Goal: Task Accomplishment & Management: Manage account settings

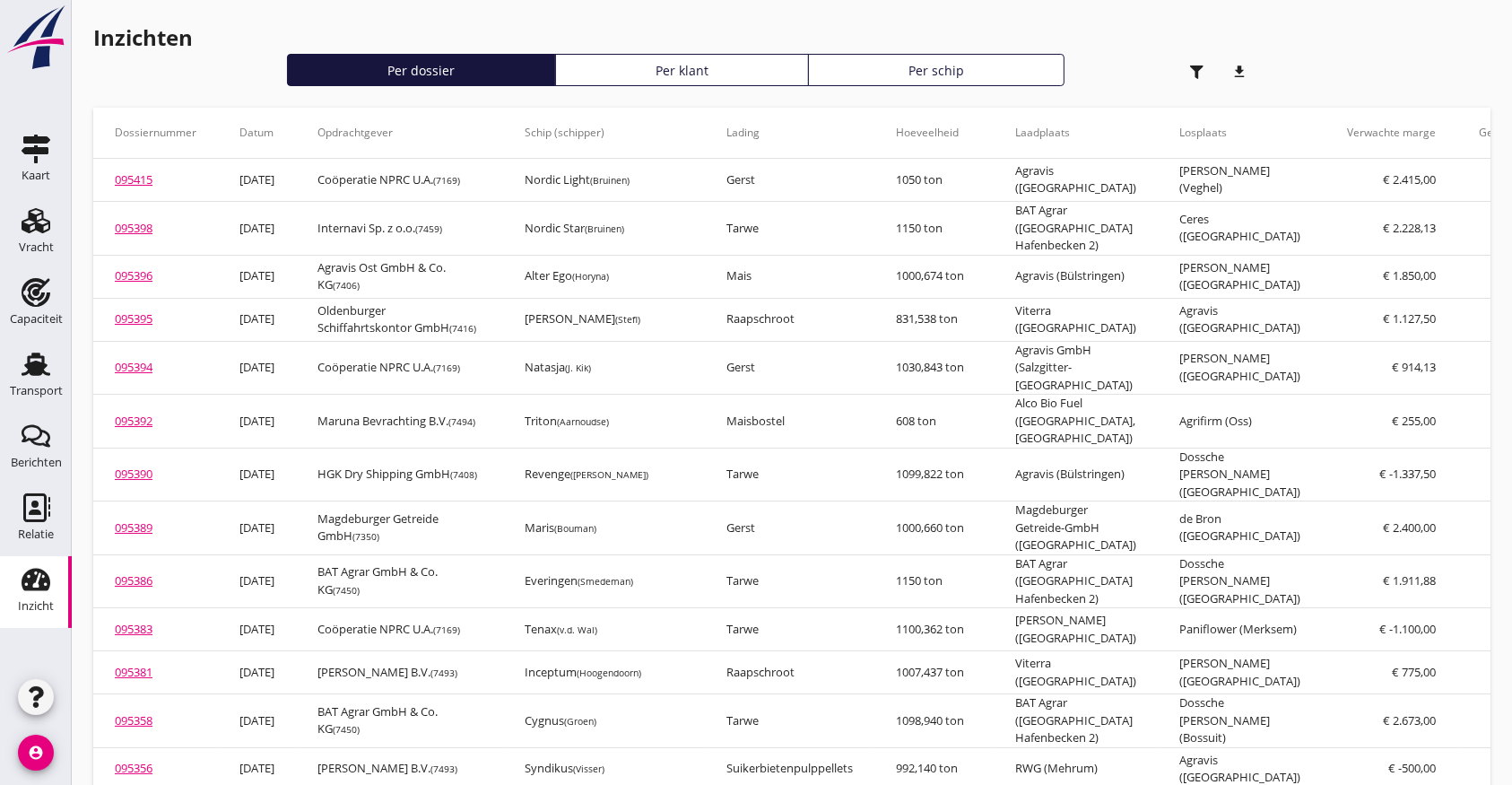
click at [37, 367] on use at bounding box center [36, 364] width 28 height 24
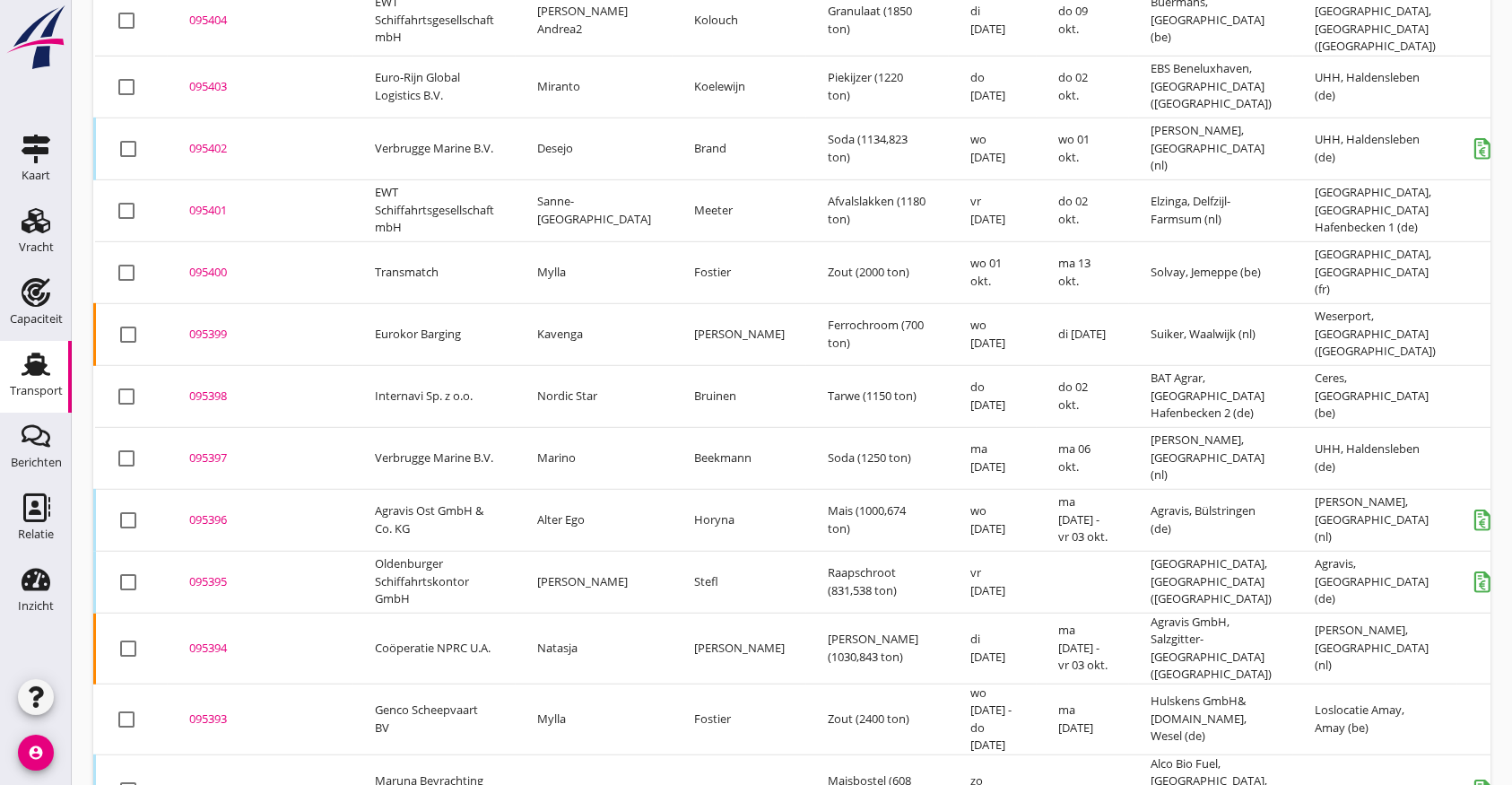
scroll to position [1197, 0]
click at [218, 707] on div "095393" at bounding box center [261, 716] width 142 height 18
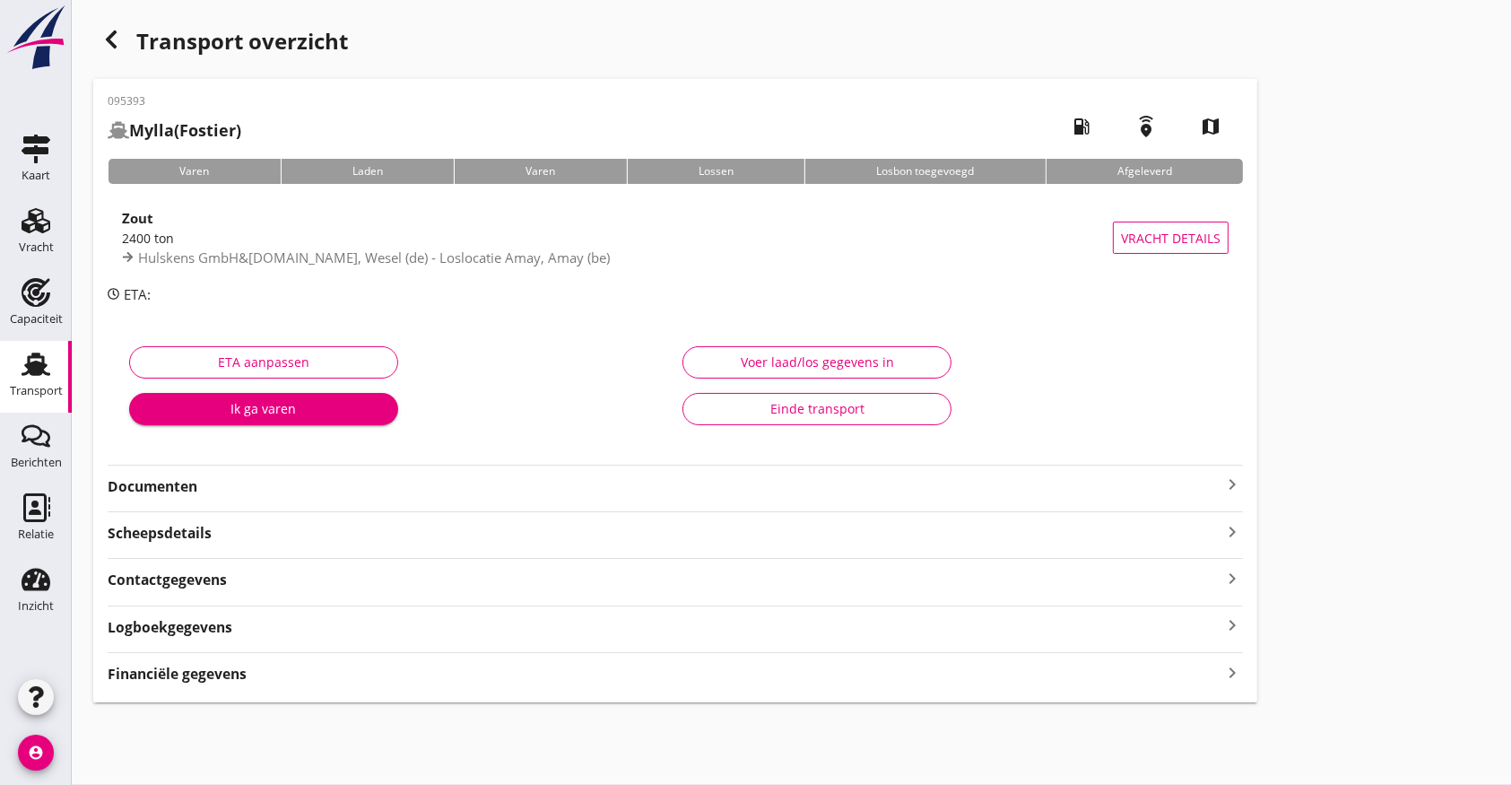
click at [400, 624] on div "Logboekgegevens keyboard_arrow_right" at bounding box center [674, 626] width 1135 height 25
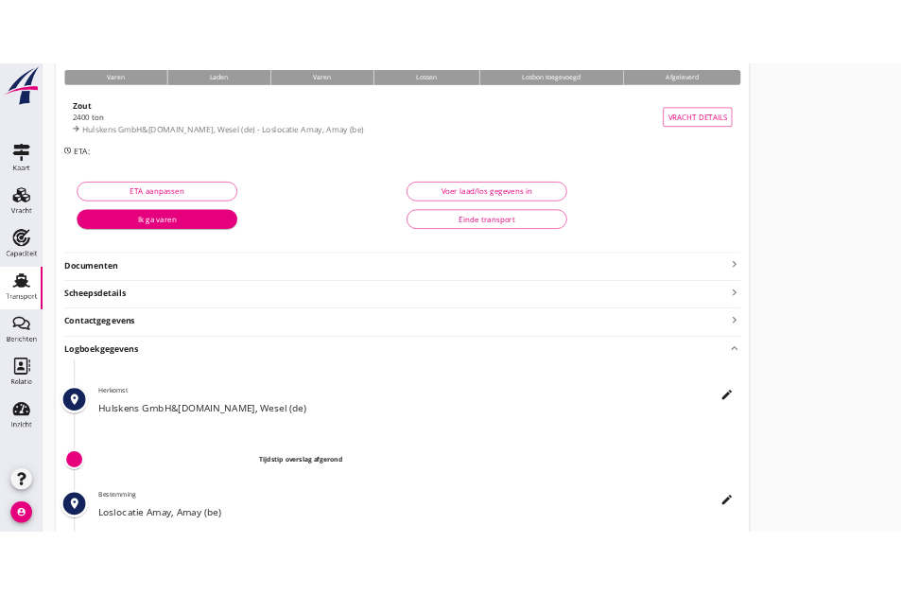
scroll to position [380, 0]
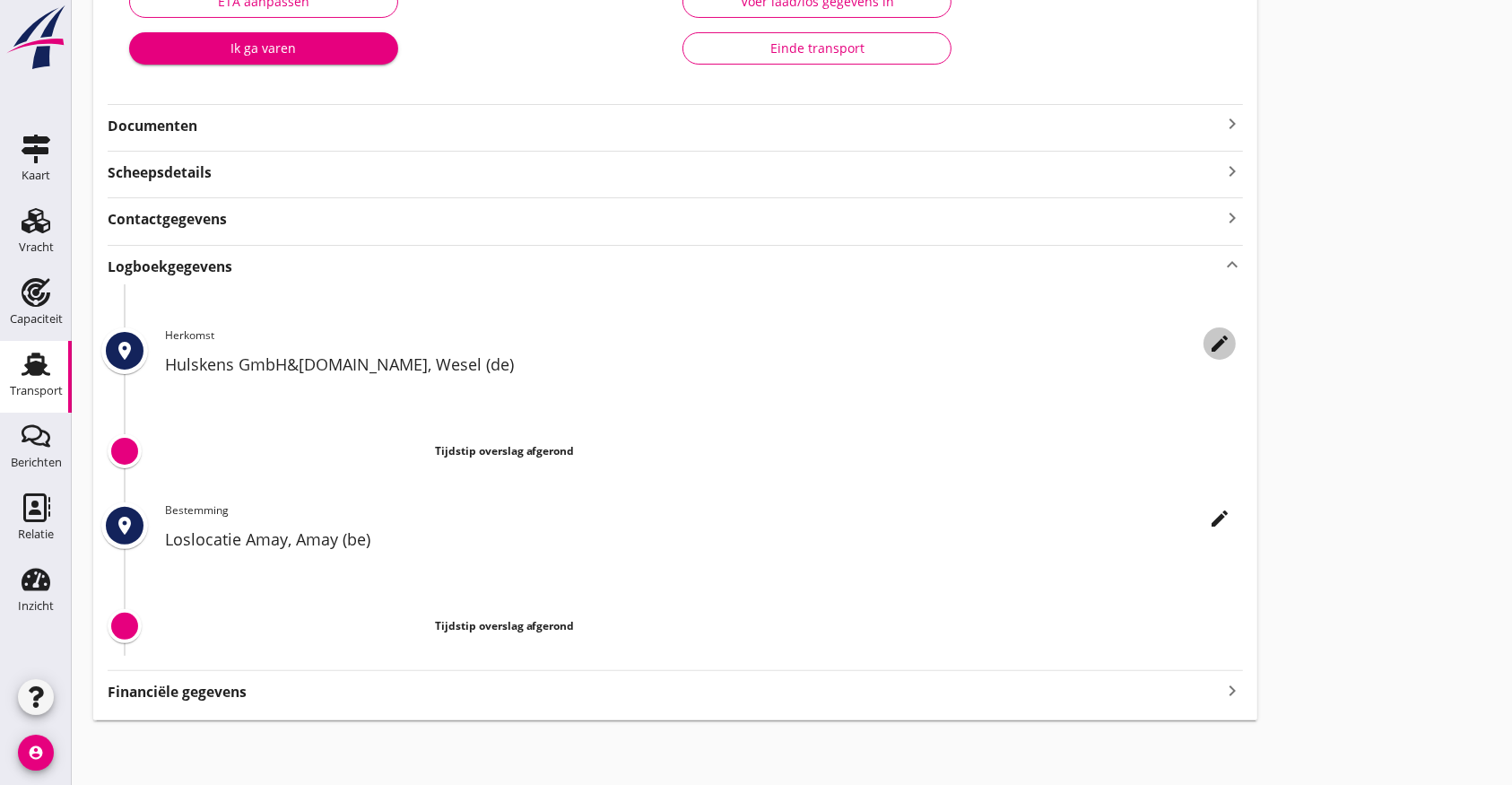
click at [1215, 338] on icon "edit" at bounding box center [1220, 343] width 22 height 22
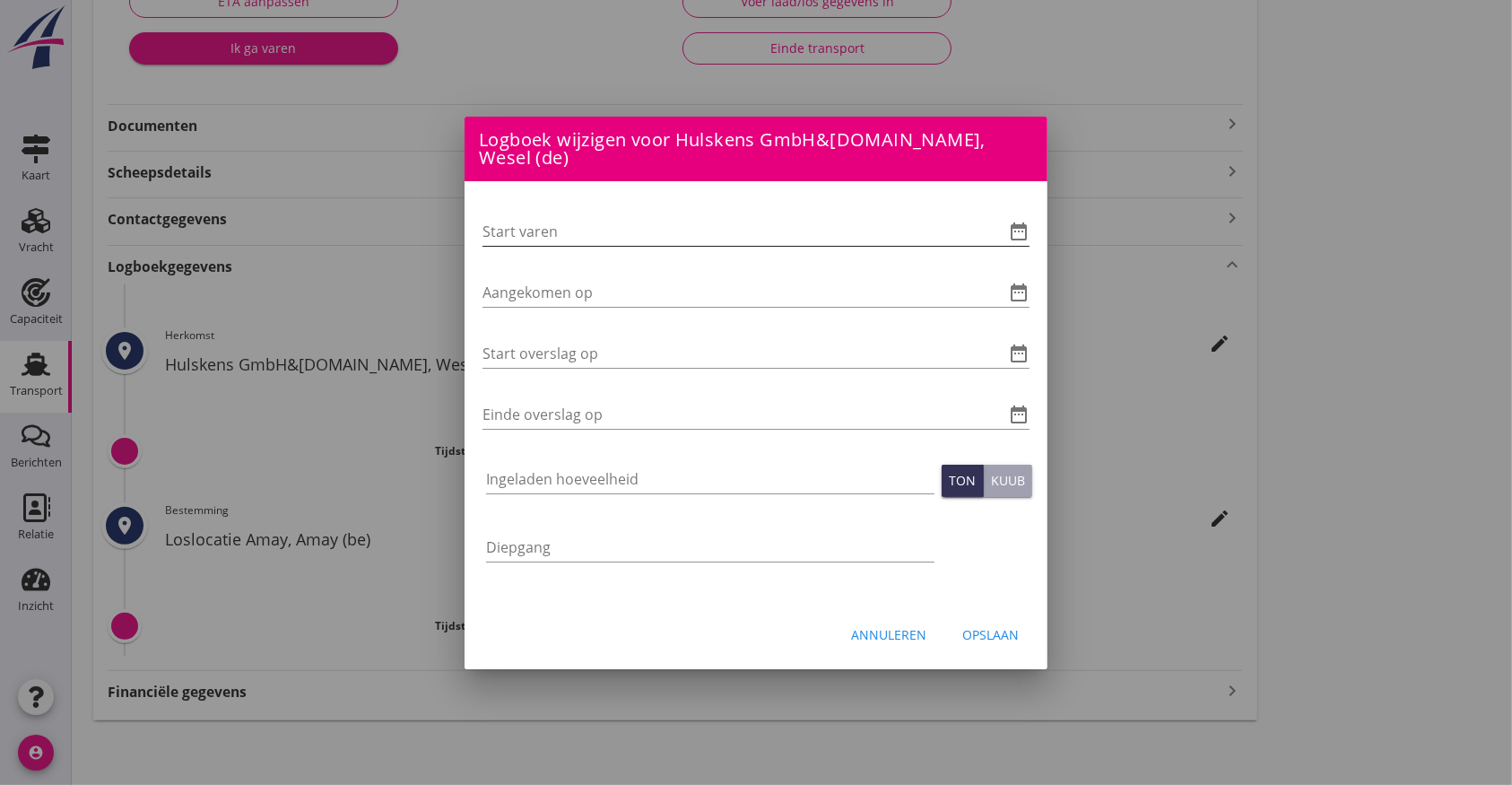
click at [610, 219] on input "Start varen" at bounding box center [731, 231] width 497 height 28
type input "[DATE] 06:00"
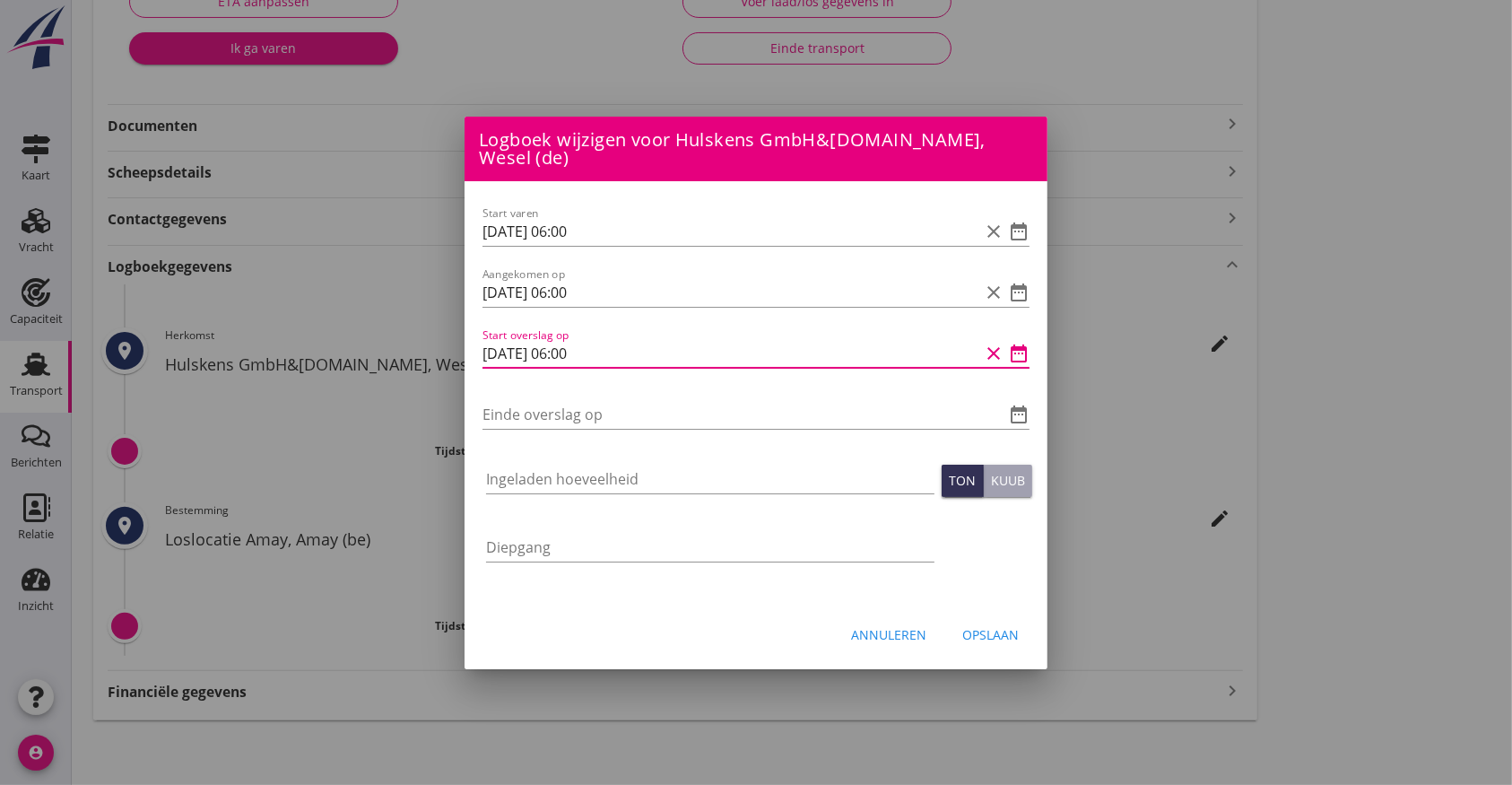
type input "[DATE] 06:00"
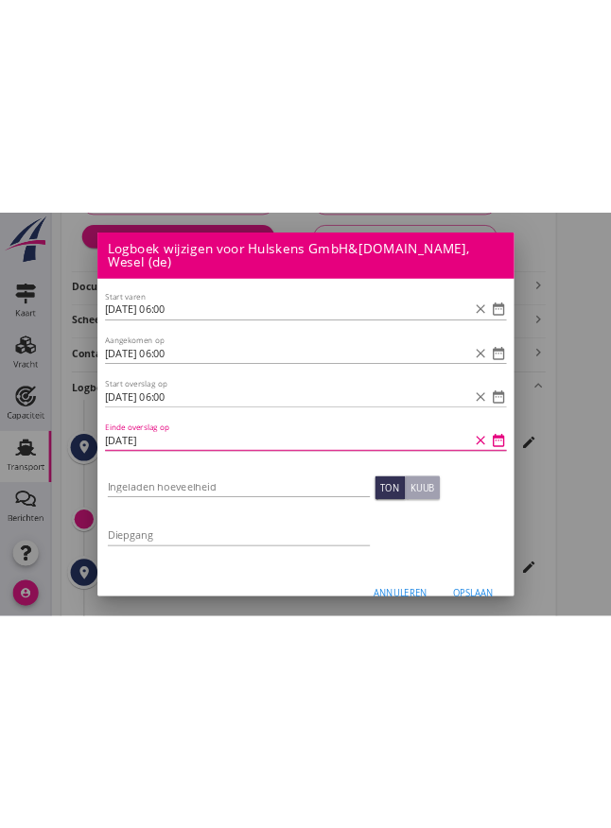
scroll to position [348, 0]
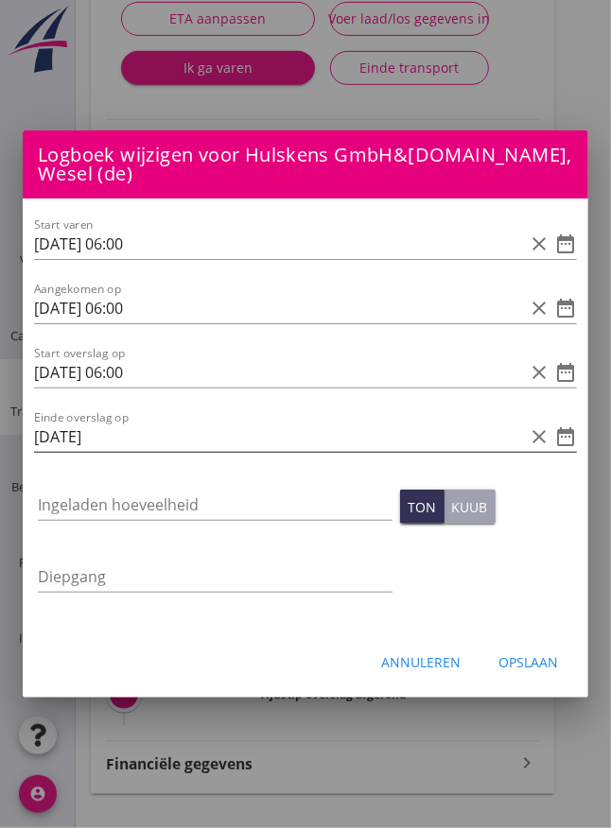
click at [216, 427] on input "[DATE]" at bounding box center [279, 437] width 490 height 30
type input "[DATE] 08:55"
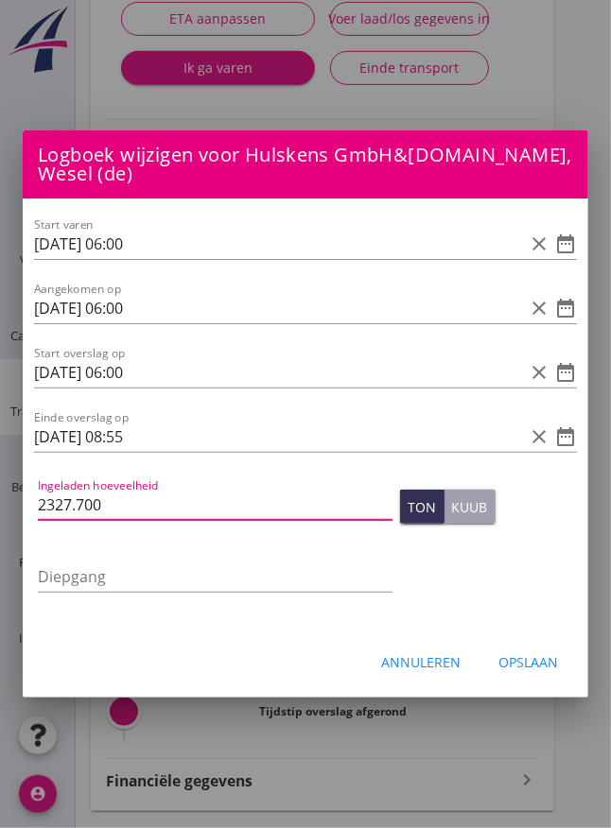
type input "2327.700"
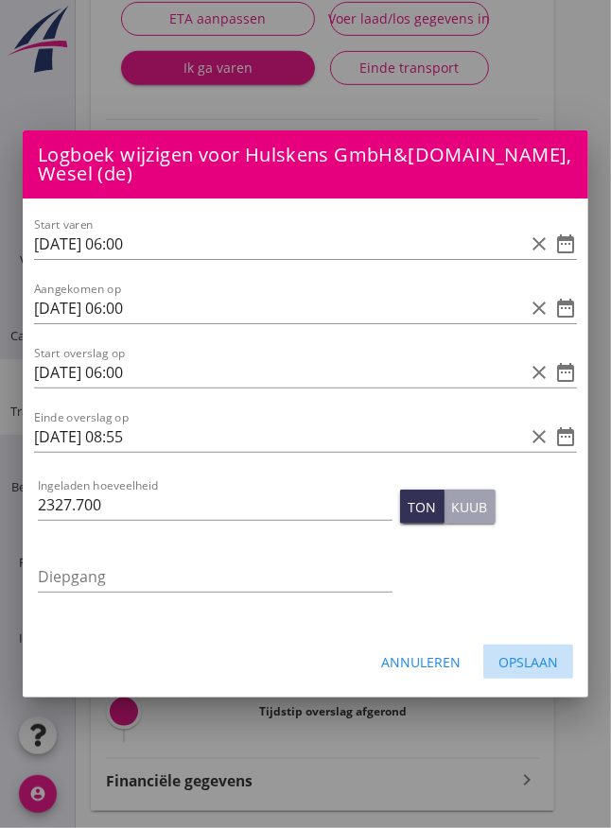
click at [549, 653] on div "Opslaan" at bounding box center [528, 663] width 60 height 20
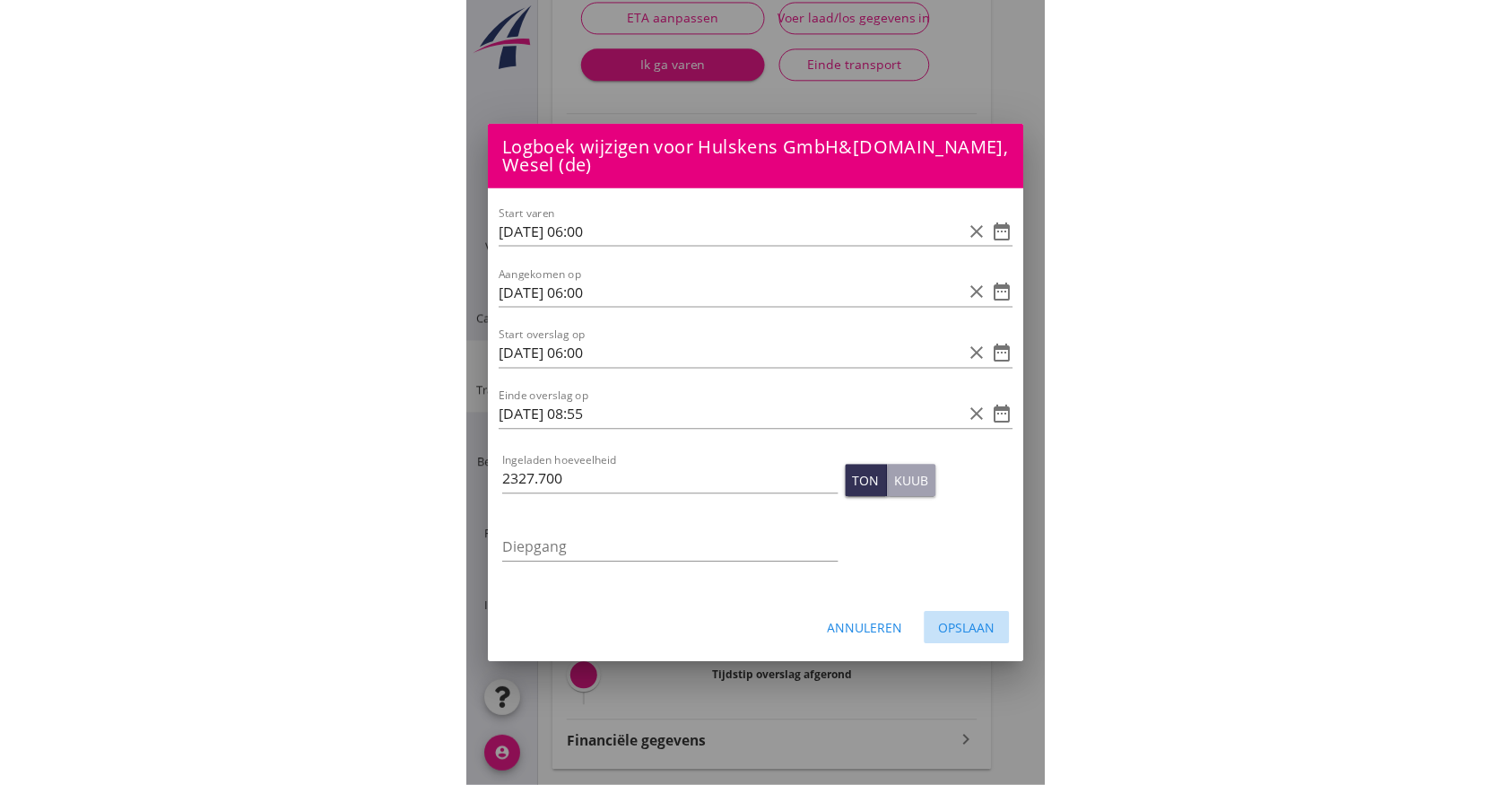
scroll to position [305, 0]
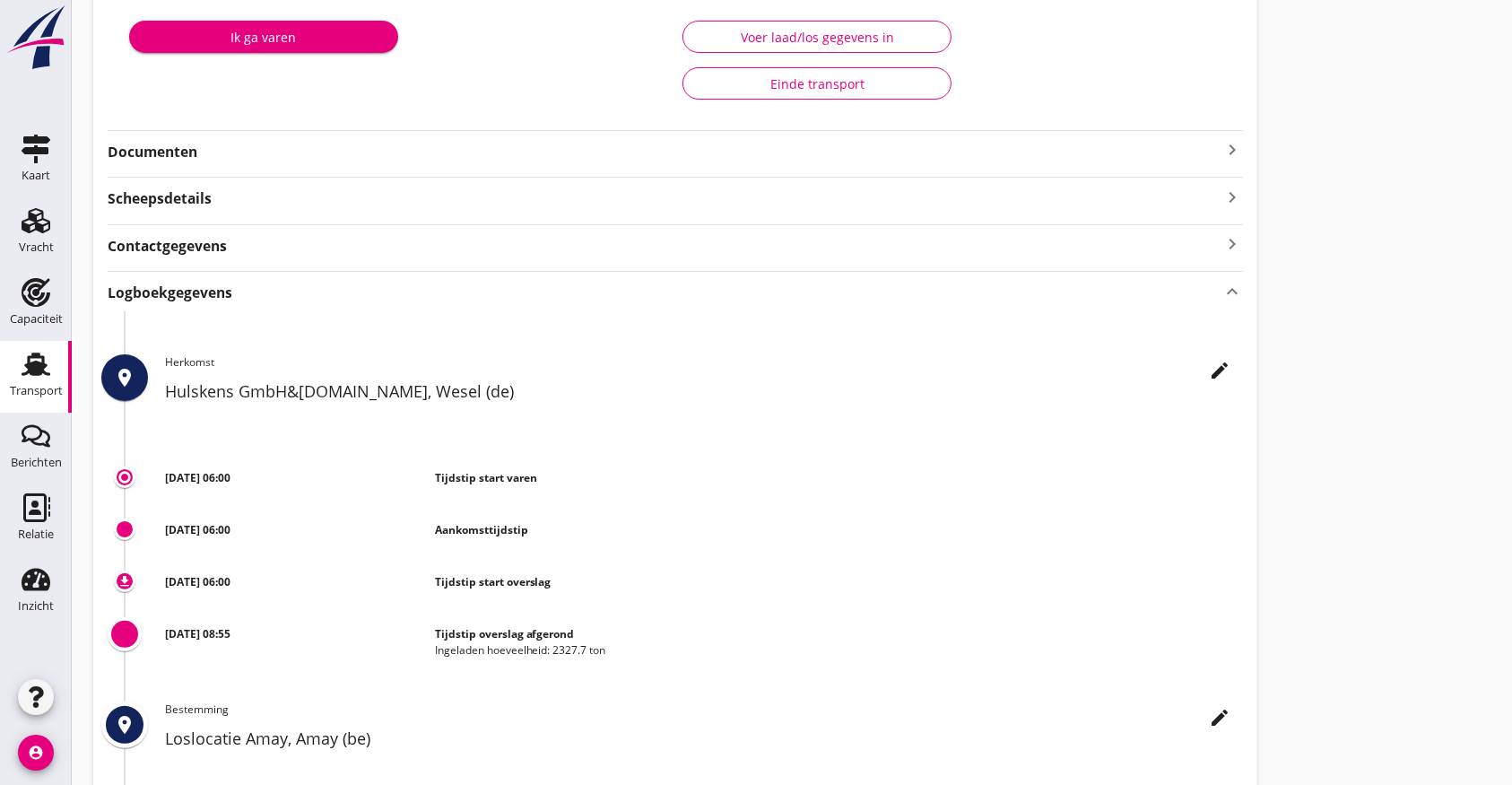
click at [171, 143] on strong "Documenten" at bounding box center [664, 152] width 1115 height 21
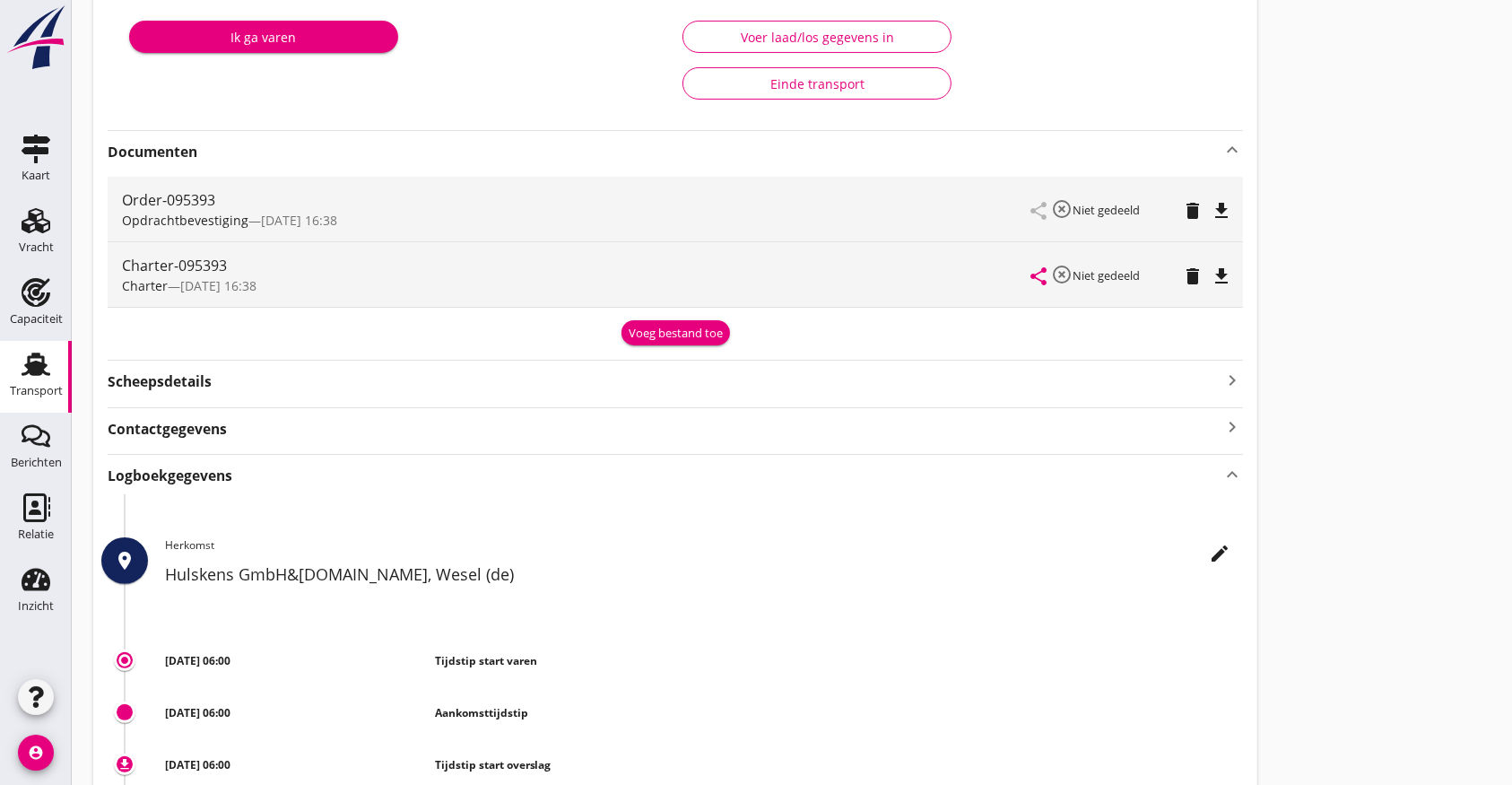
scroll to position [0, 0]
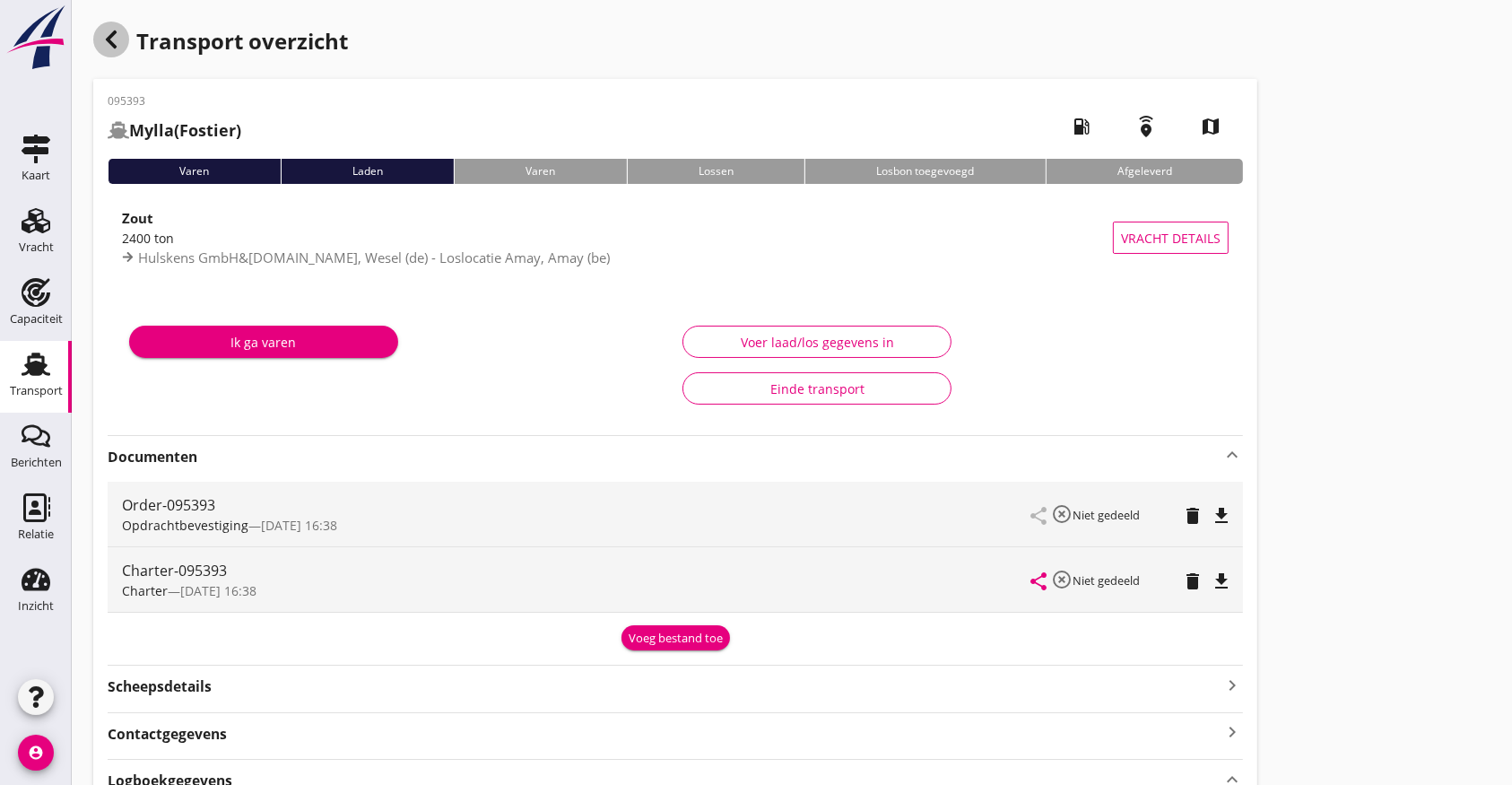
click at [108, 24] on div "button" at bounding box center [111, 40] width 36 height 36
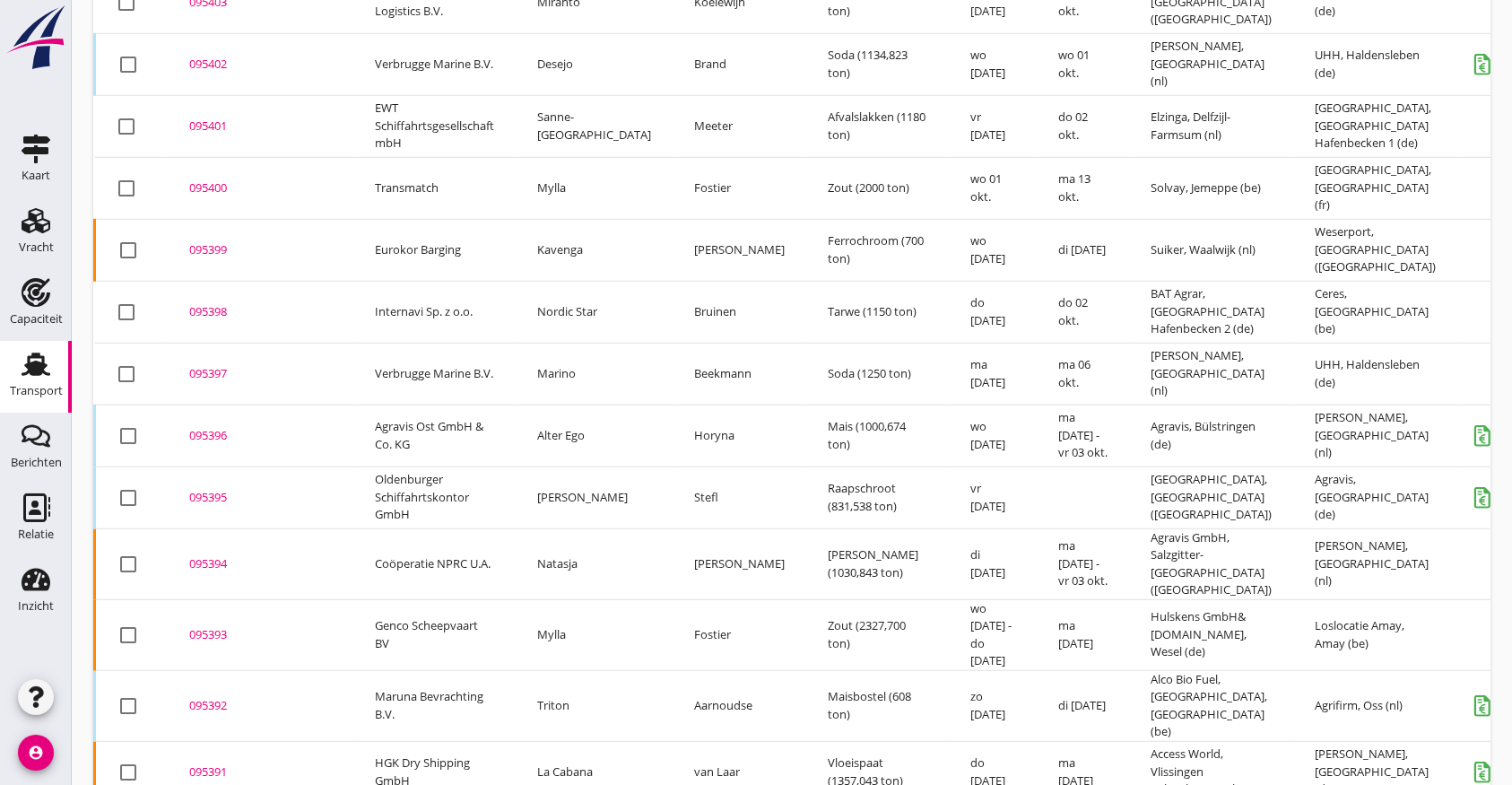
scroll to position [1289, 0]
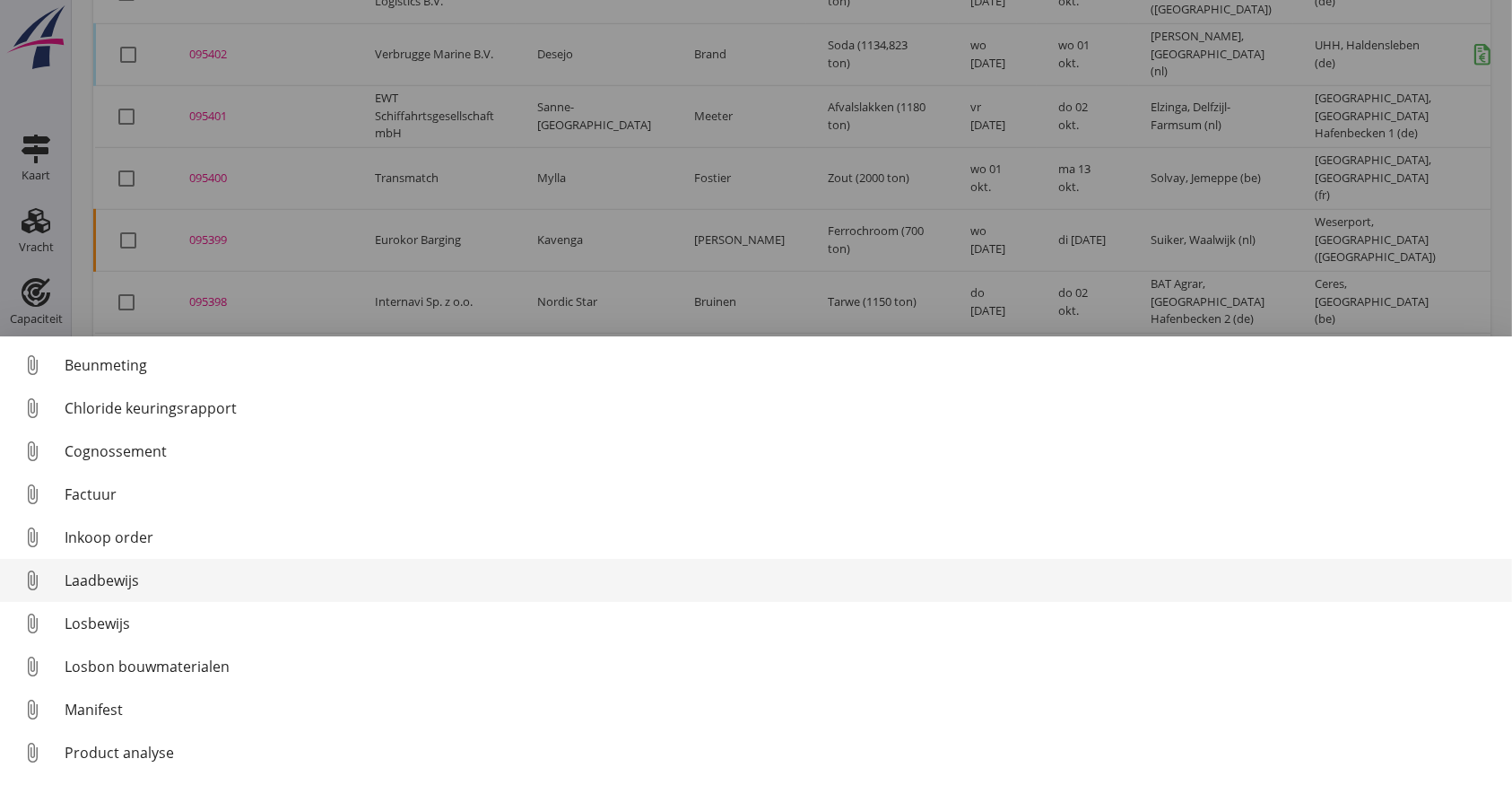
click at [122, 580] on div "Laadbewijs" at bounding box center [781, 580] width 1433 height 22
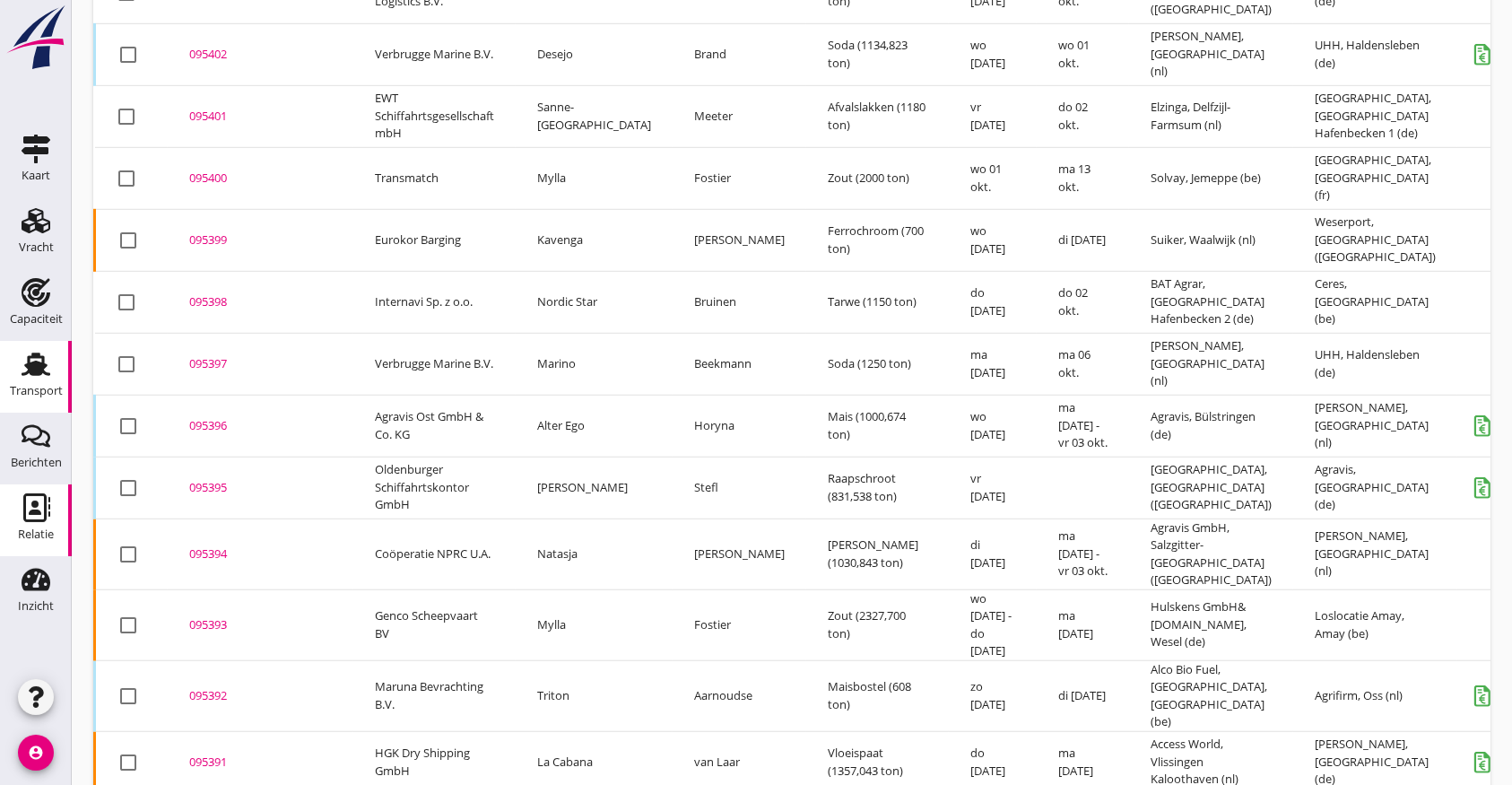
click at [43, 497] on icon "Relatie" at bounding box center [36, 507] width 28 height 28
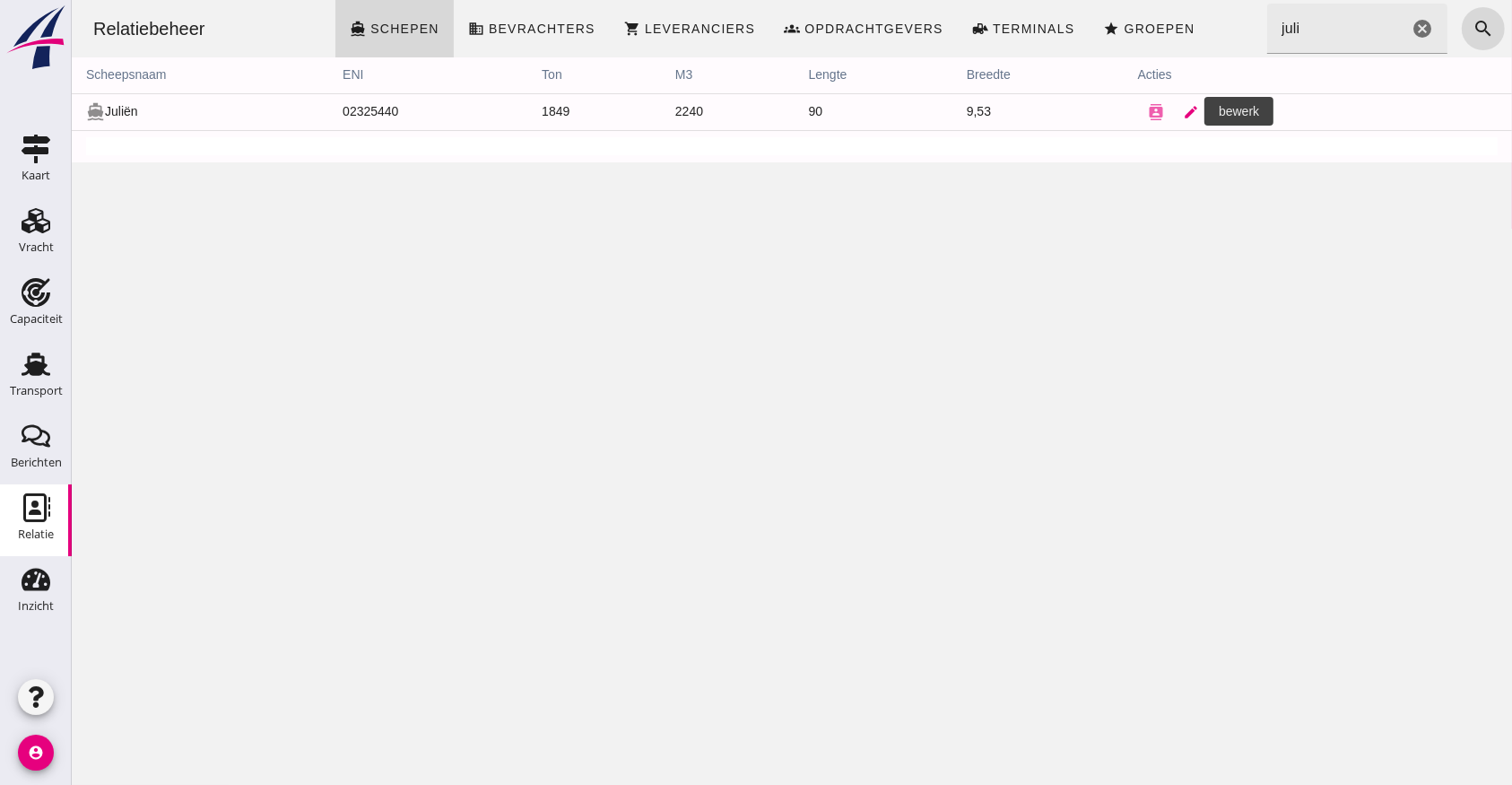
click at [1183, 109] on icon "edit" at bounding box center [1190, 112] width 16 height 16
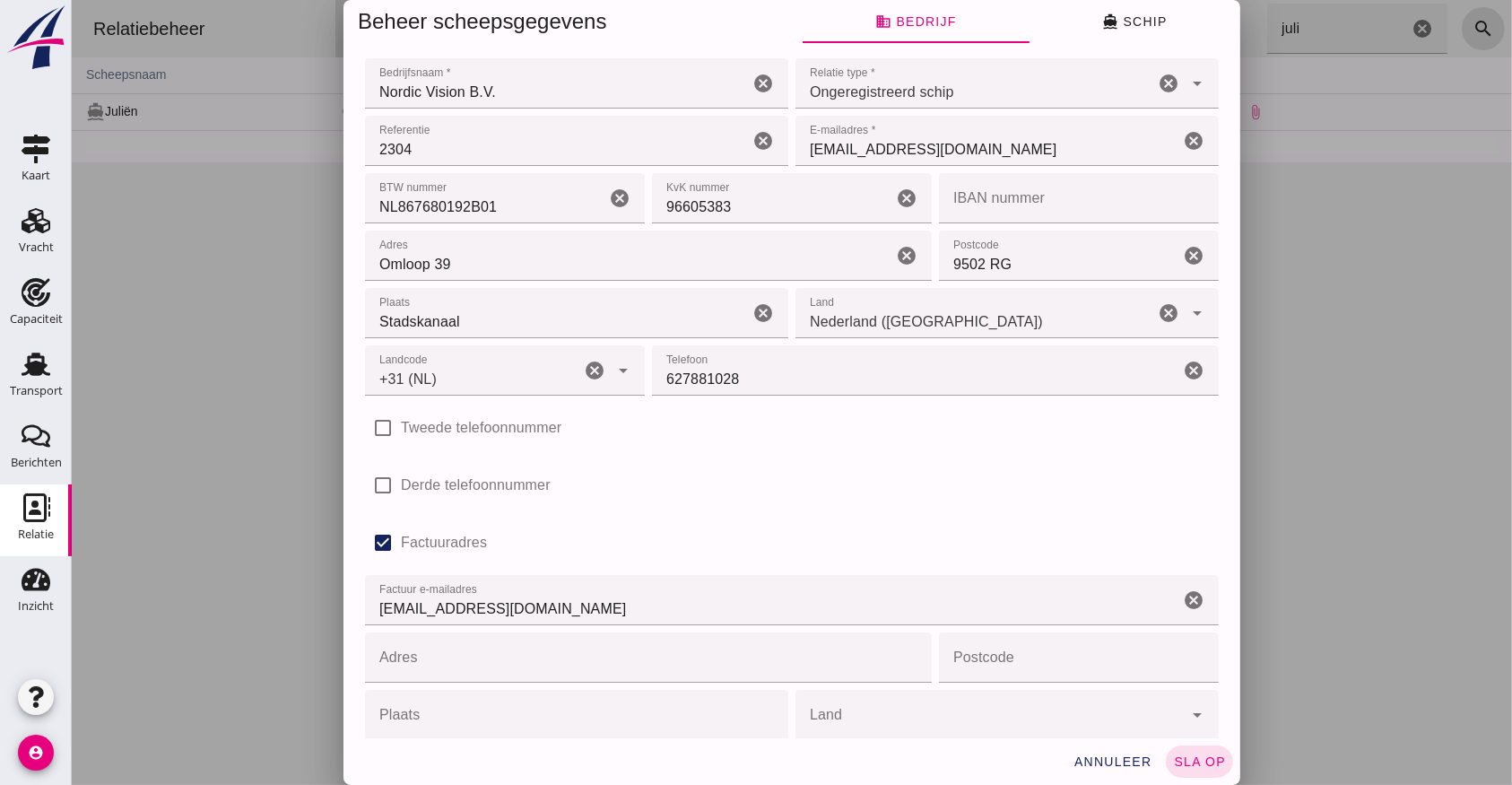
type input "+31 (NL)"
click at [1116, 14] on span "directions_boat Schip" at bounding box center [1134, 21] width 65 height 16
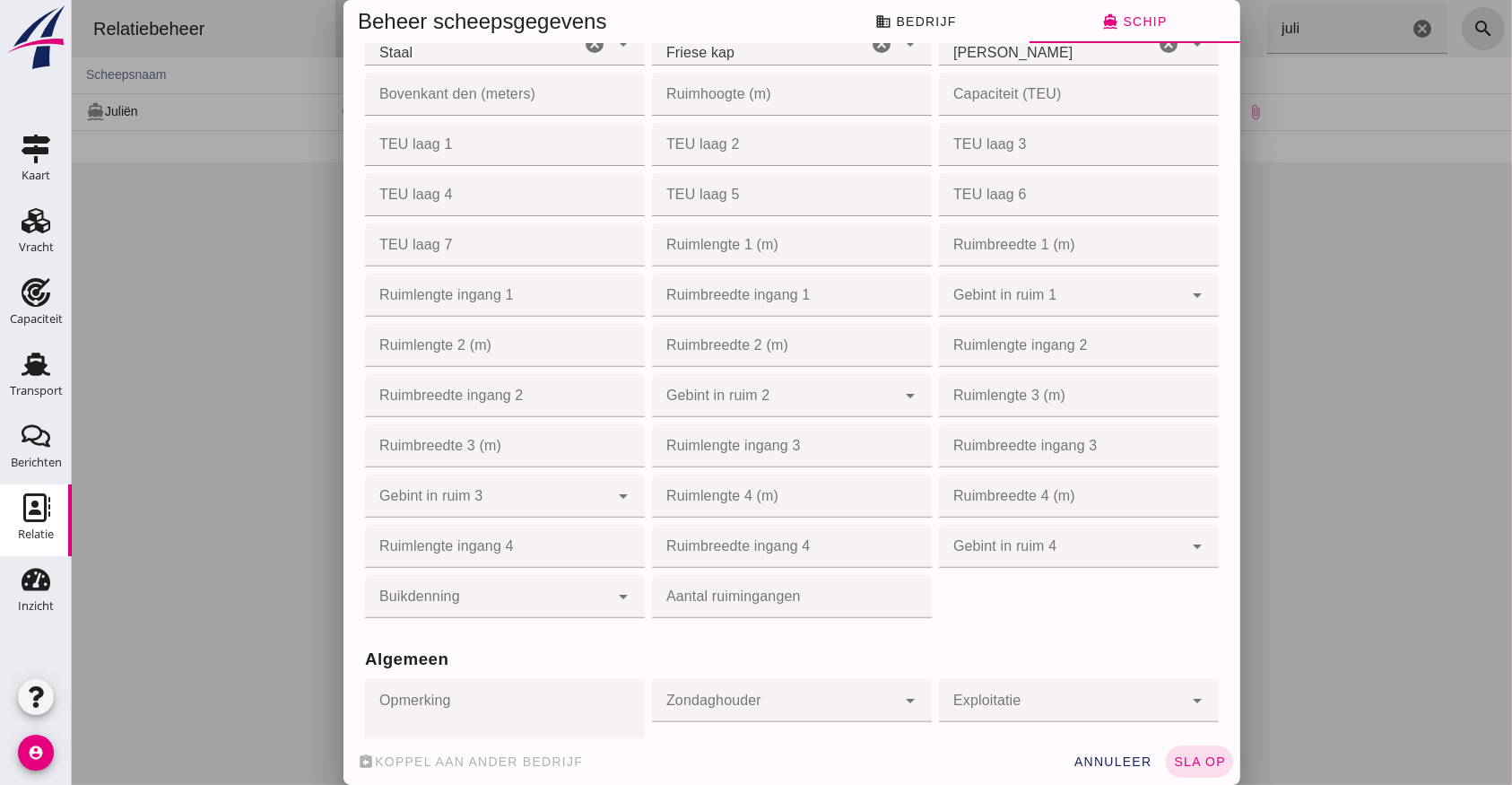
scroll to position [538, 0]
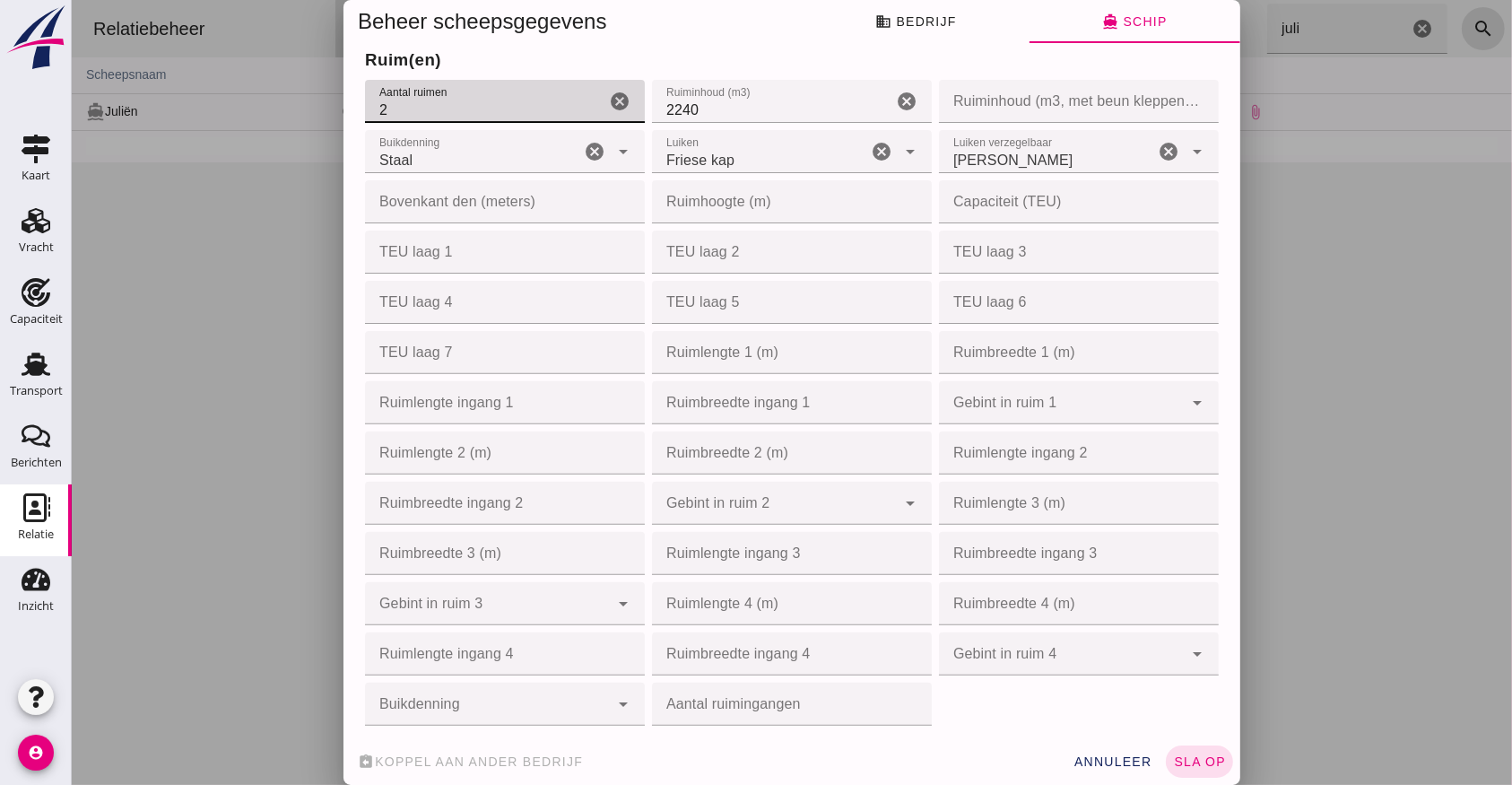
drag, startPoint x: 401, startPoint y: 106, endPoint x: 279, endPoint y: 74, distance: 126.1
click at [279, 79] on div "Beheer scheepsgegevens business Bedrijf directions_boat Schip Bedrijfsnaam * Be…" at bounding box center [791, 392] width 1441 height 785
type input "3"
click at [575, 99] on input "3" at bounding box center [484, 100] width 240 height 43
drag, startPoint x: 487, startPoint y: 407, endPoint x: 735, endPoint y: 441, distance: 250.3
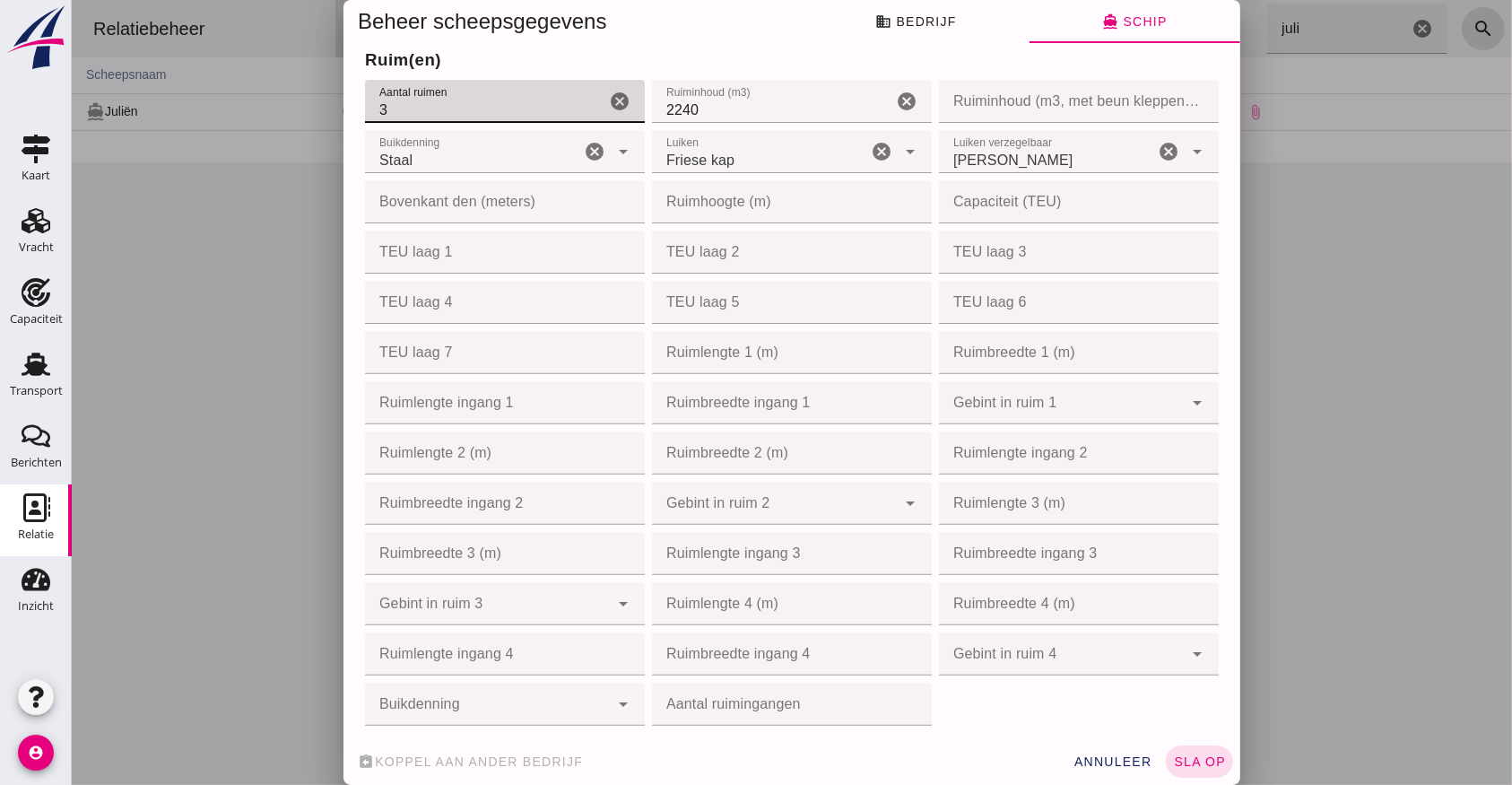
click at [488, 405] on input "Ruimlengte ingang 1" at bounding box center [499, 402] width 269 height 43
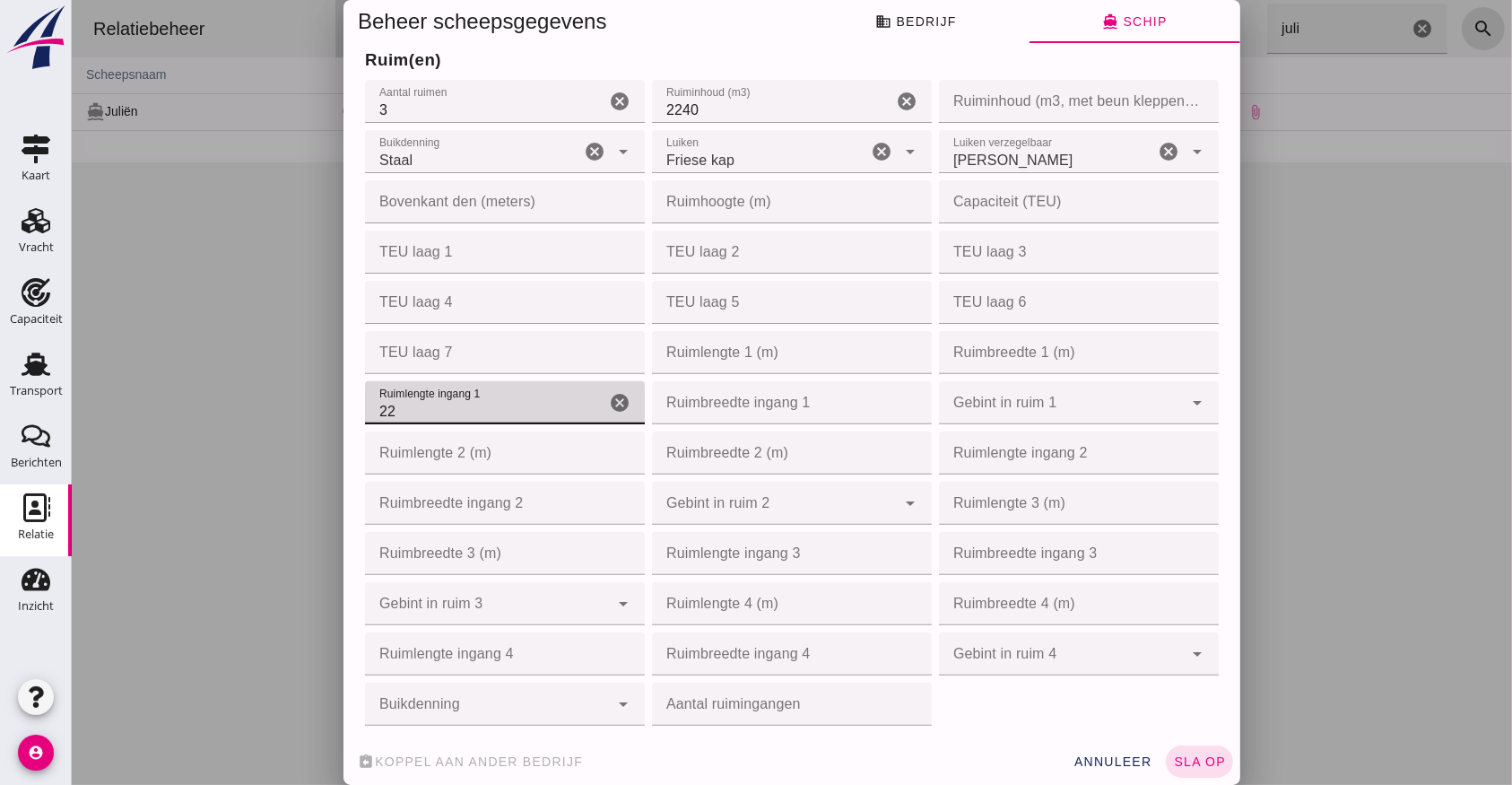
type input "22"
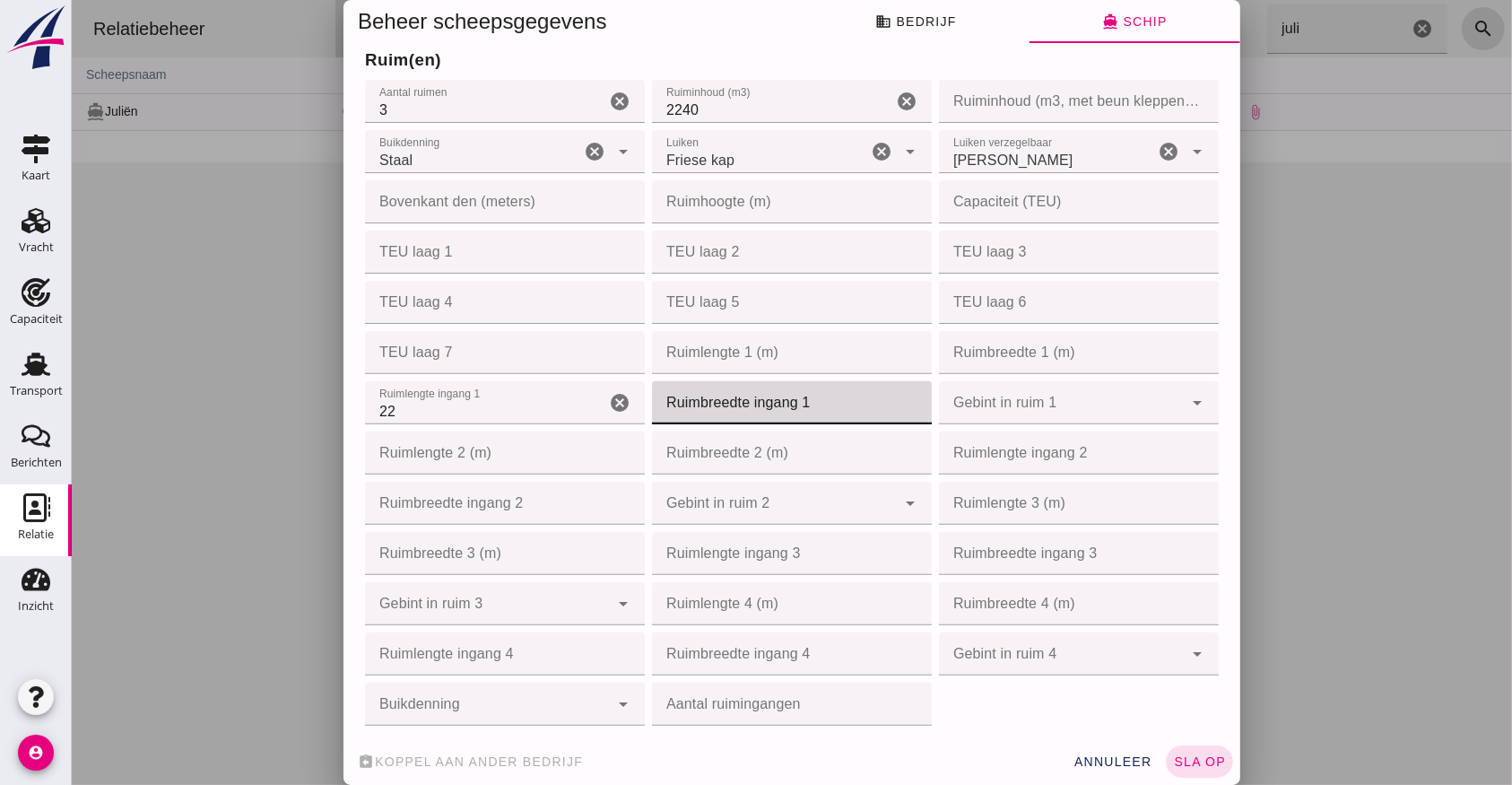
click at [790, 401] on input "Ruimbreedte ingang 1" at bounding box center [786, 402] width 269 height 43
type input "7.95"
drag, startPoint x: 691, startPoint y: 417, endPoint x: 620, endPoint y: 412, distance: 71.2
click at [620, 412] on div "Ruim(en) Aantal ruimen Aantal ruimen 3 cancel Ruiminhoud (m3) Ruiminhoud (m3) 2…" at bounding box center [791, 375] width 861 height 706
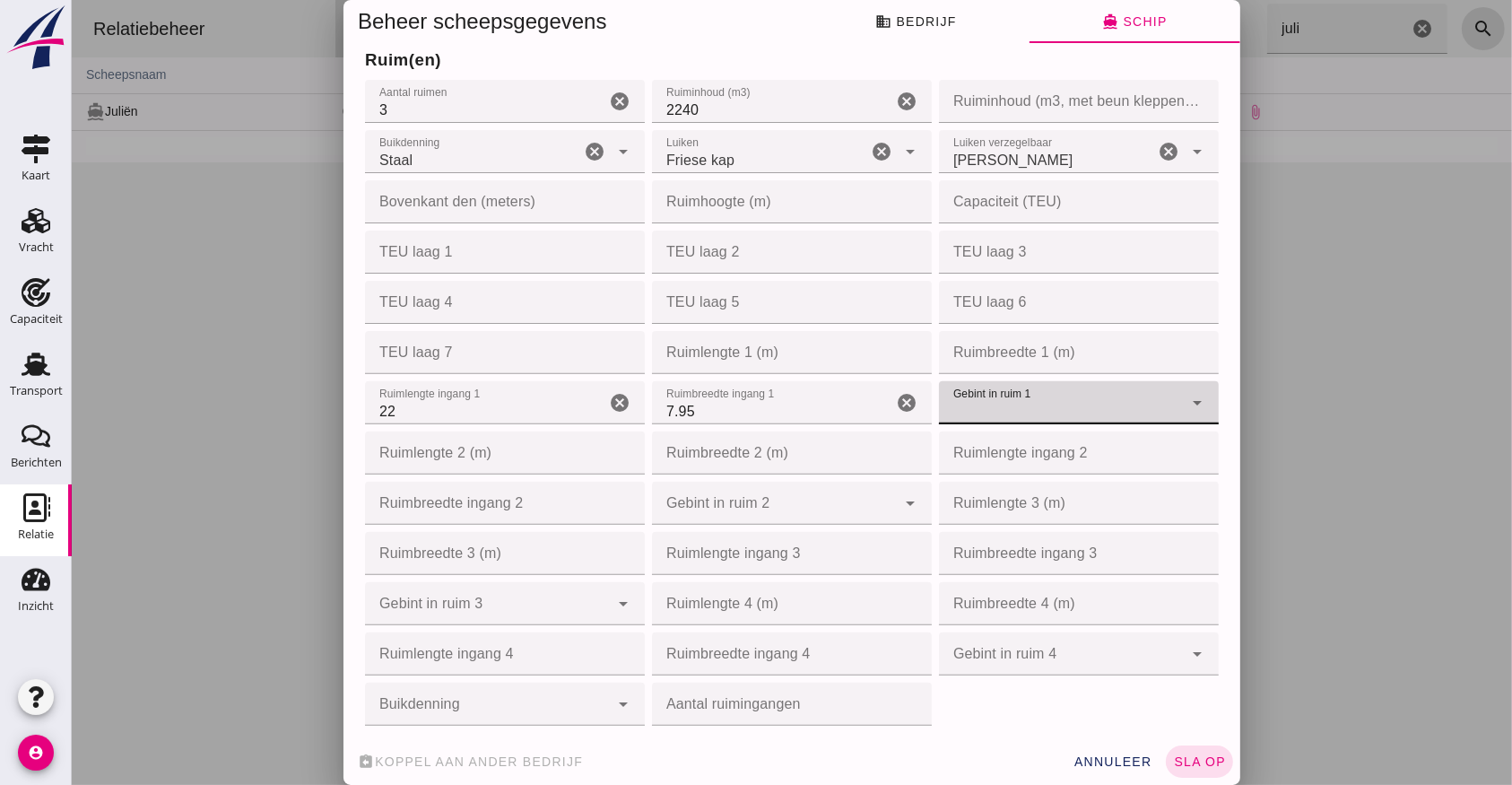
click at [456, 466] on input "Ruimlengte 2 (m)" at bounding box center [499, 452] width 269 height 43
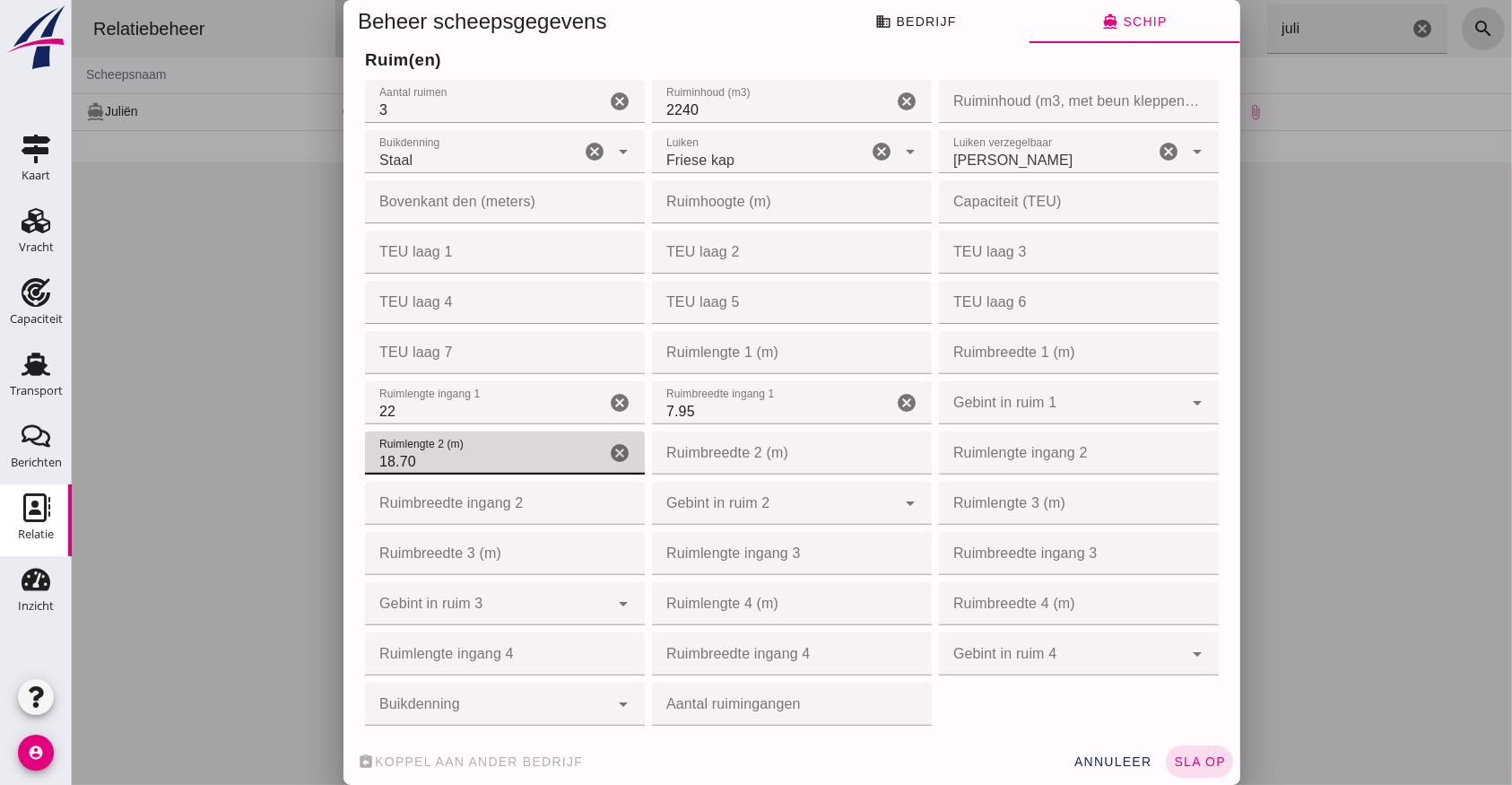
type input "18.70"
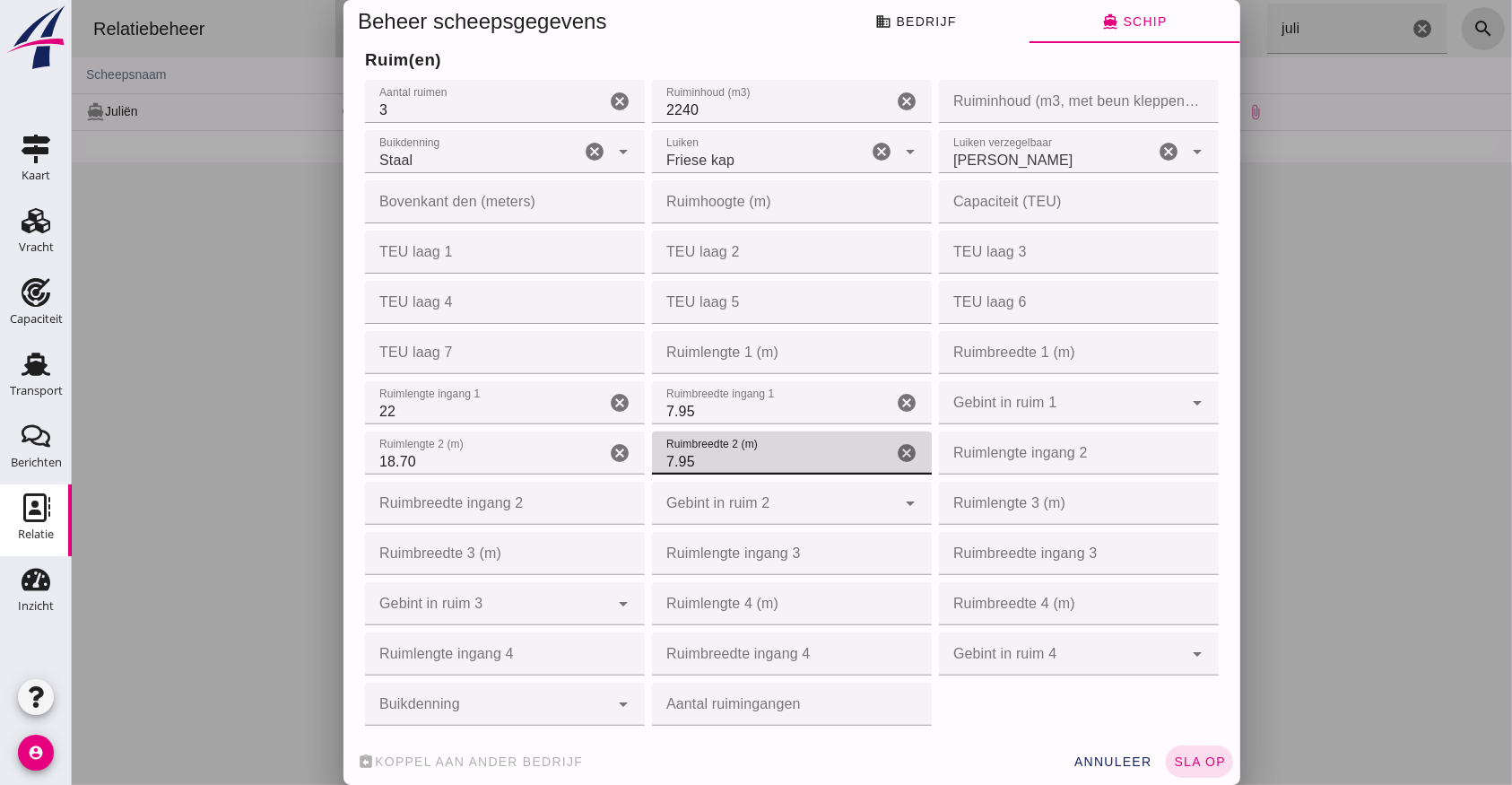
type input "7.95"
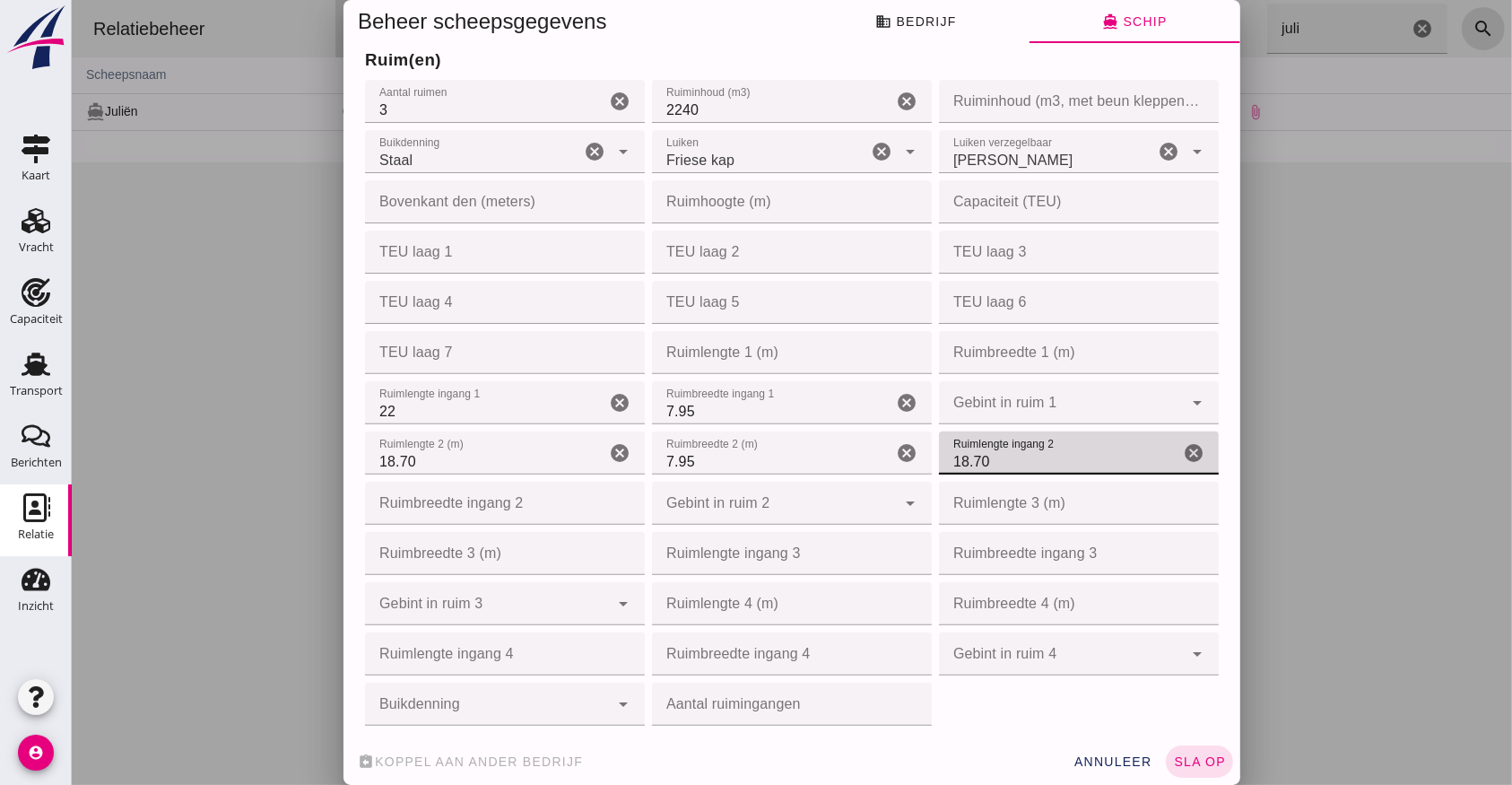
type input "18.70"
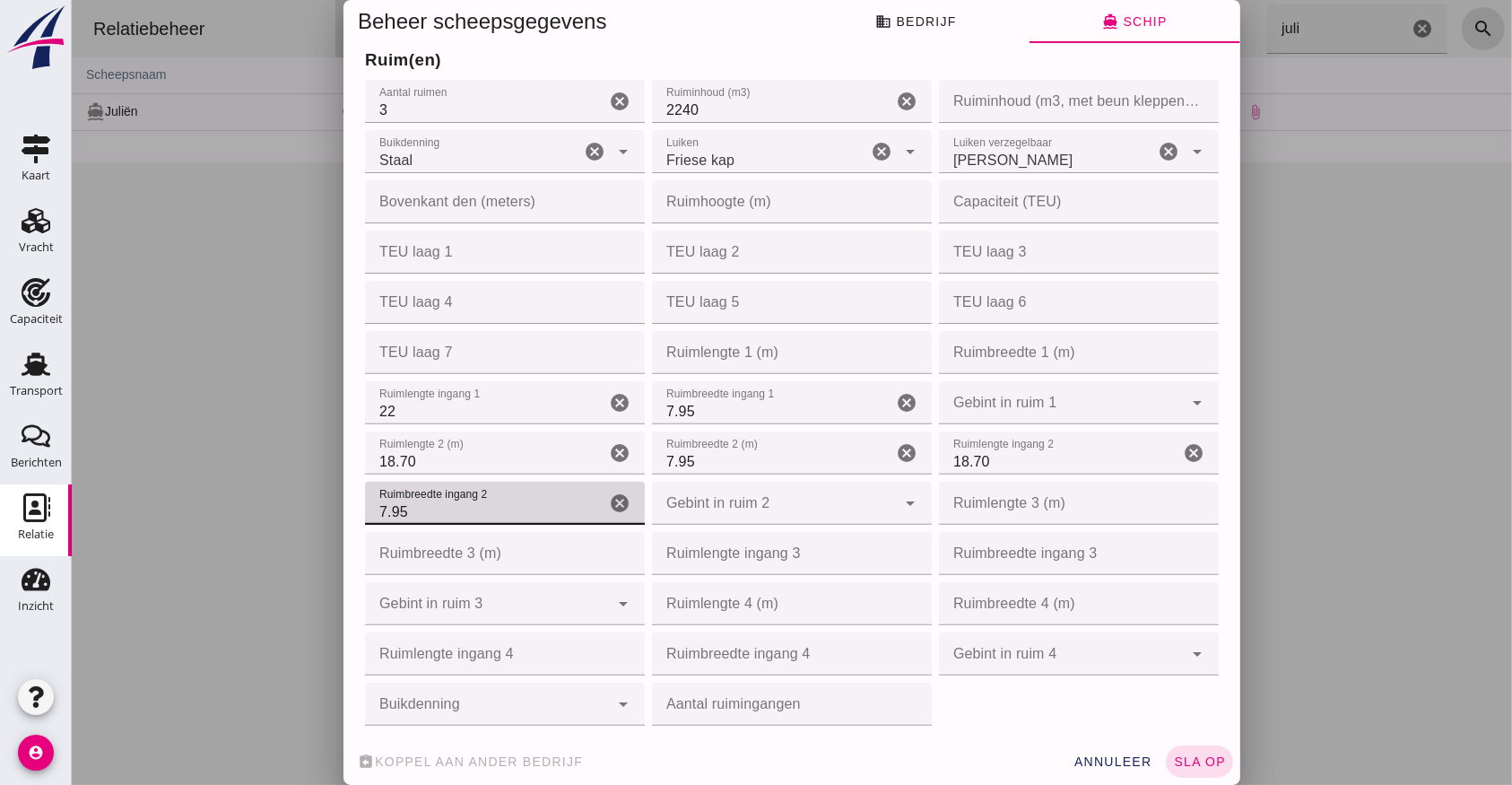
type input "7.95"
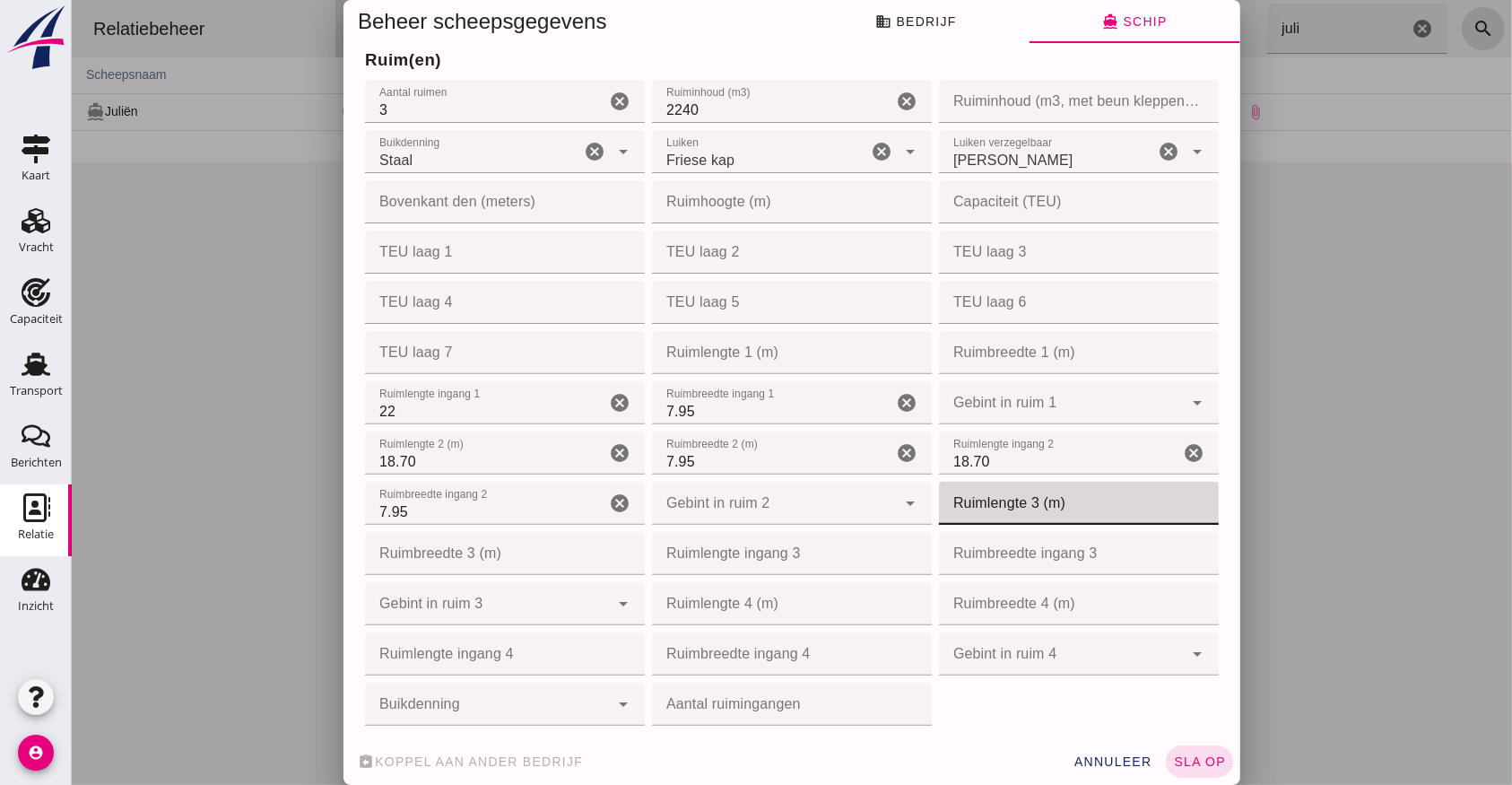
drag, startPoint x: 1021, startPoint y: 502, endPoint x: 1052, endPoint y: 503, distance: 31.0
click at [1022, 502] on input "Ruimlengte 3 (m)" at bounding box center [1073, 502] width 269 height 43
type input "25.30"
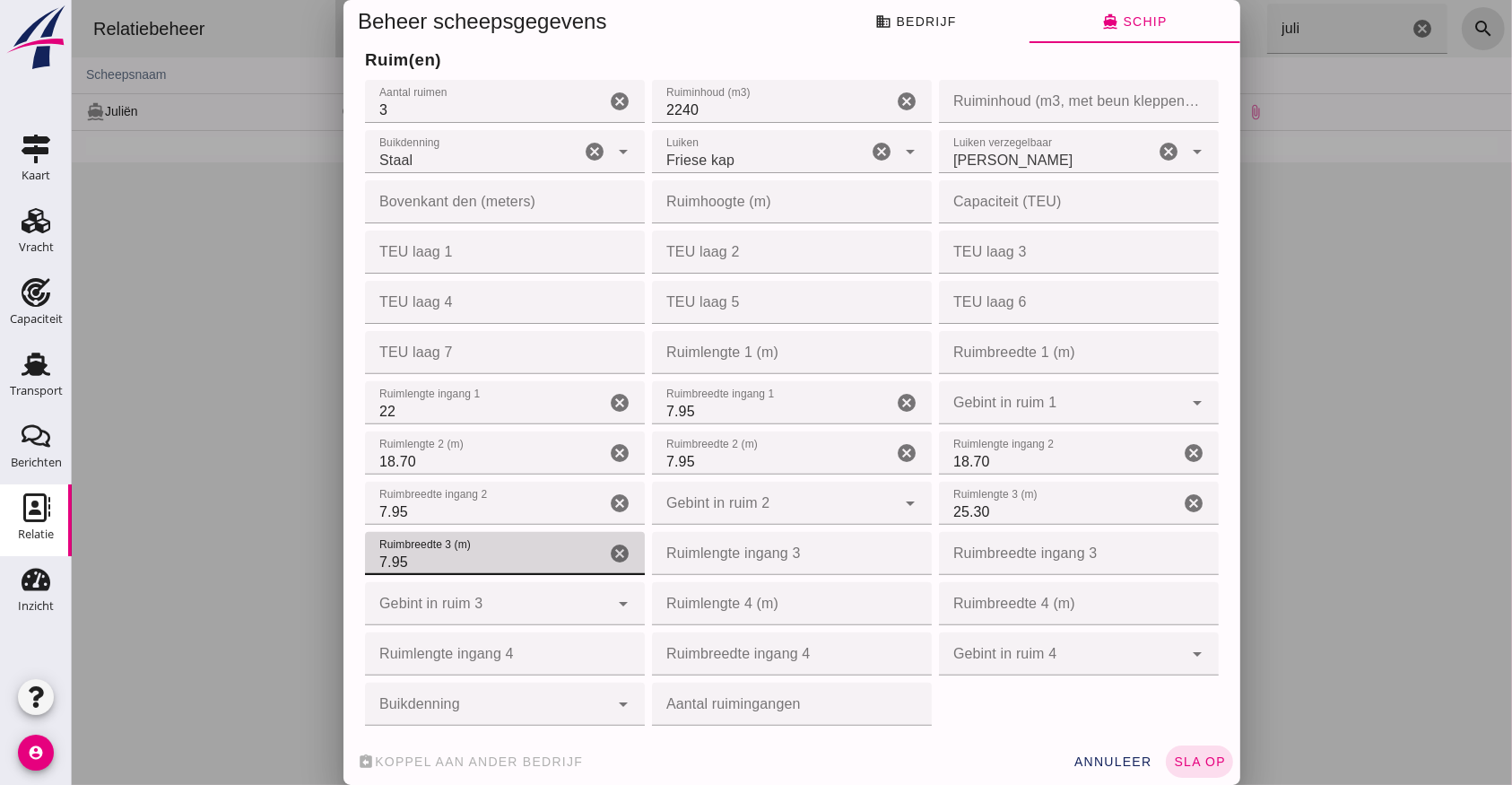
type input "7.95"
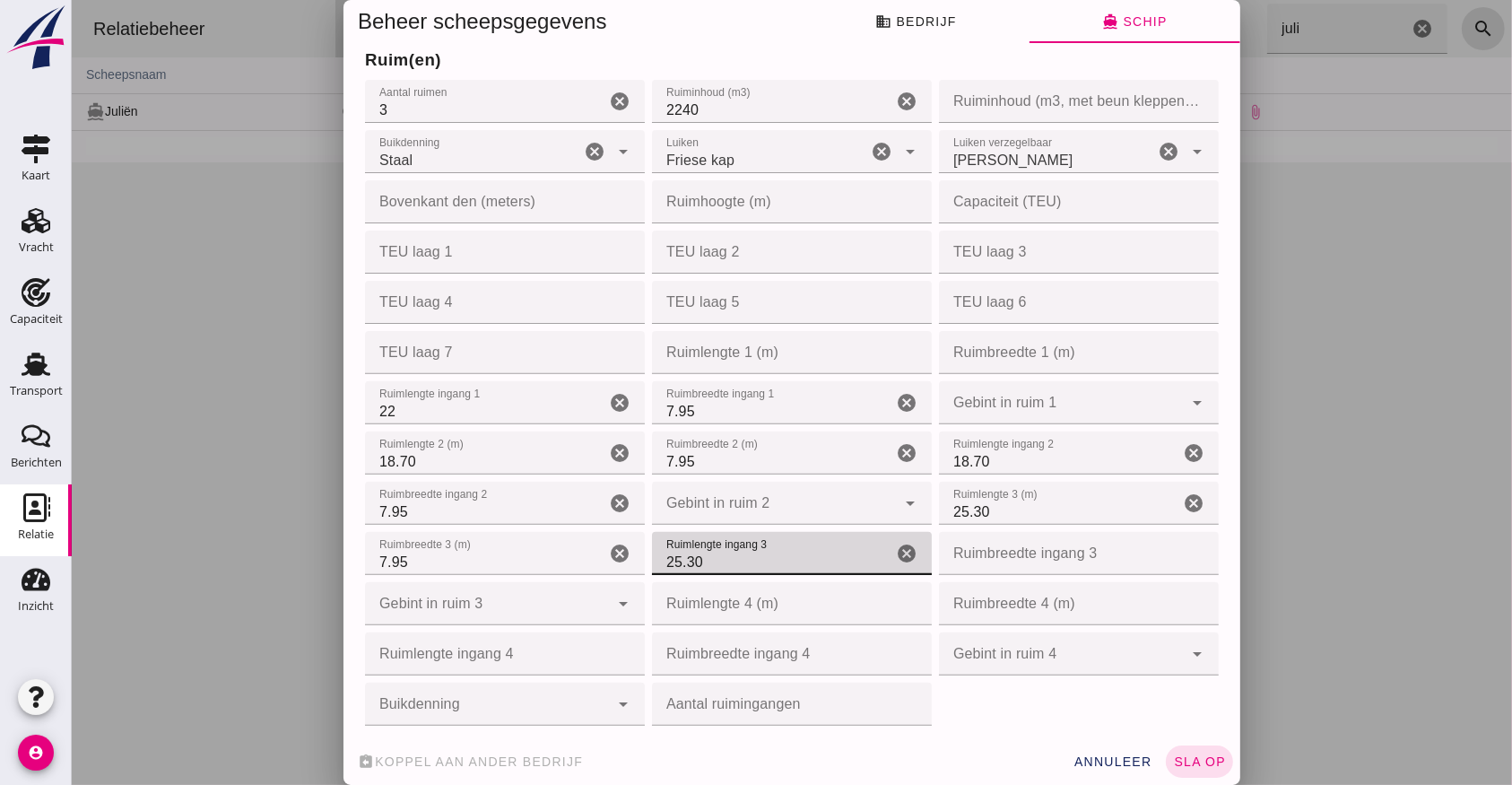
type input "25.30"
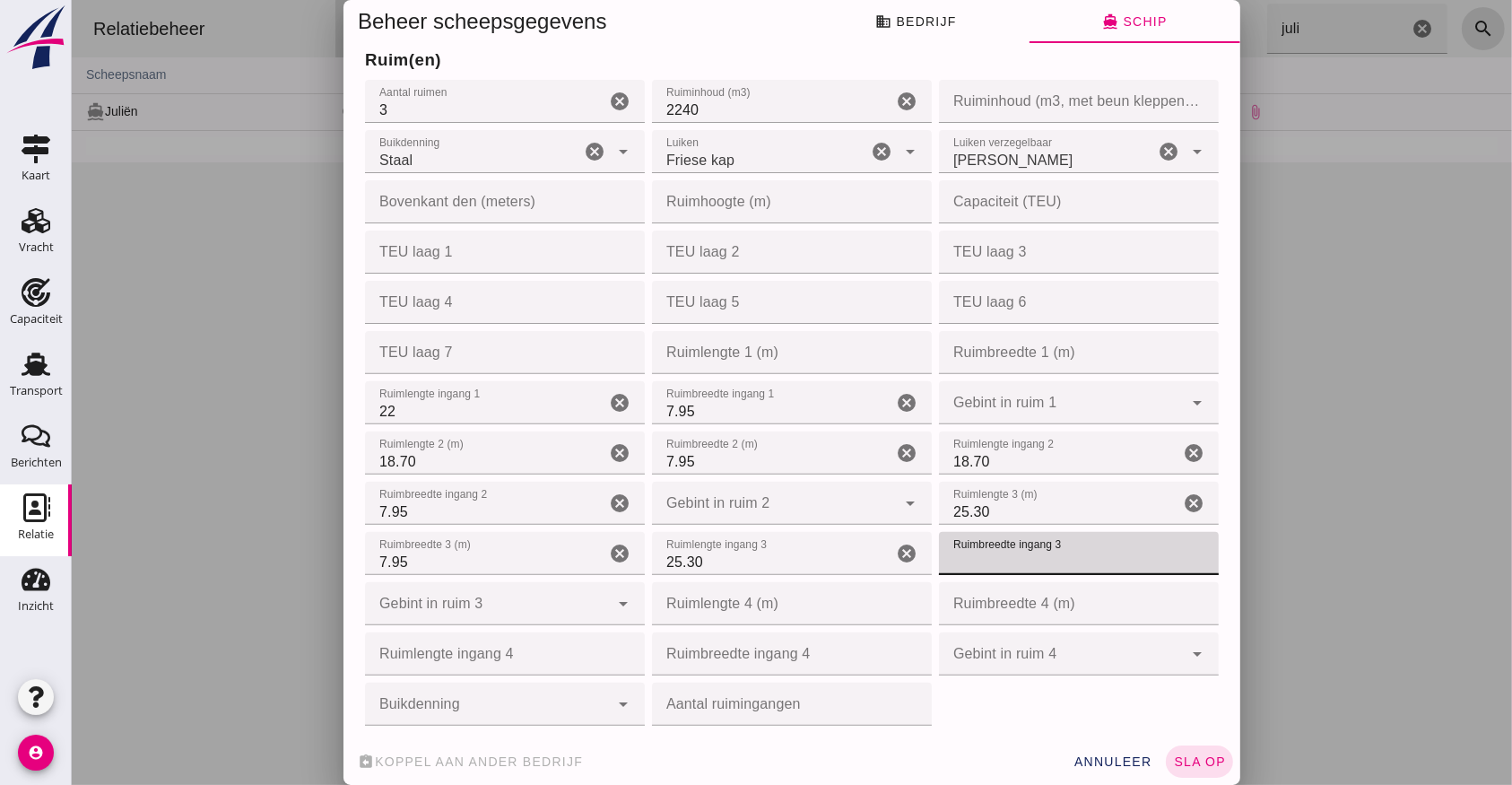
click at [608, 698] on div "arrow_drop_down" at bounding box center [620, 703] width 25 height 43
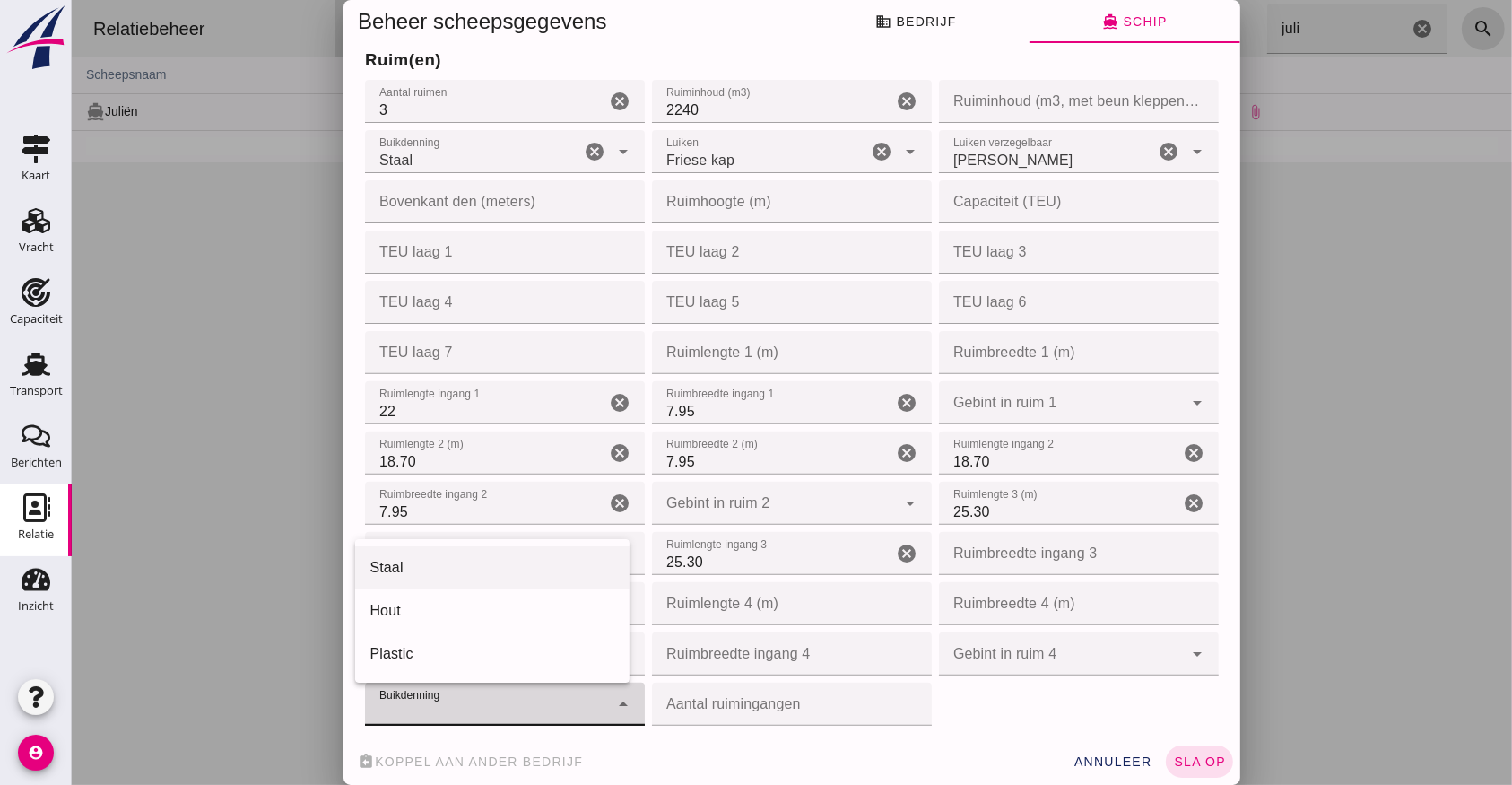
click at [471, 570] on div "Staal" at bounding box center [491, 567] width 245 height 22
type input "steel"
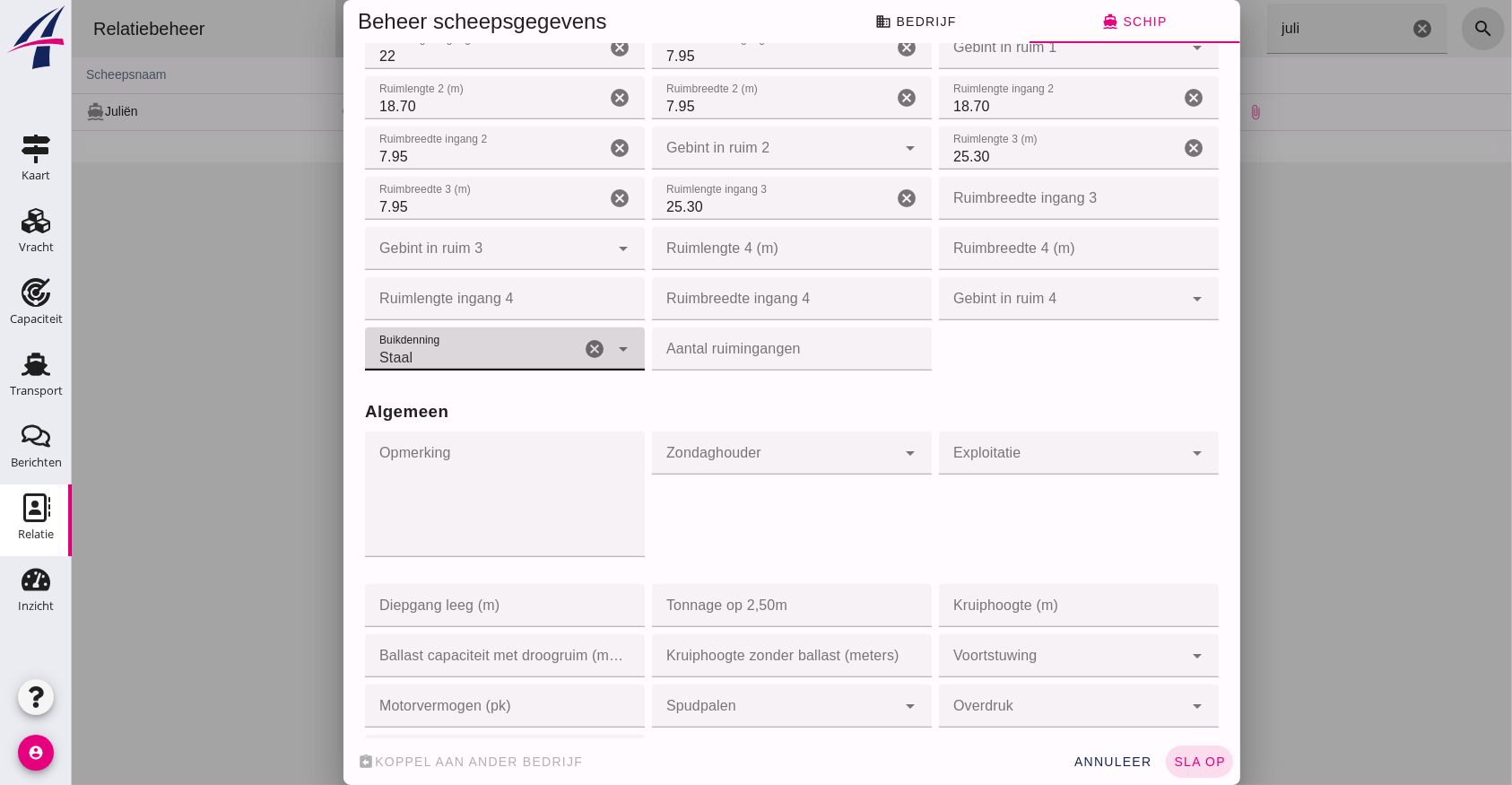
scroll to position [897, 0]
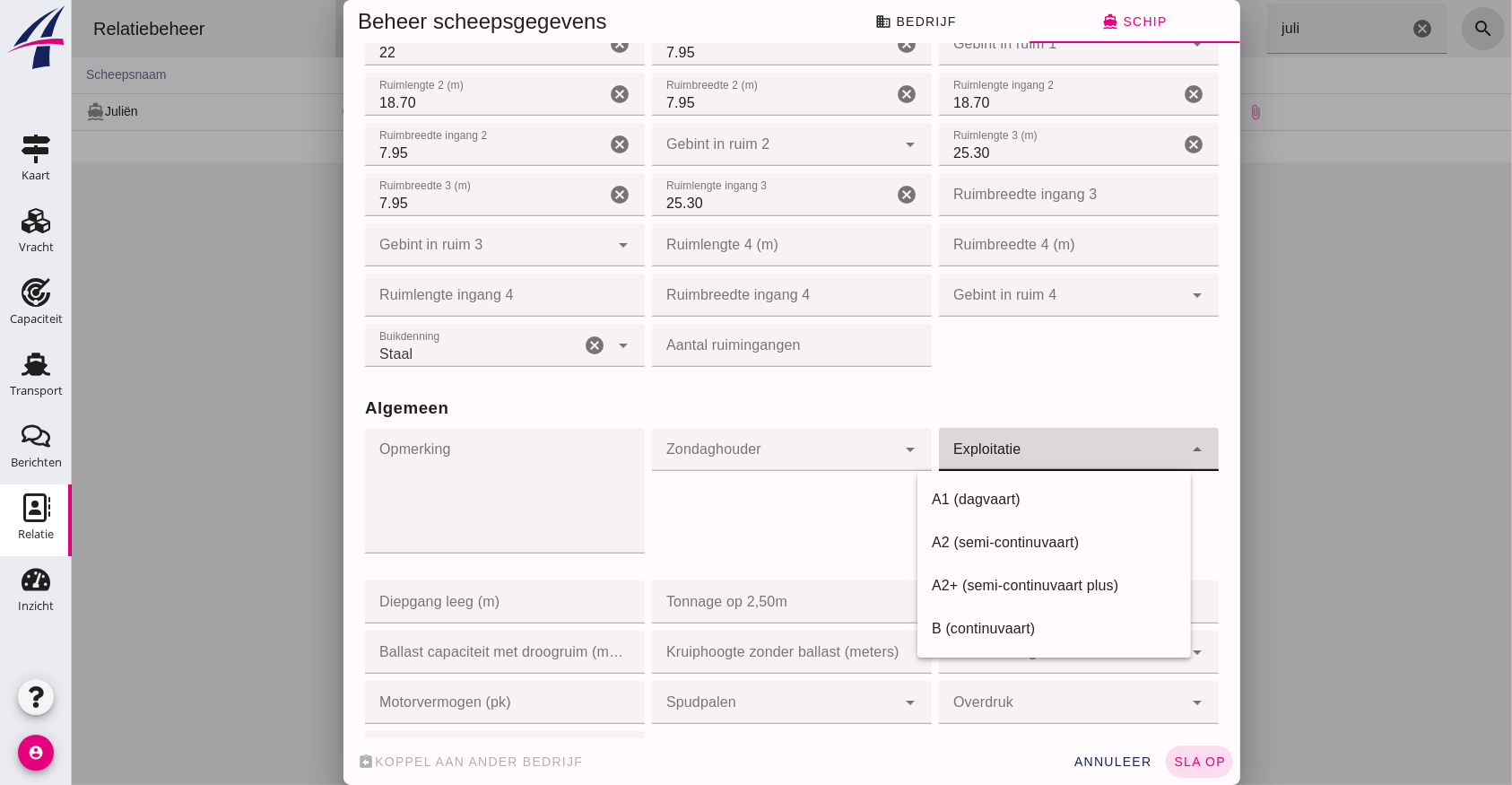
drag, startPoint x: 1000, startPoint y: 448, endPoint x: 992, endPoint y: 455, distance: 10.6
click at [994, 454] on div at bounding box center [1060, 448] width 244 height 43
click at [950, 501] on div "A1 (dagvaart)" at bounding box center [1054, 499] width 245 height 22
type input "a1"
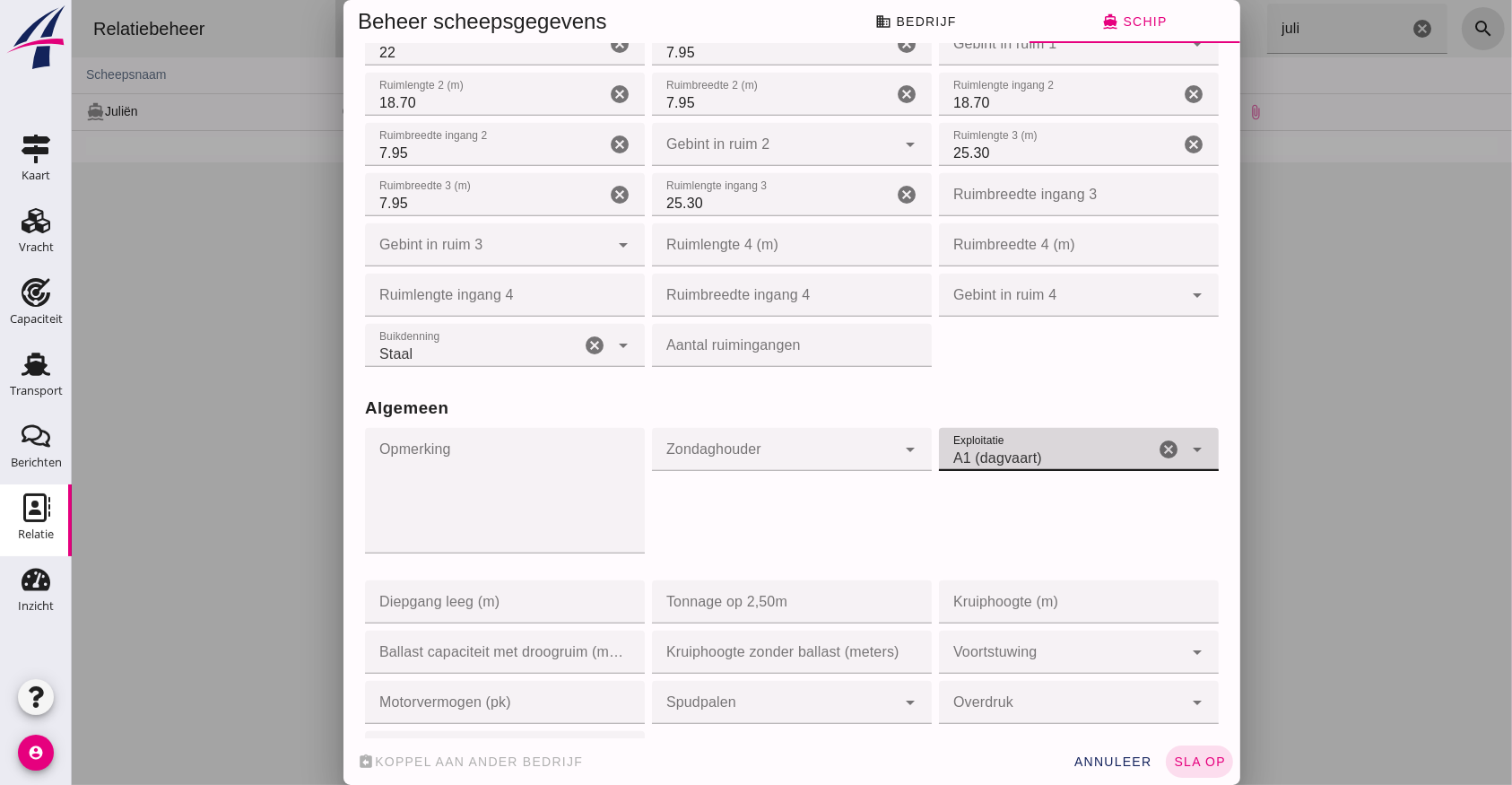
click at [484, 460] on textarea "Opmerking" at bounding box center [499, 490] width 269 height 125
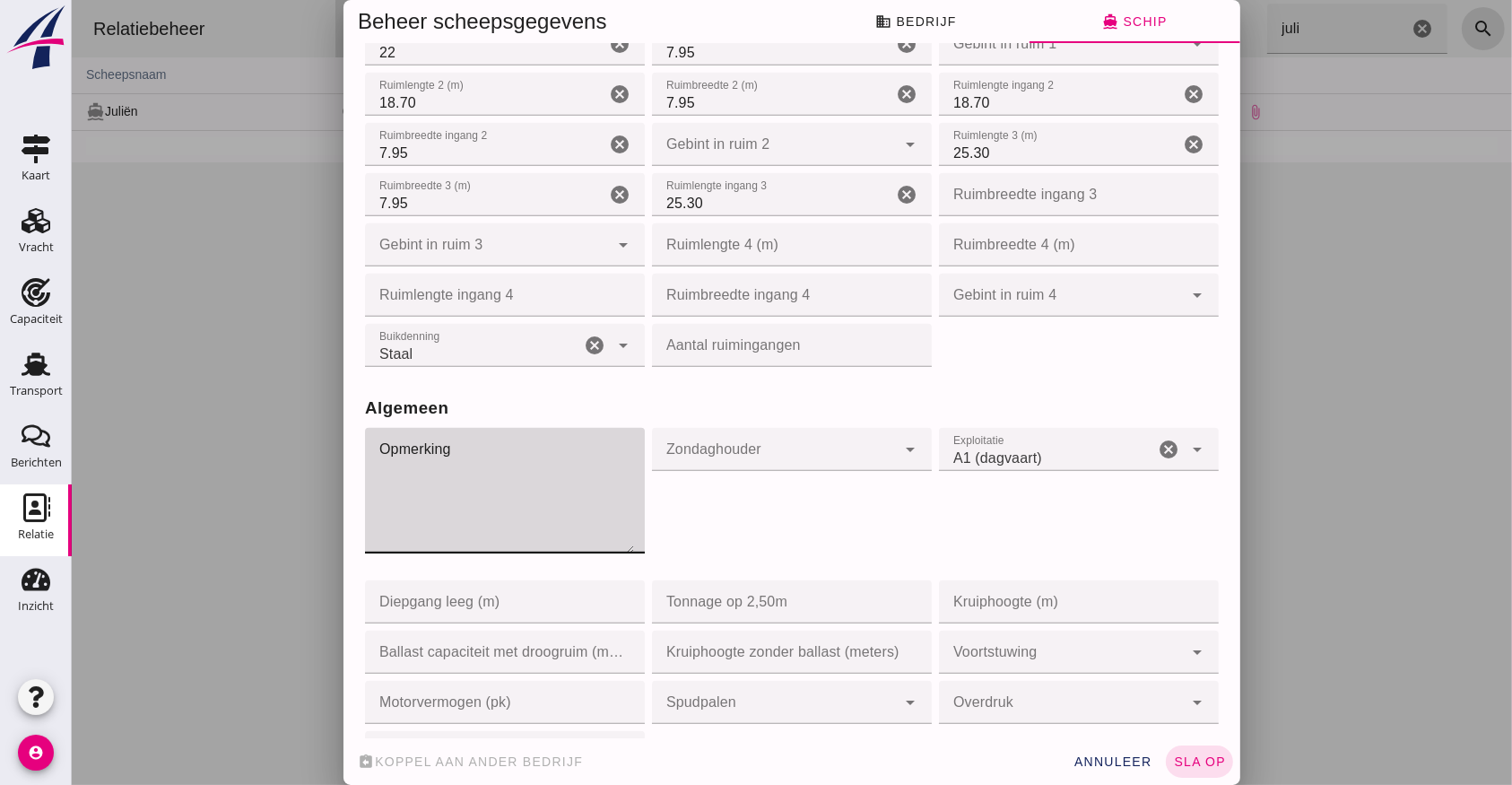
click at [456, 452] on textarea "Opmerking" at bounding box center [499, 490] width 269 height 125
type textarea "Achterste schot heeft Bobcat opening"
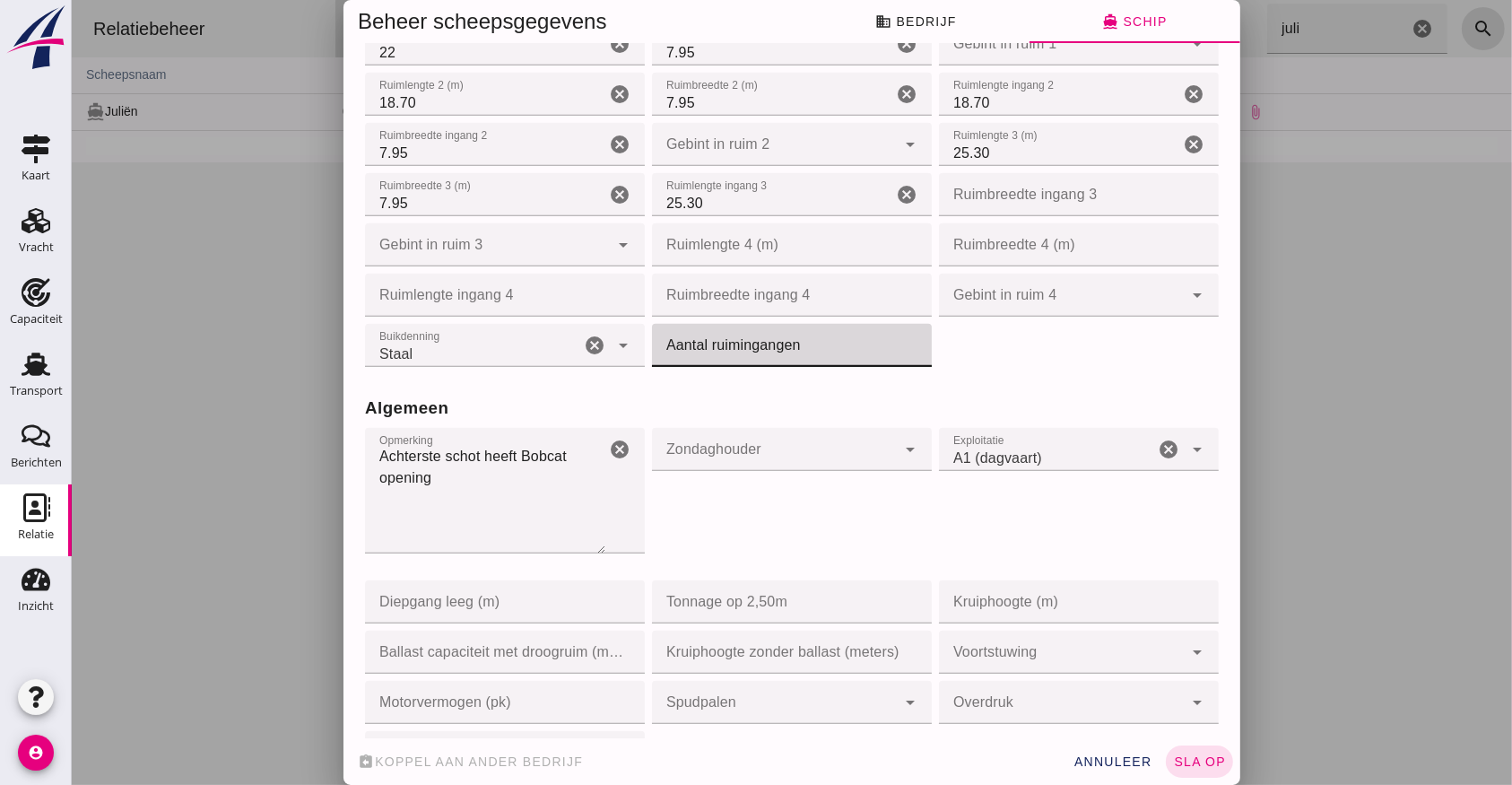
click at [772, 344] on input "Aantal ruimingangen" at bounding box center [786, 344] width 269 height 43
type input "1"
click at [890, 348] on input "1" at bounding box center [771, 344] width 240 height 43
click at [895, 348] on icon "cancel" at bounding box center [906, 345] width 22 height 22
click at [890, 348] on input "Aantal ruimingangen" at bounding box center [783, 344] width 262 height 43
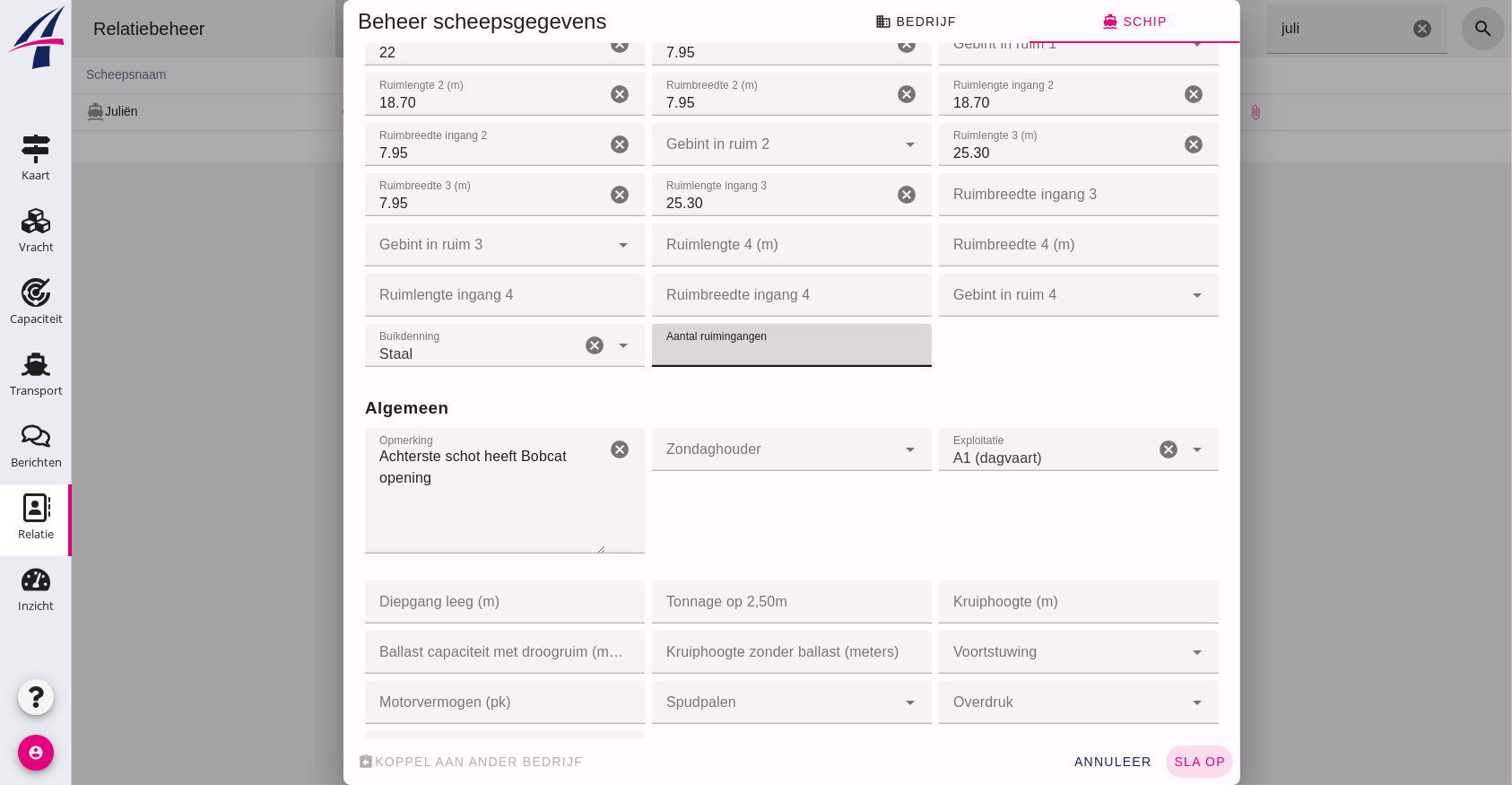
click at [829, 358] on input "Aantal ruimingangen" at bounding box center [786, 344] width 269 height 43
type input "3"
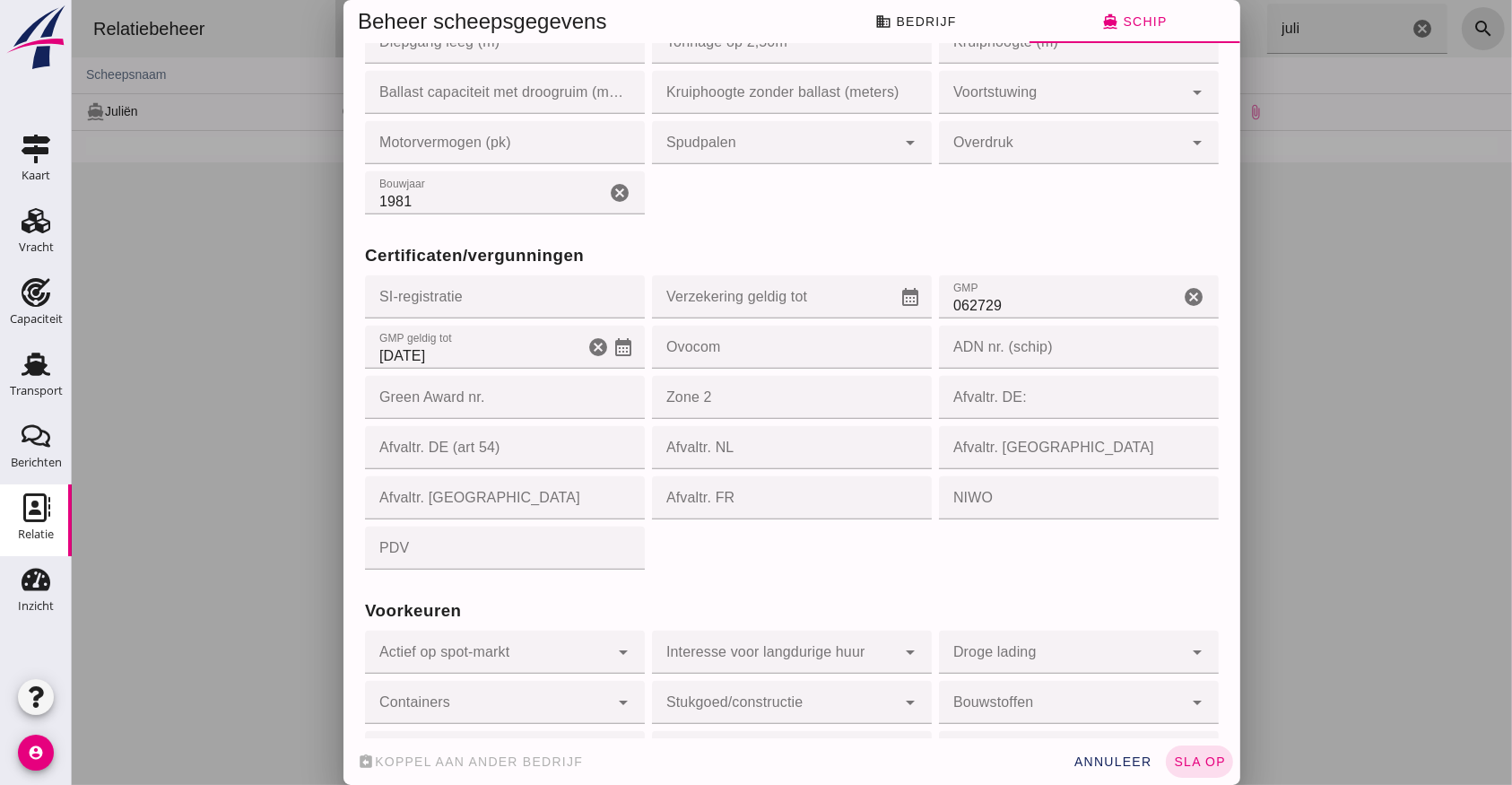
scroll to position [1495, 0]
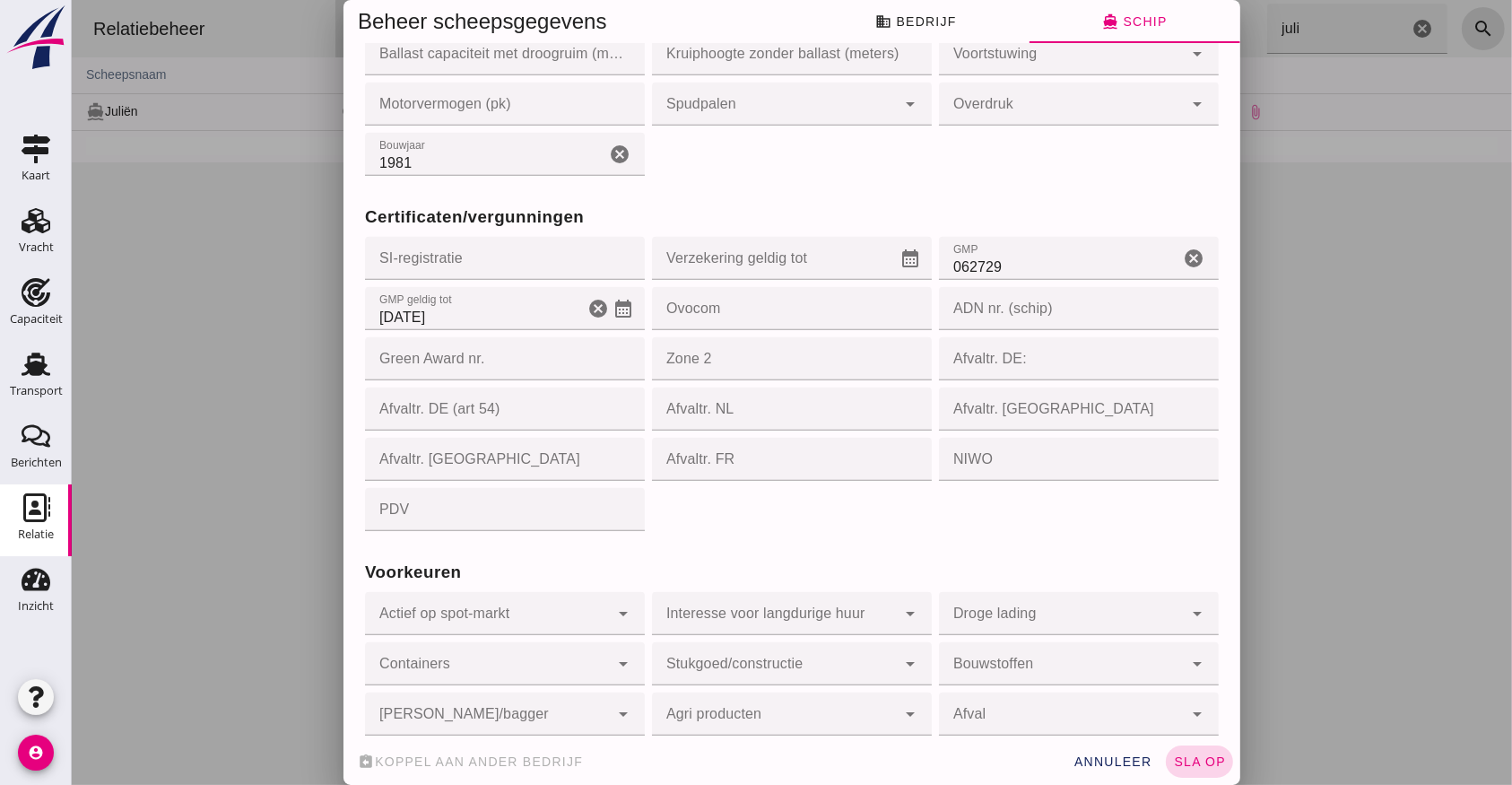
click at [1192, 757] on span "sla op" at bounding box center [1199, 760] width 53 height 14
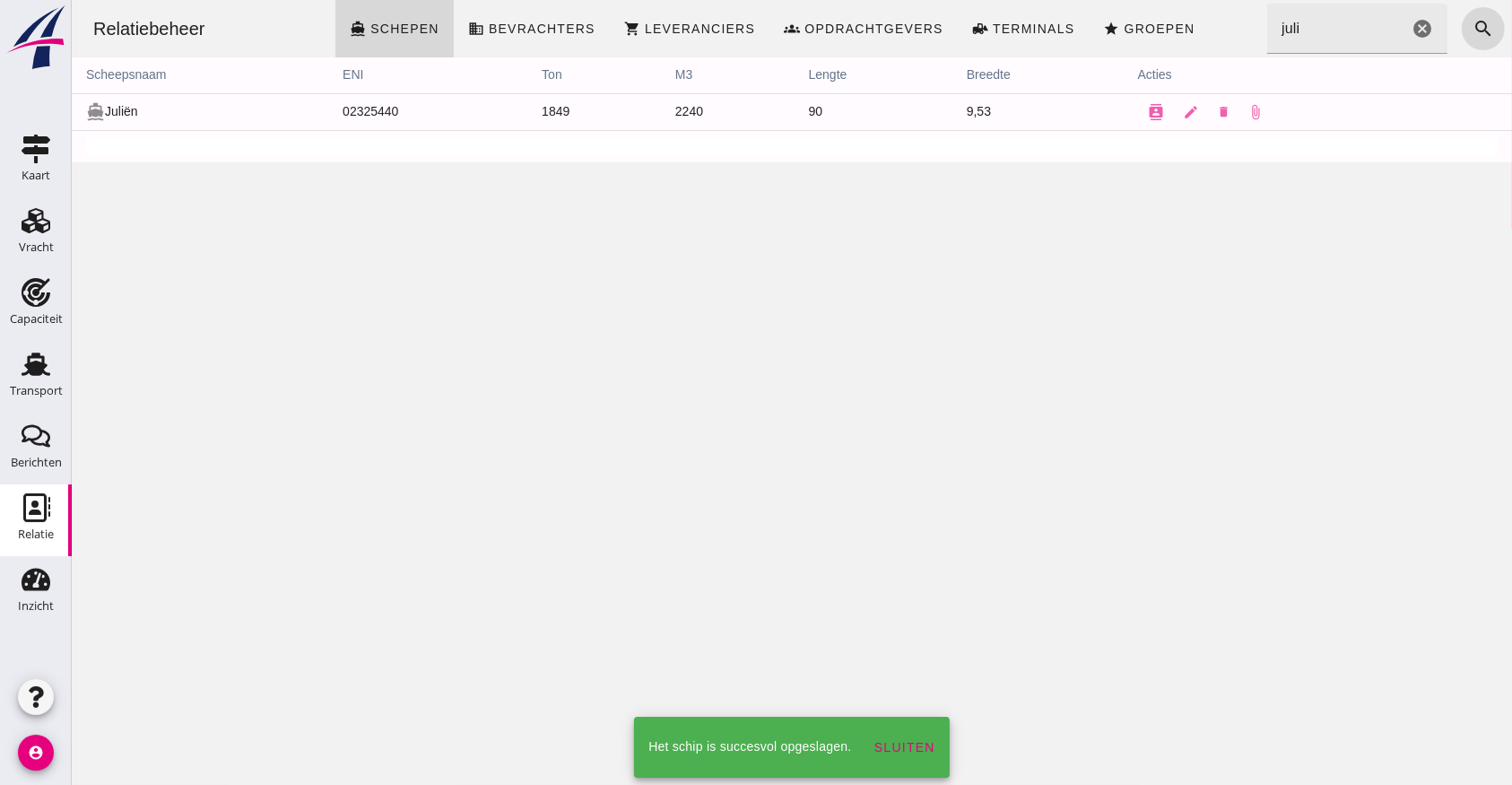
scroll to position [0, 0]
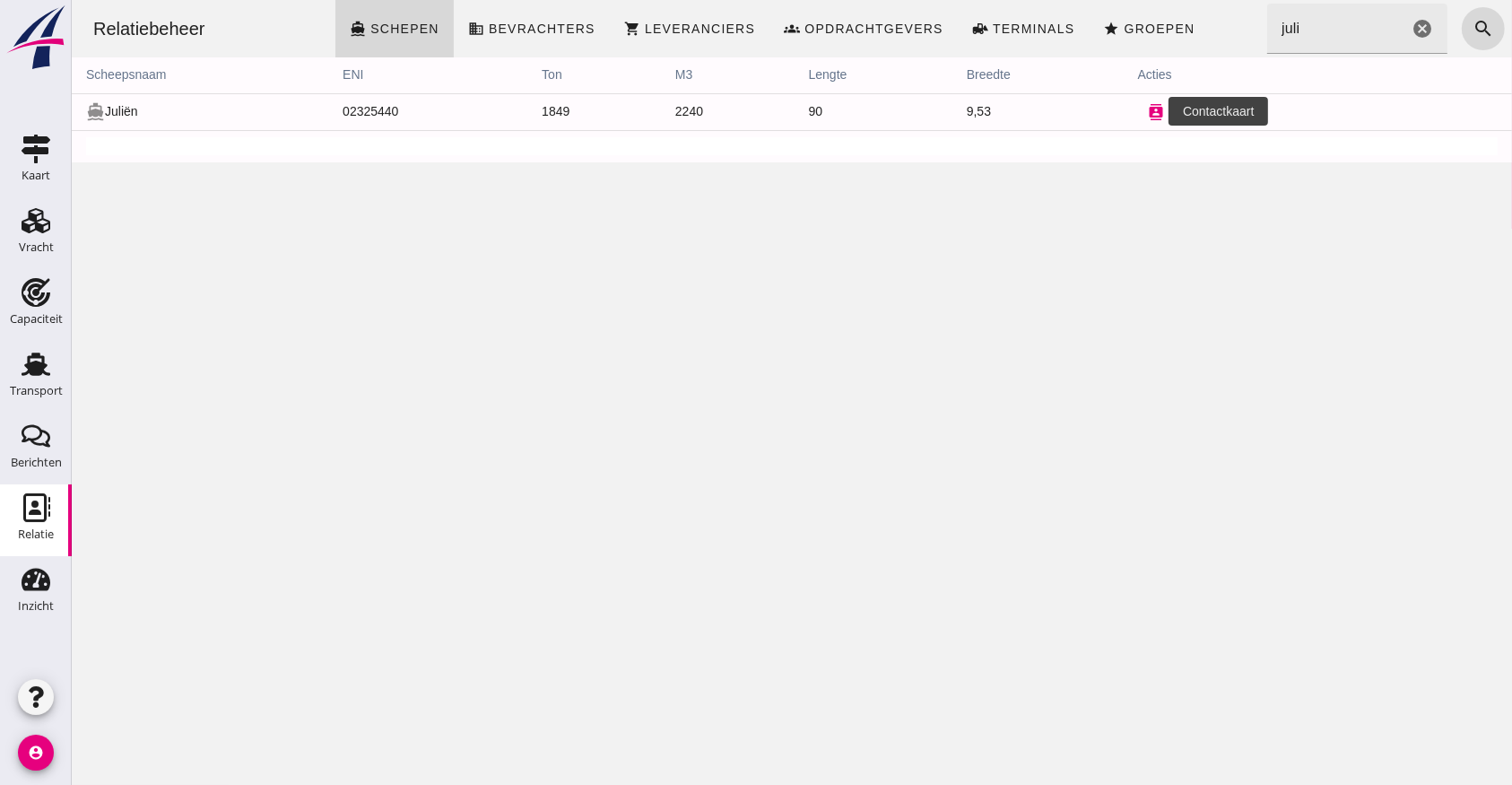
click at [1148, 107] on icon "contacts" at bounding box center [1155, 112] width 16 height 16
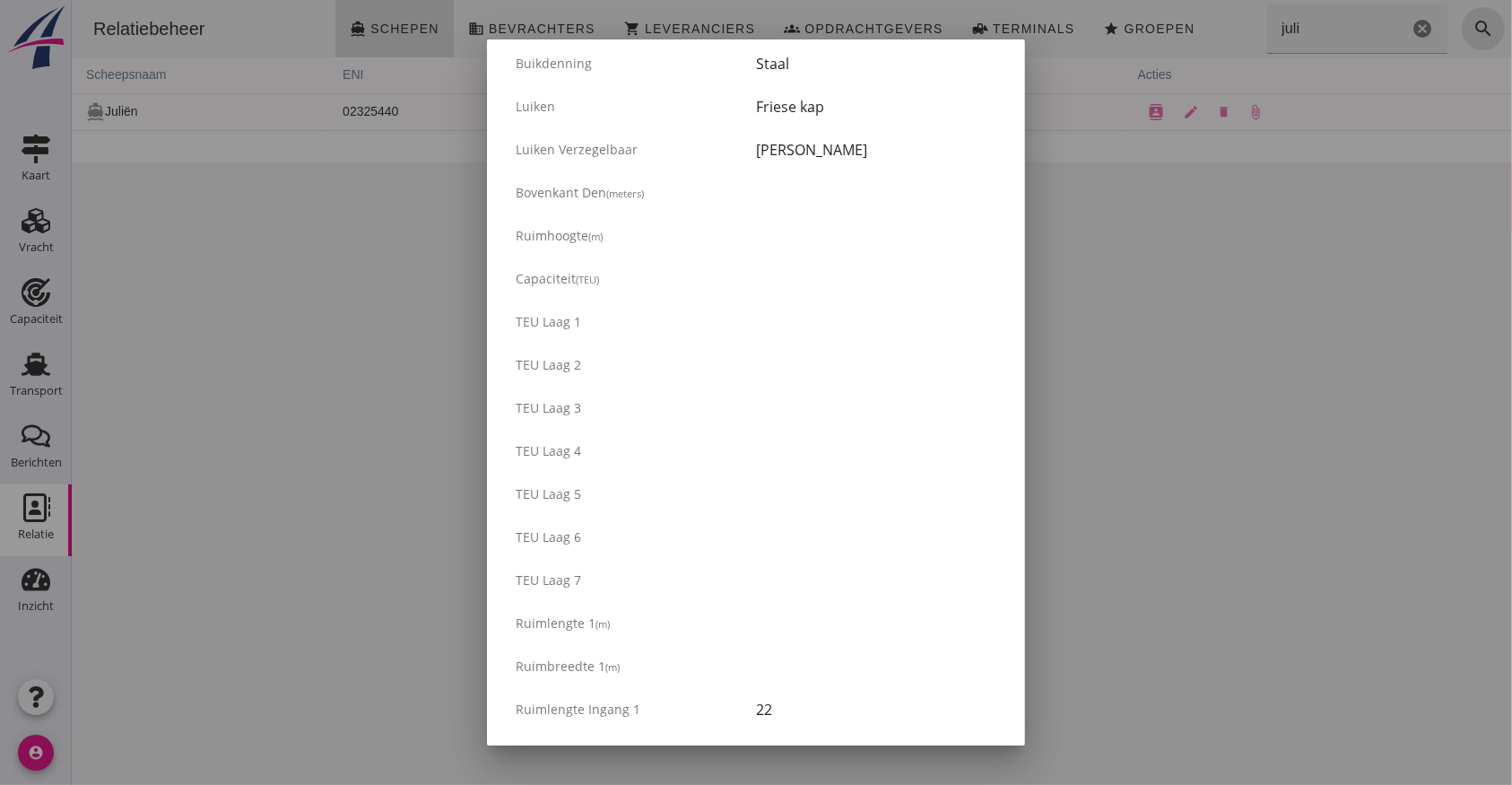
scroll to position [1167, 0]
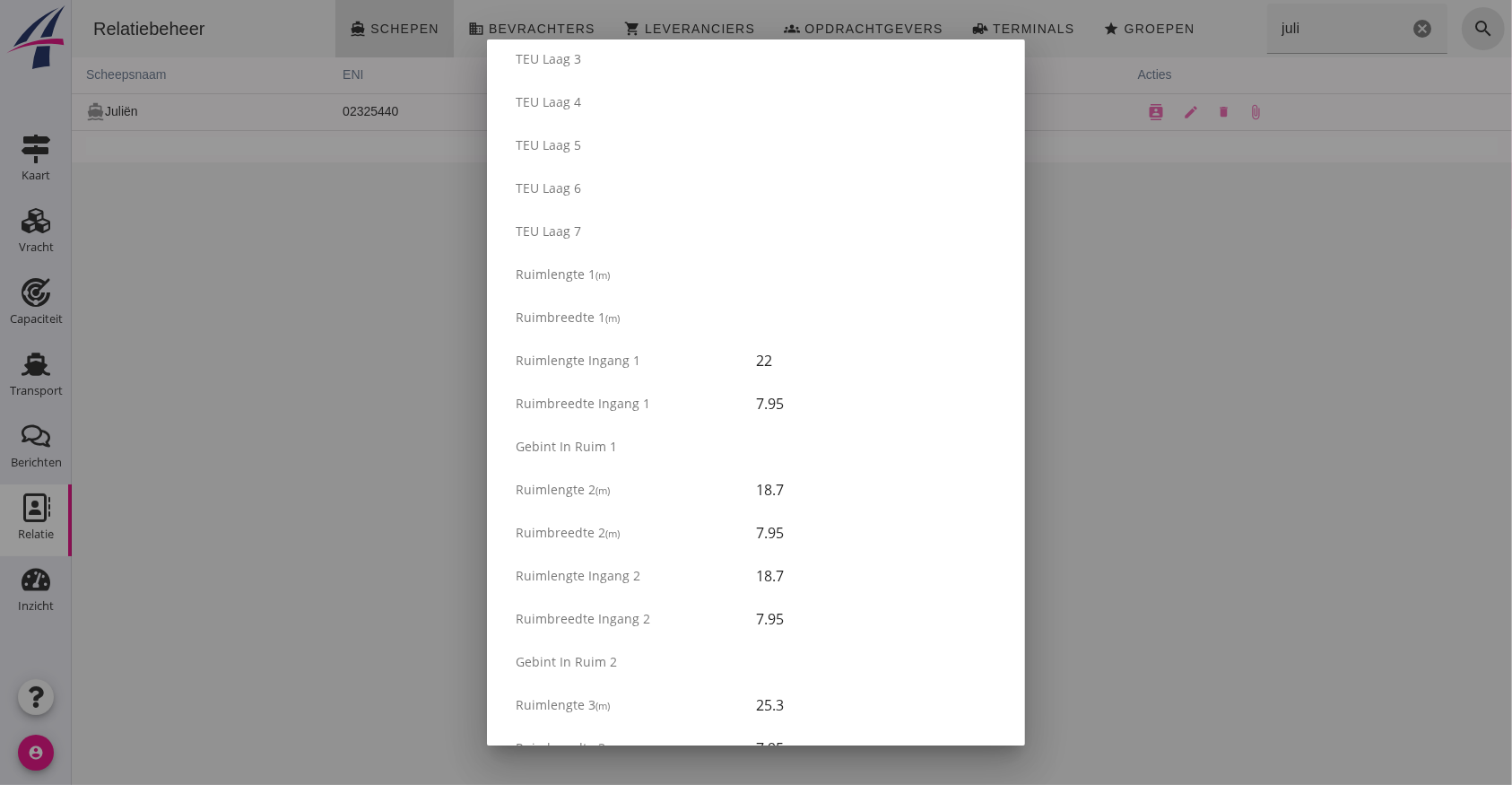
click at [970, 433] on div "Gebint in ruim 1" at bounding box center [756, 446] width 509 height 43
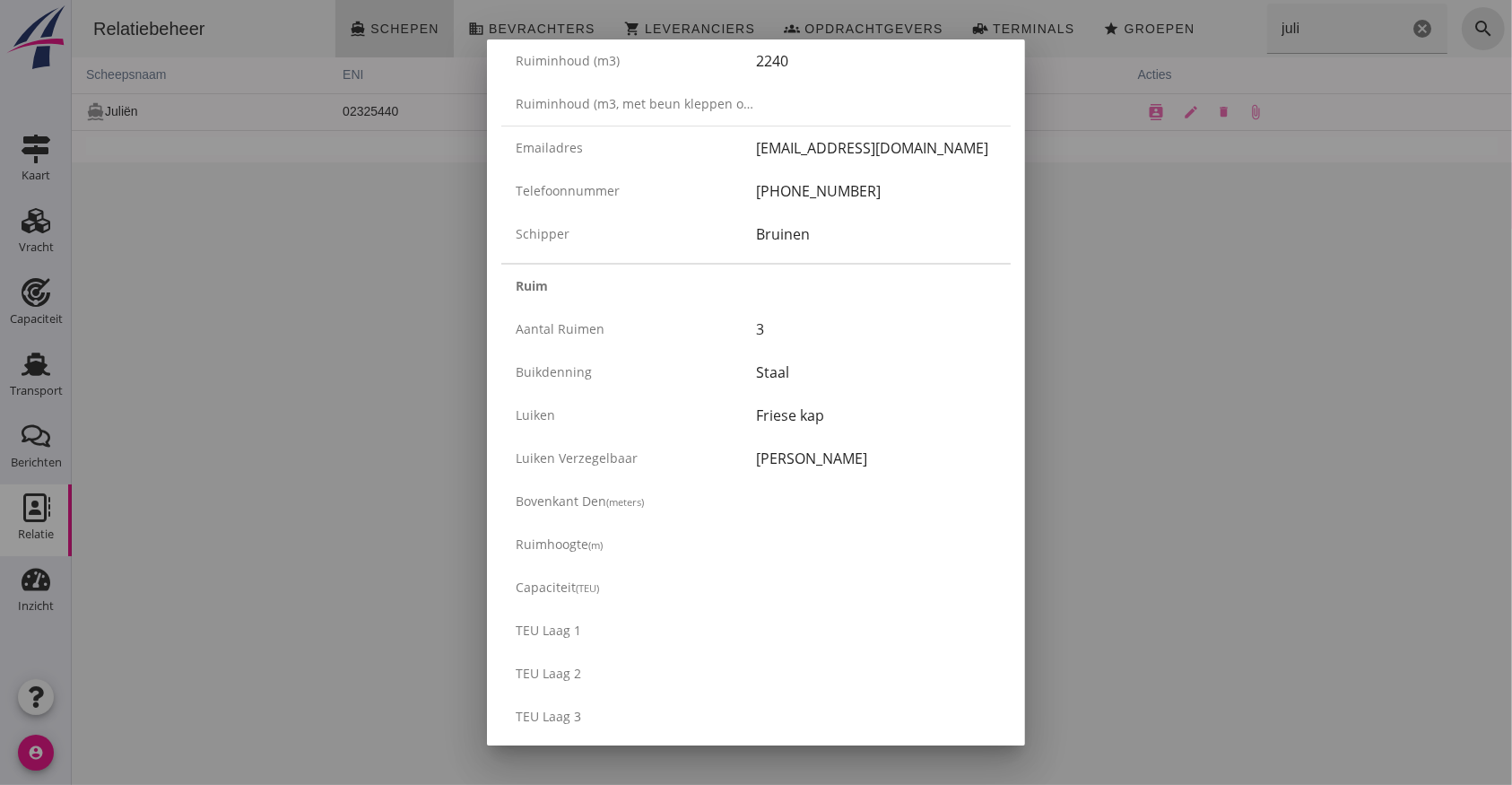
scroll to position [0, 0]
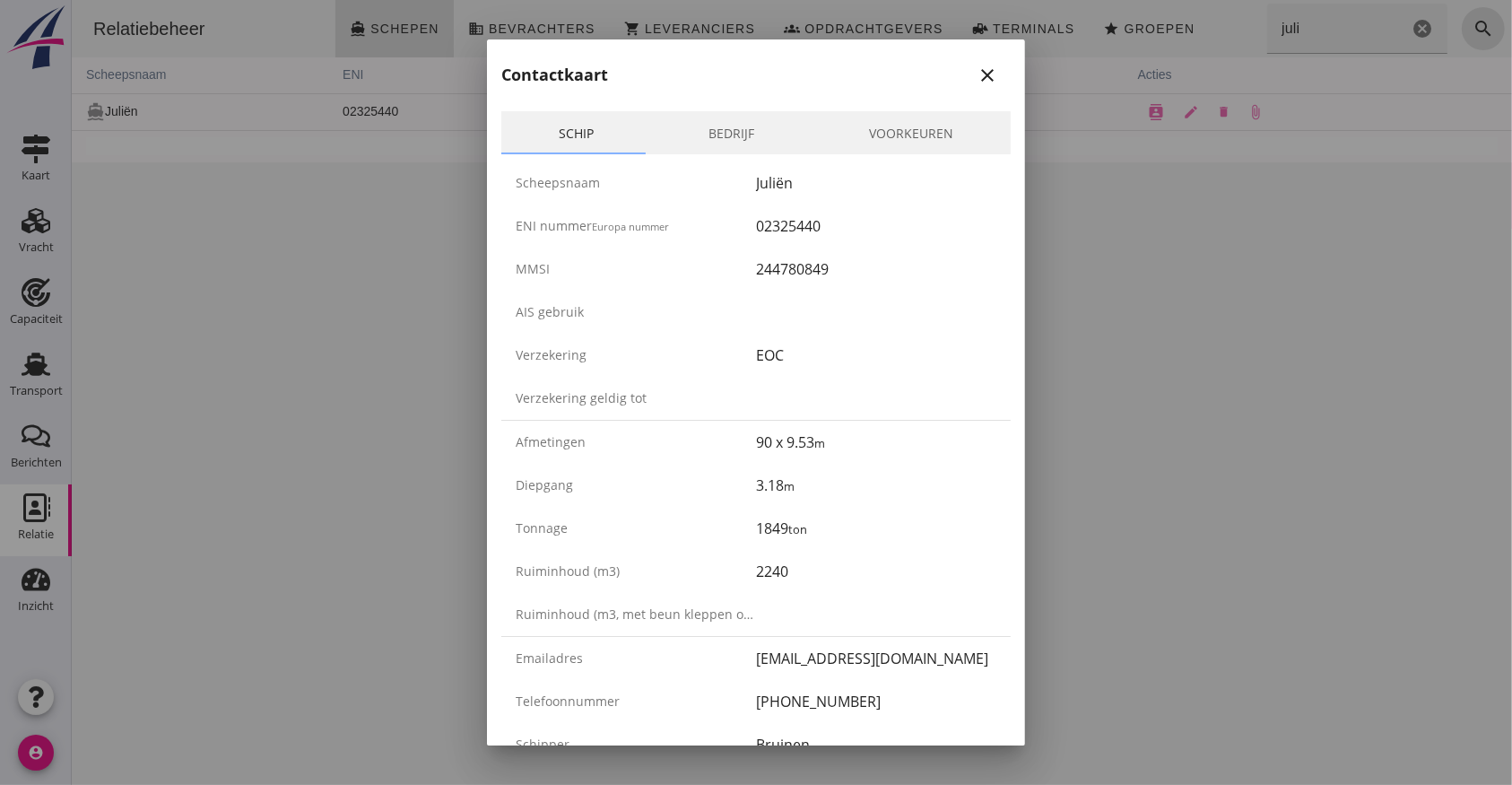
click at [977, 70] on icon "close" at bounding box center [987, 75] width 22 height 22
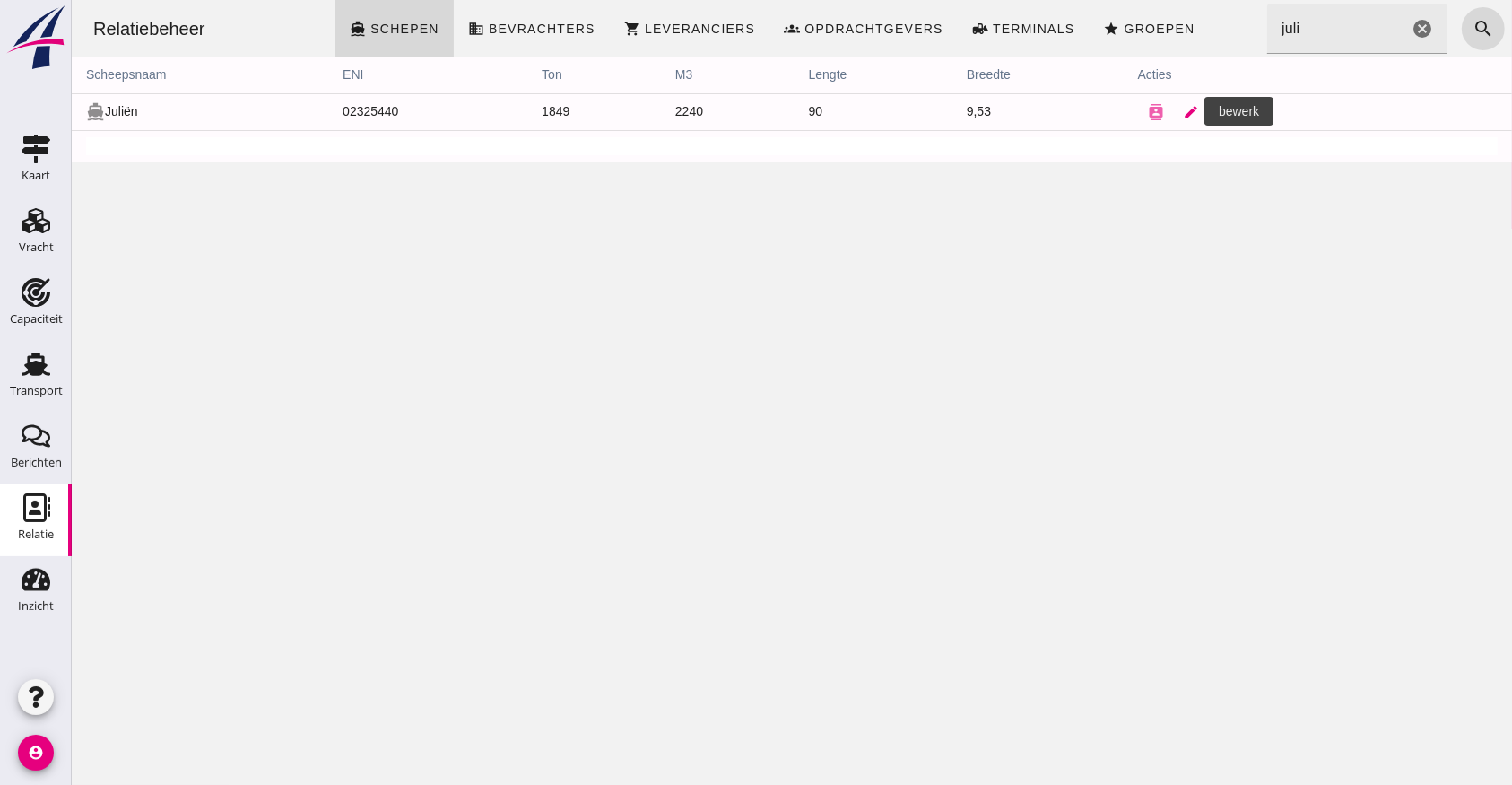
click at [1183, 112] on icon "edit" at bounding box center [1190, 112] width 16 height 16
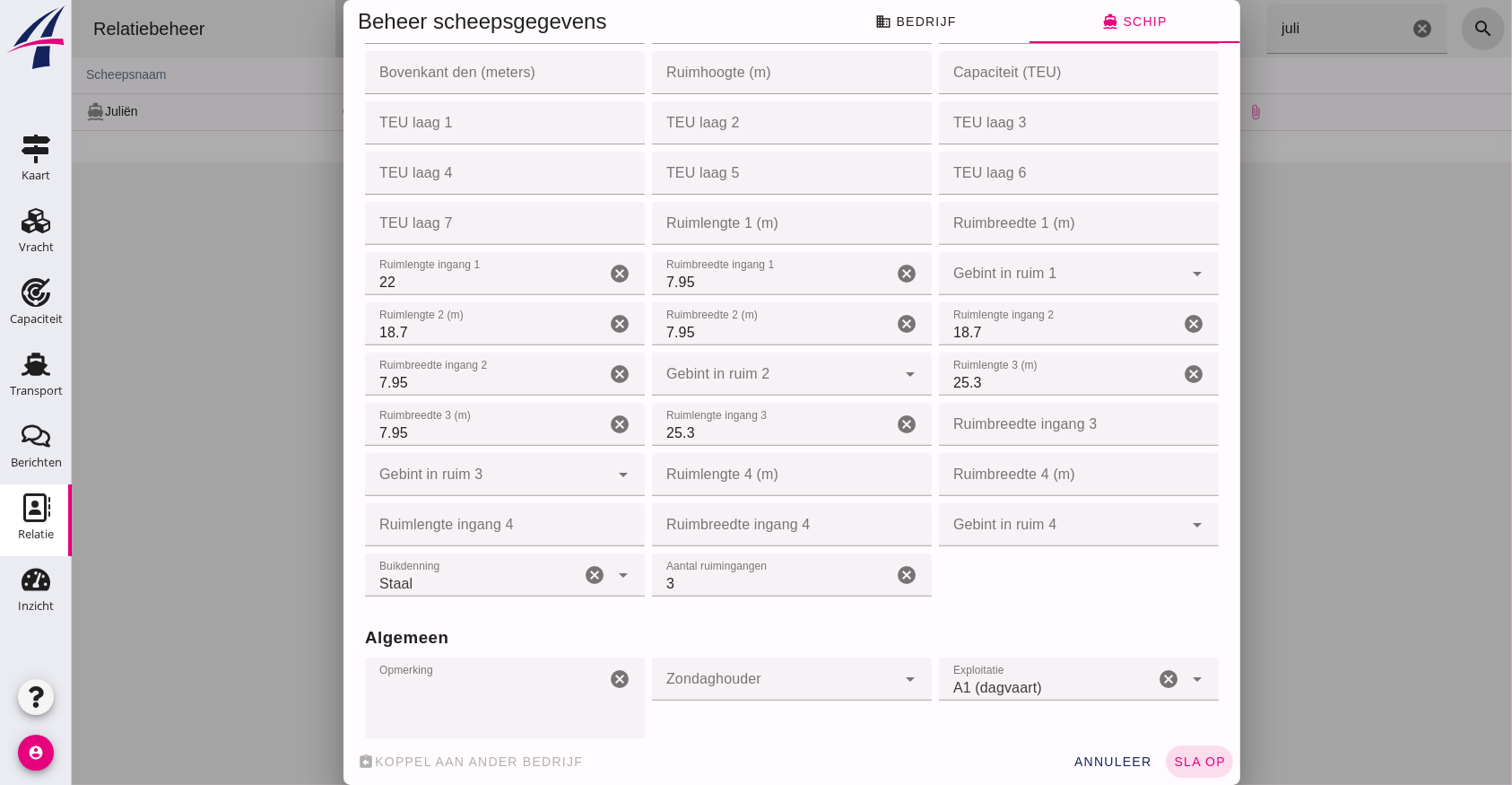
scroll to position [597, 0]
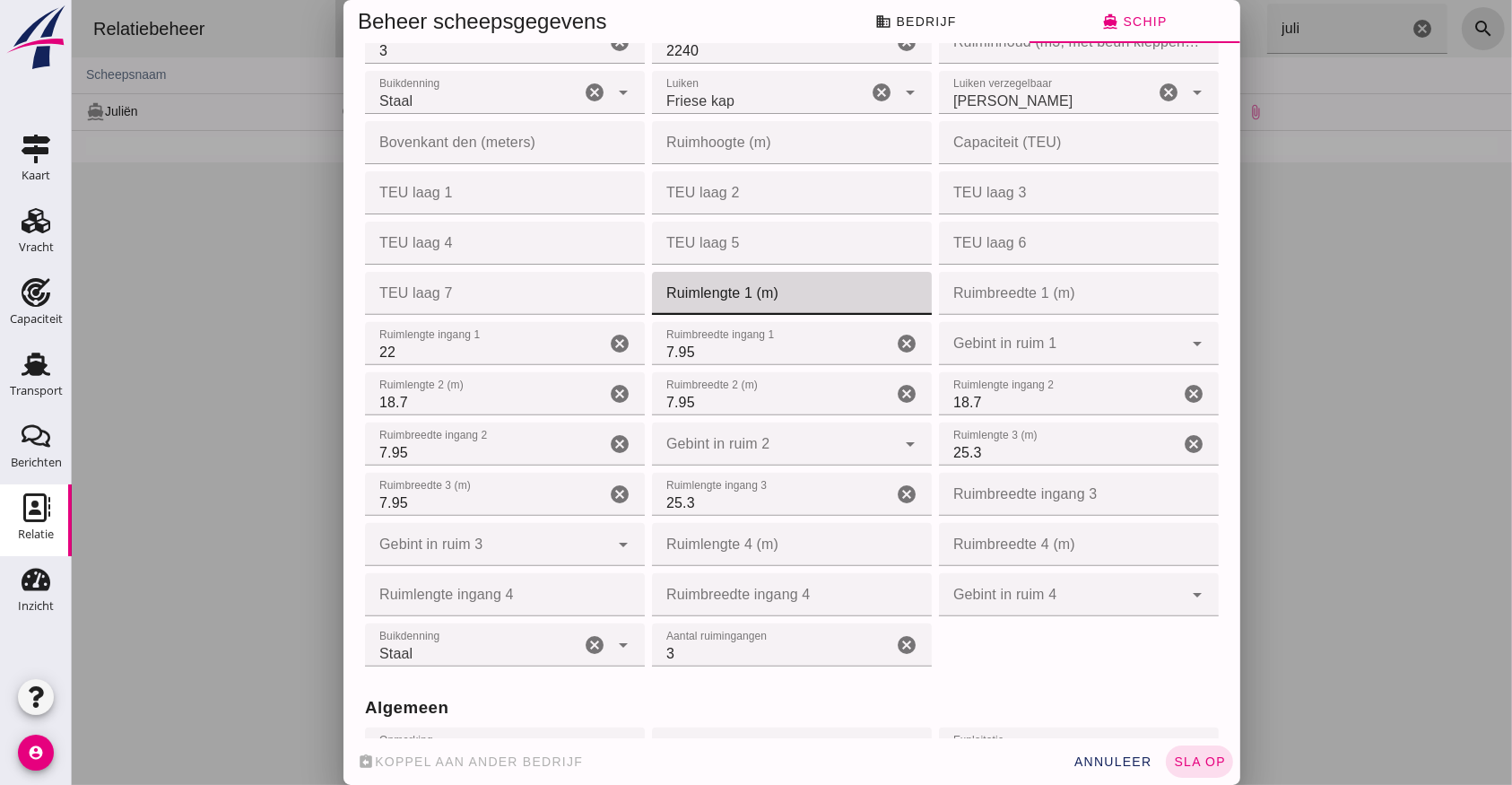
click at [692, 297] on input "Ruimlengte 1 (m)" at bounding box center [786, 293] width 269 height 43
type input "22.00"
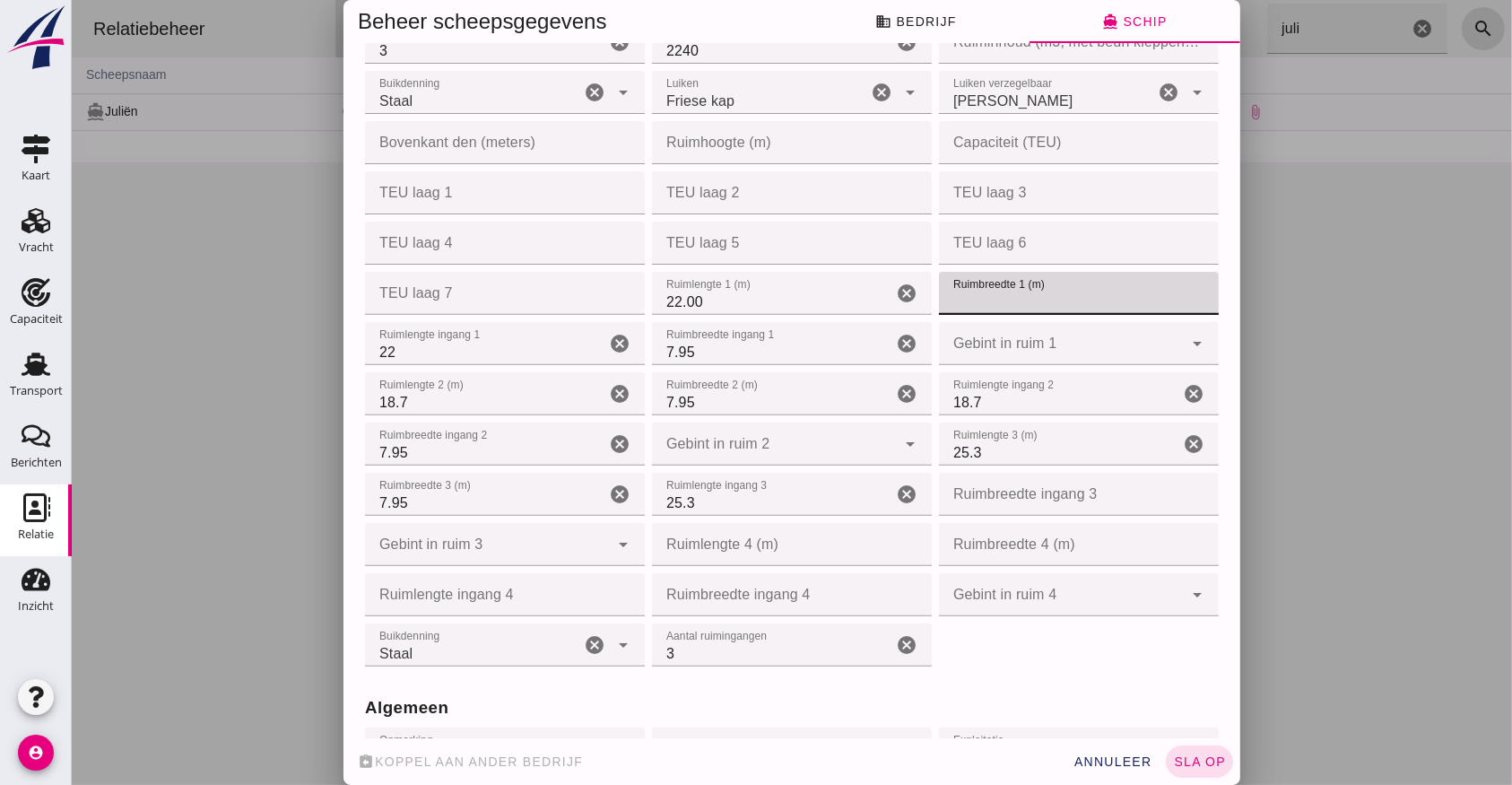
type input "7"
click at [1069, 291] on input "7.95" at bounding box center [1058, 293] width 240 height 43
type input "7"
type input "8.50"
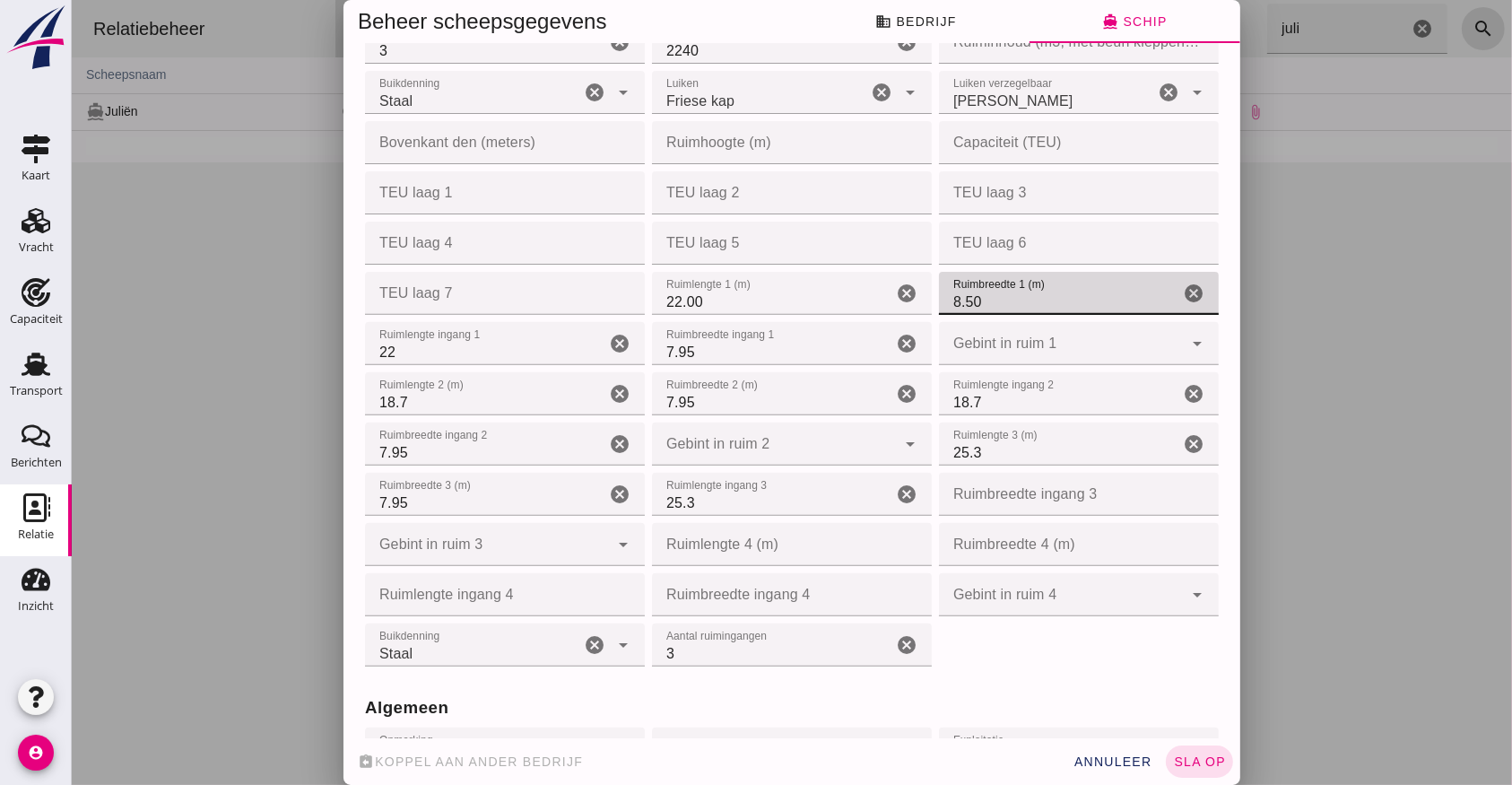
drag, startPoint x: 687, startPoint y: 402, endPoint x: 619, endPoint y: 402, distance: 68.0
click at [623, 402] on div "Ruim(en) Aantal ruimen Aantal ruimen 3 cancel Ruiminhoud (m3) Ruiminhoud (m3) 2…" at bounding box center [791, 316] width 861 height 706
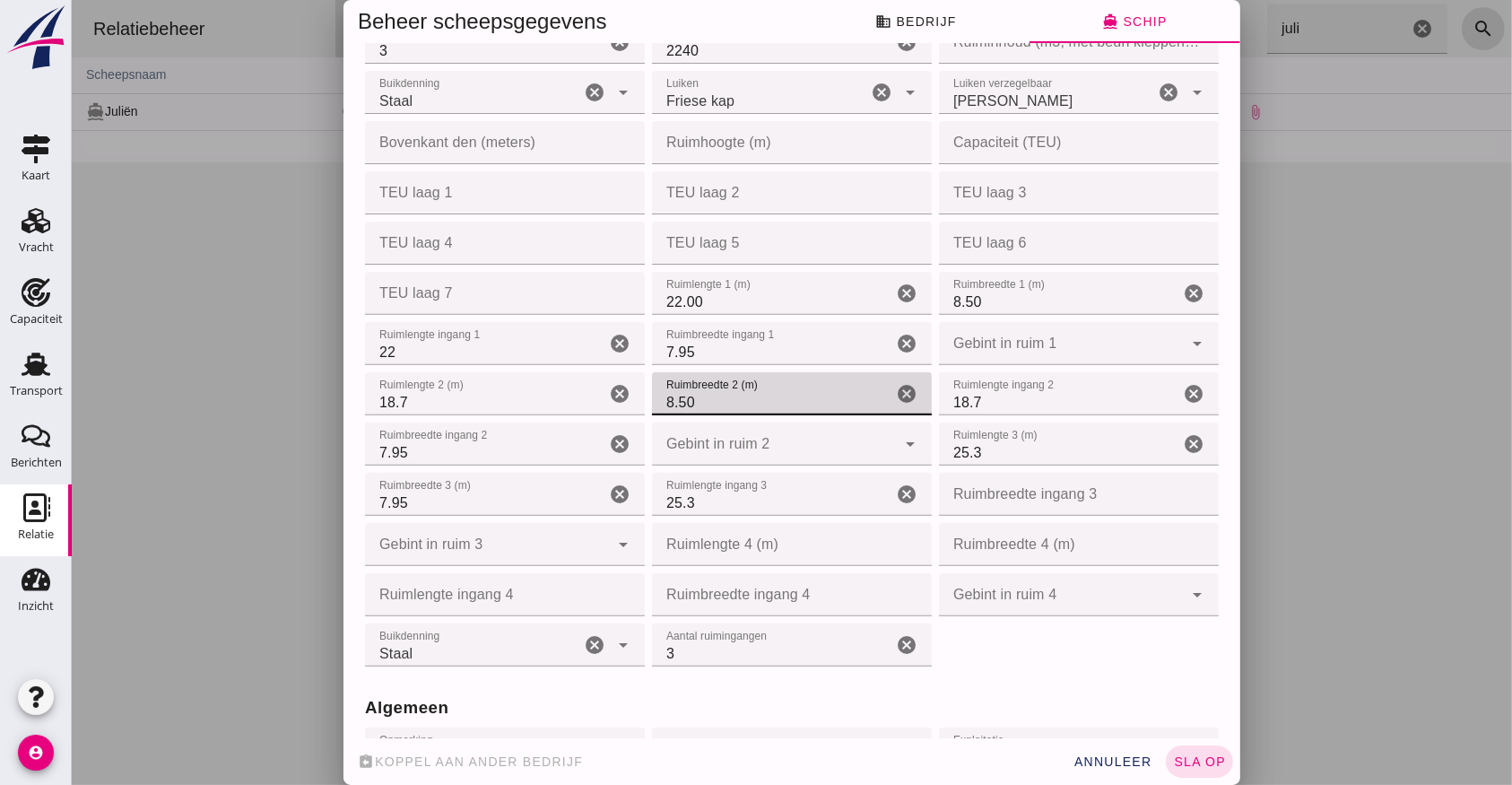
type input "8.50"
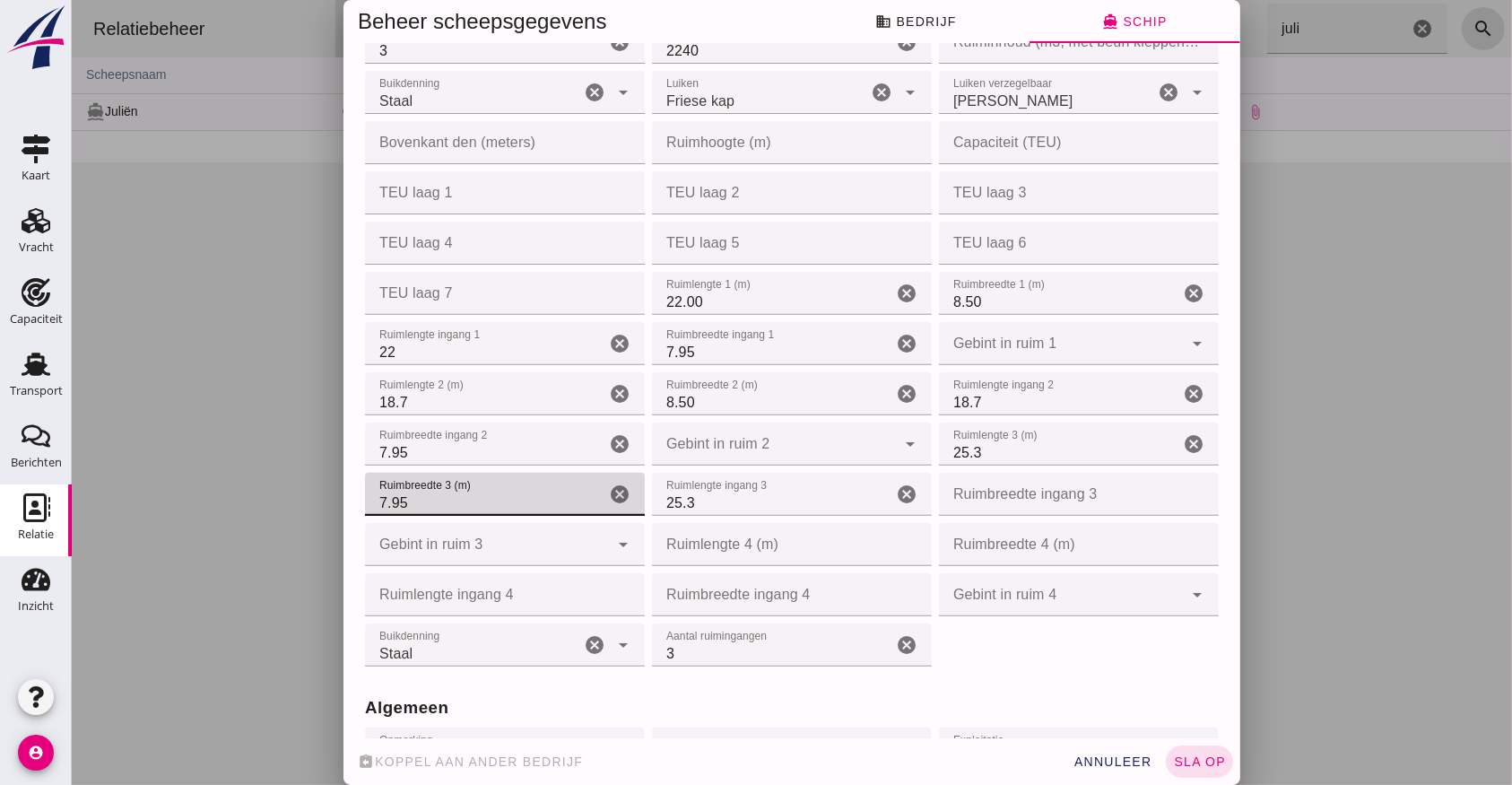
drag, startPoint x: 448, startPoint y: 503, endPoint x: 347, endPoint y: 497, distance: 101.2
click at [347, 497] on div "Bedrijfsnaam * Bedrijfsnaam * Nordic Vision B.V. cancel Relatie type * Relatie …" at bounding box center [791, 391] width 897 height 694
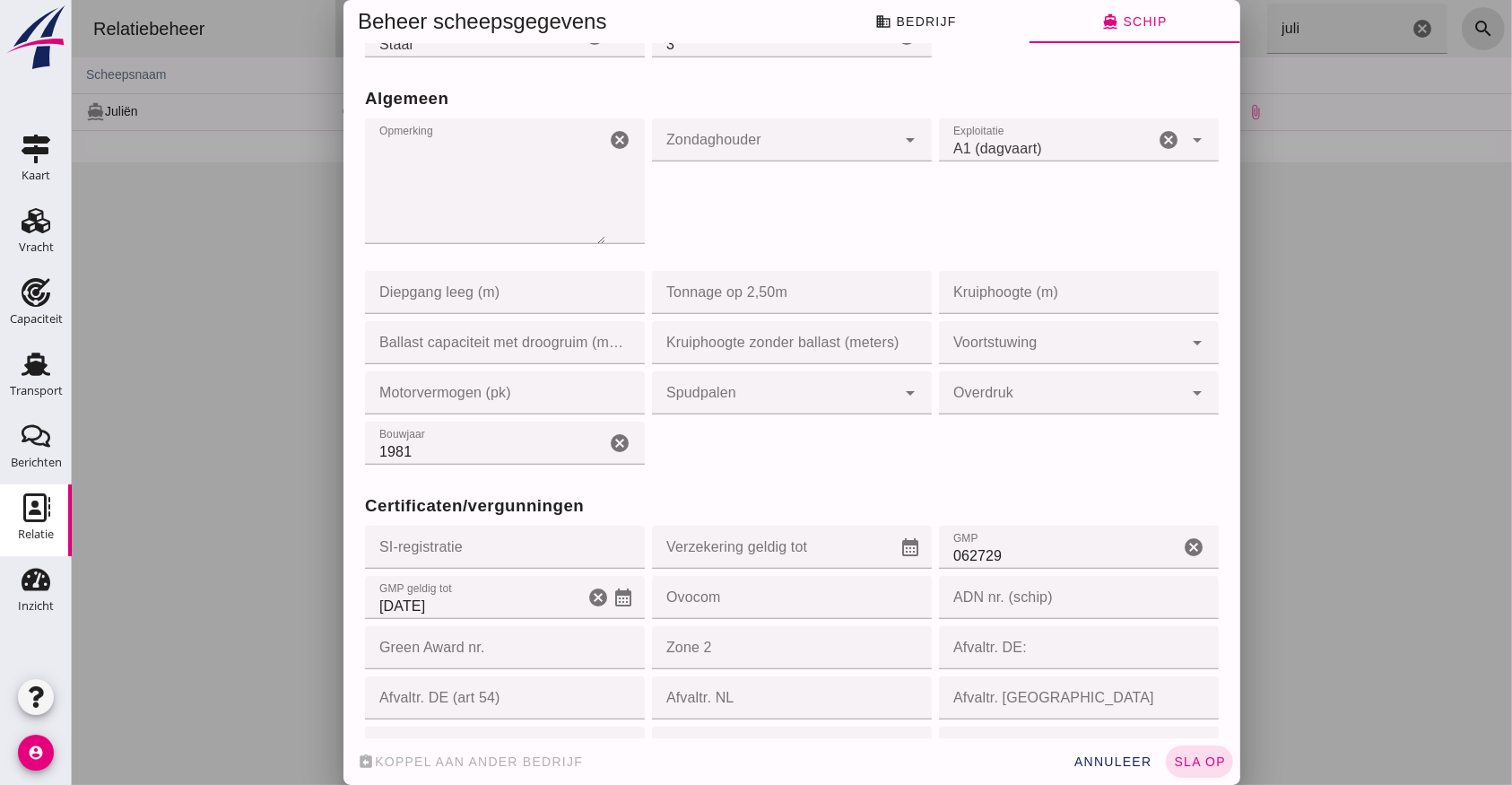
scroll to position [1314, 0]
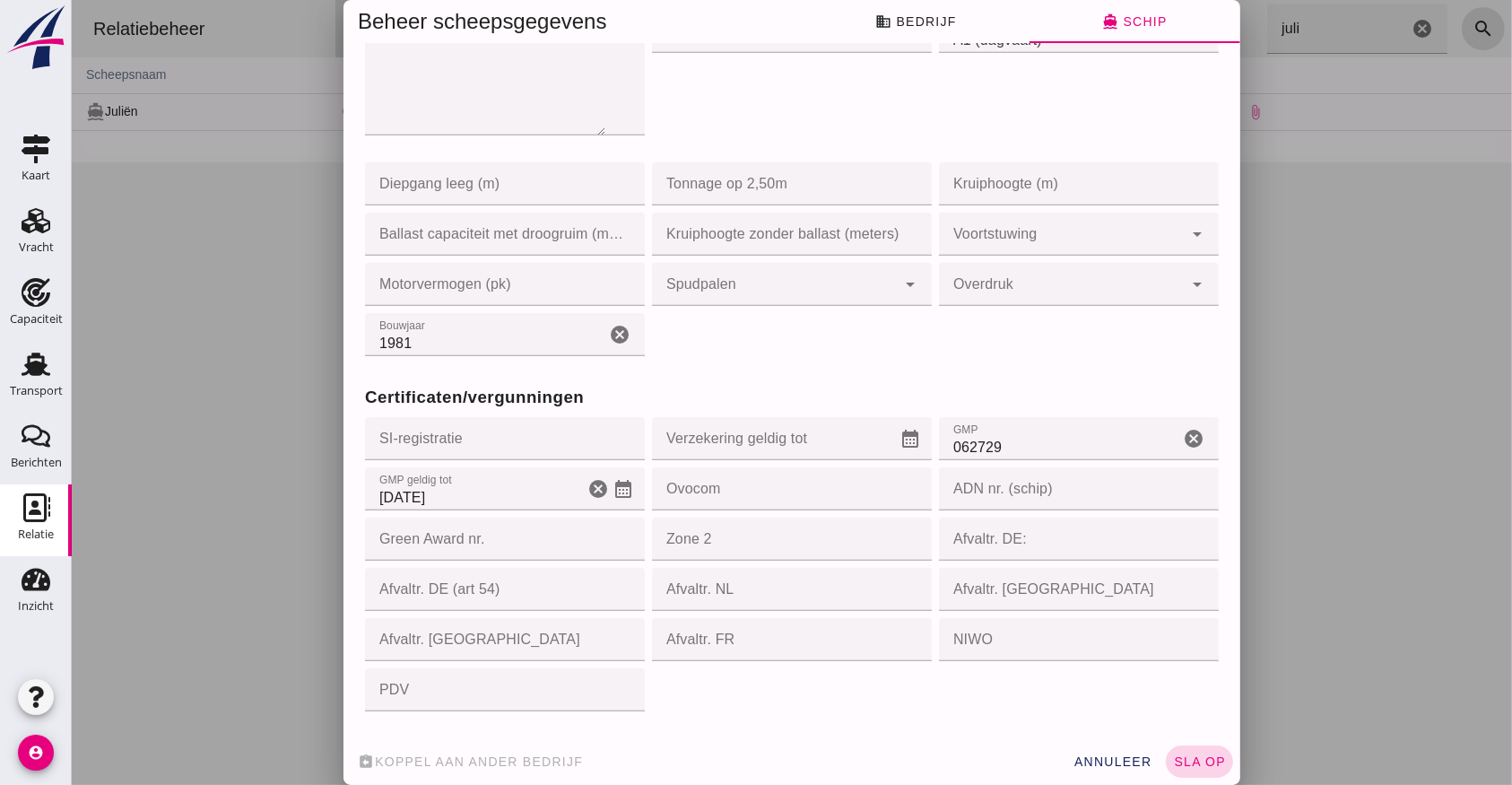
type input "8.50"
drag, startPoint x: 1203, startPoint y: 758, endPoint x: 1194, endPoint y: 754, distance: 9.8
click at [1201, 758] on span "sla op" at bounding box center [1199, 760] width 53 height 14
click at [882, 142] on div "Zondaghouder Zondaghouder cancel arrow_drop_down" at bounding box center [791, 82] width 287 height 153
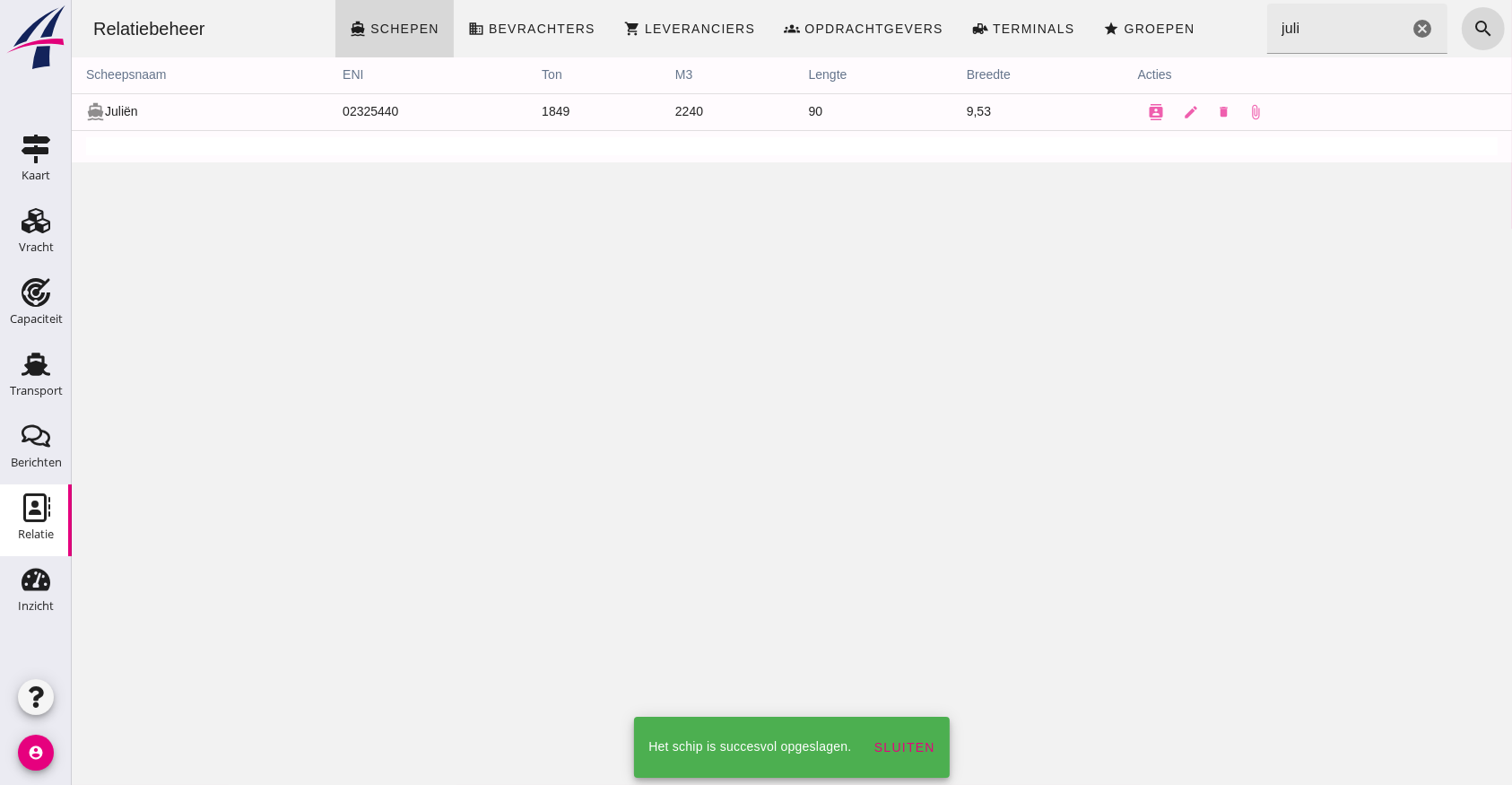
scroll to position [0, 0]
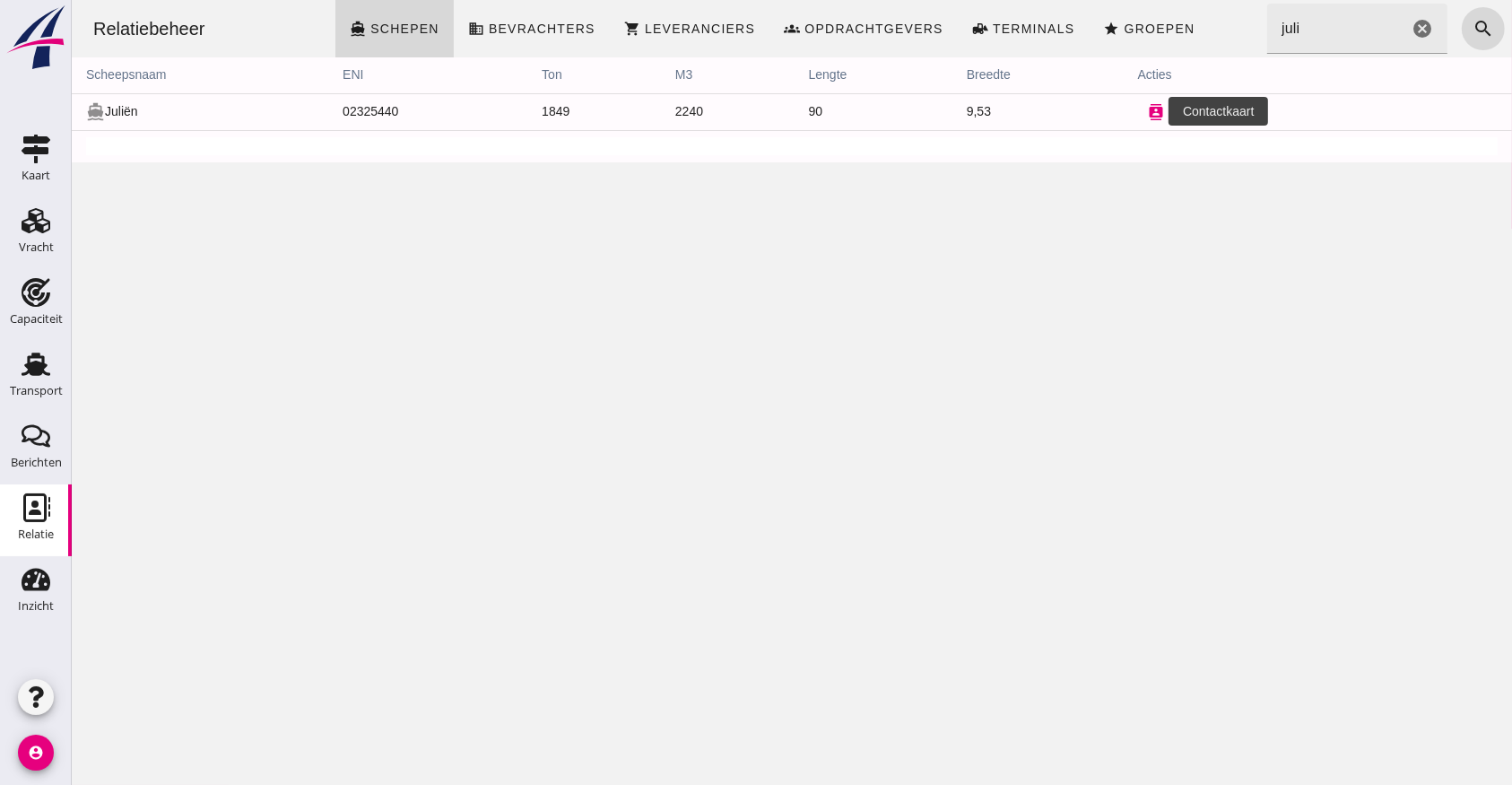
click at [1148, 115] on icon "contacts" at bounding box center [1155, 112] width 16 height 16
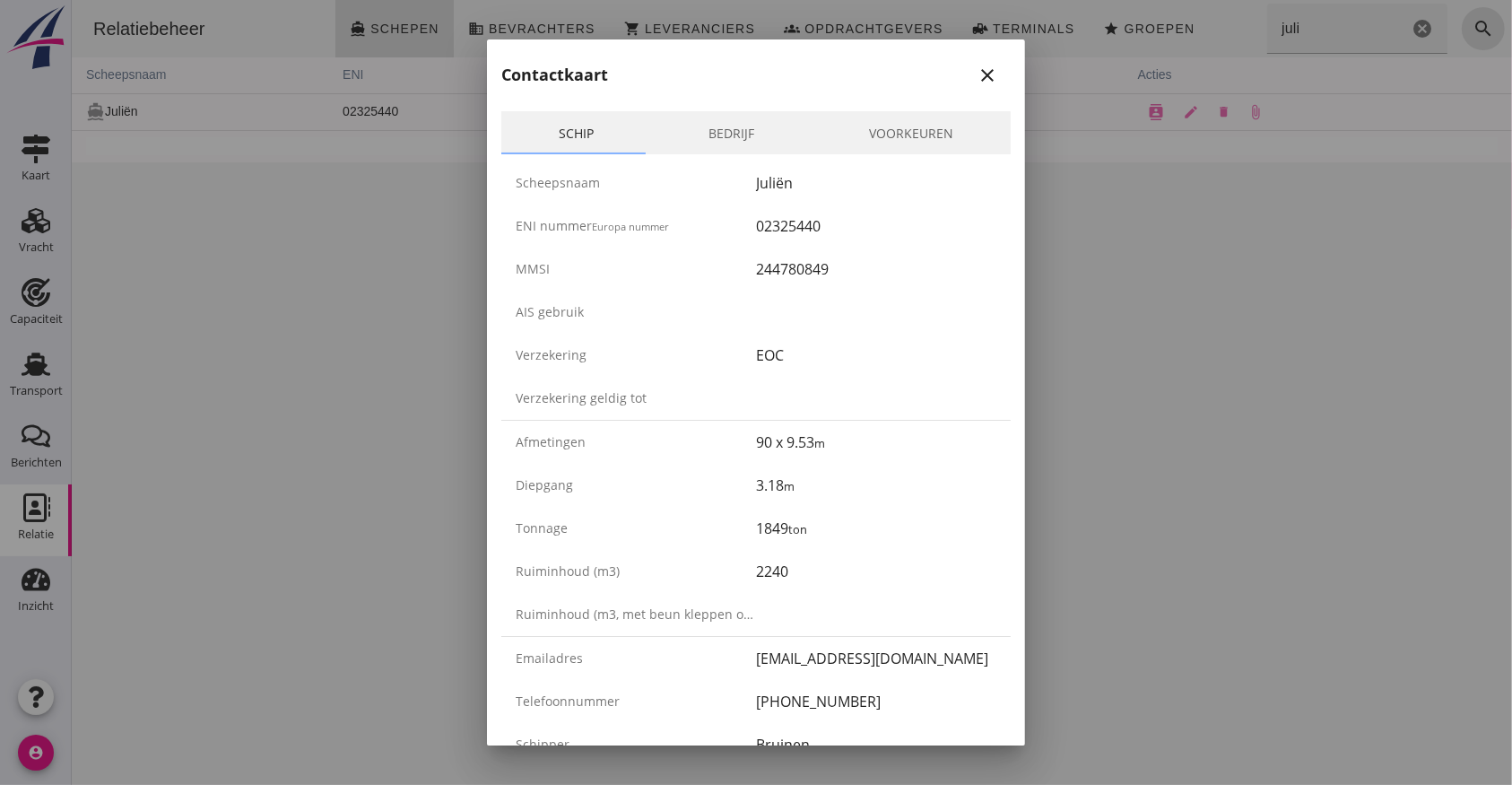
click at [1191, 105] on div at bounding box center [756, 392] width 1512 height 785
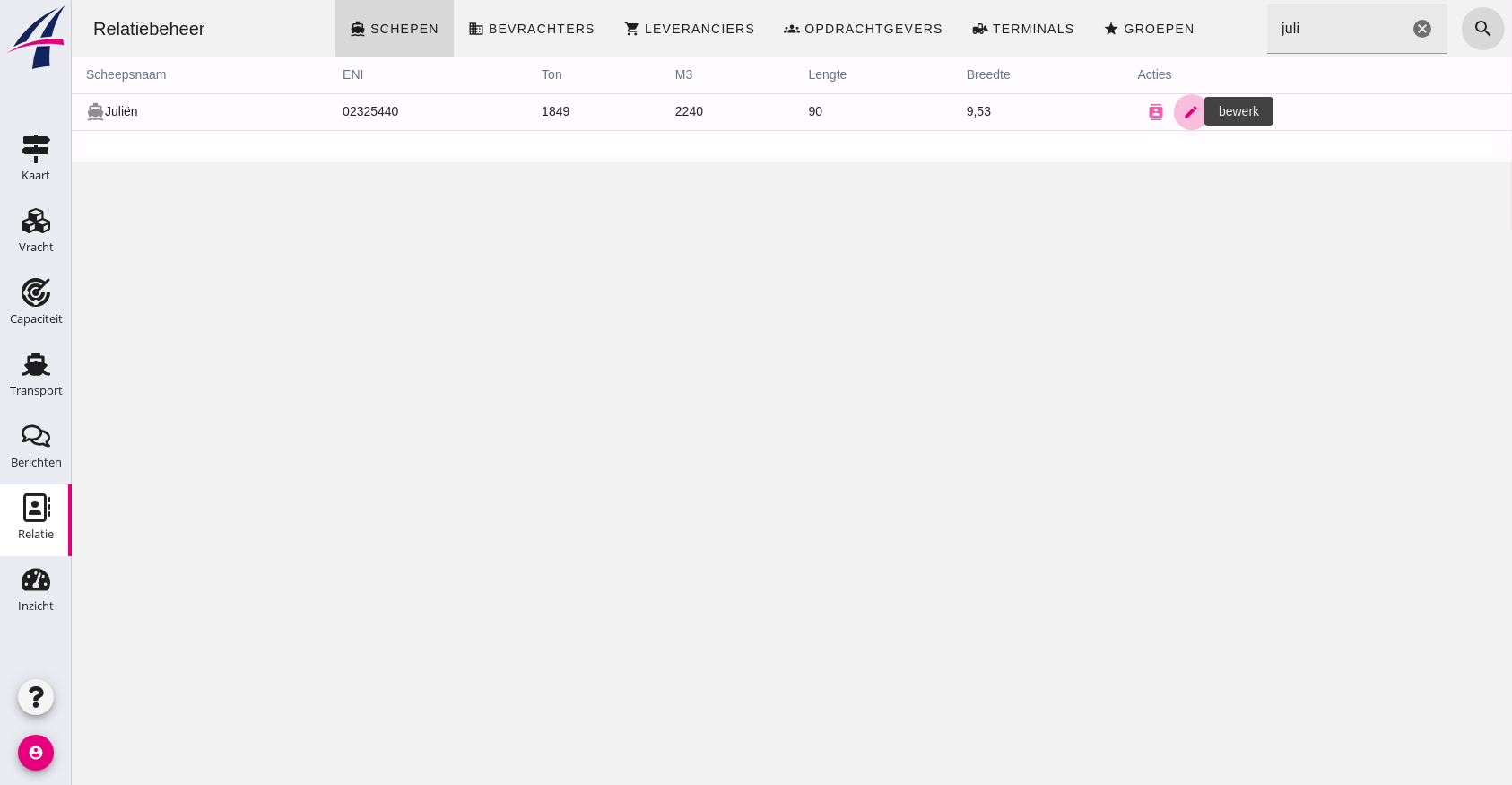
click at [1183, 118] on icon "edit" at bounding box center [1190, 112] width 16 height 16
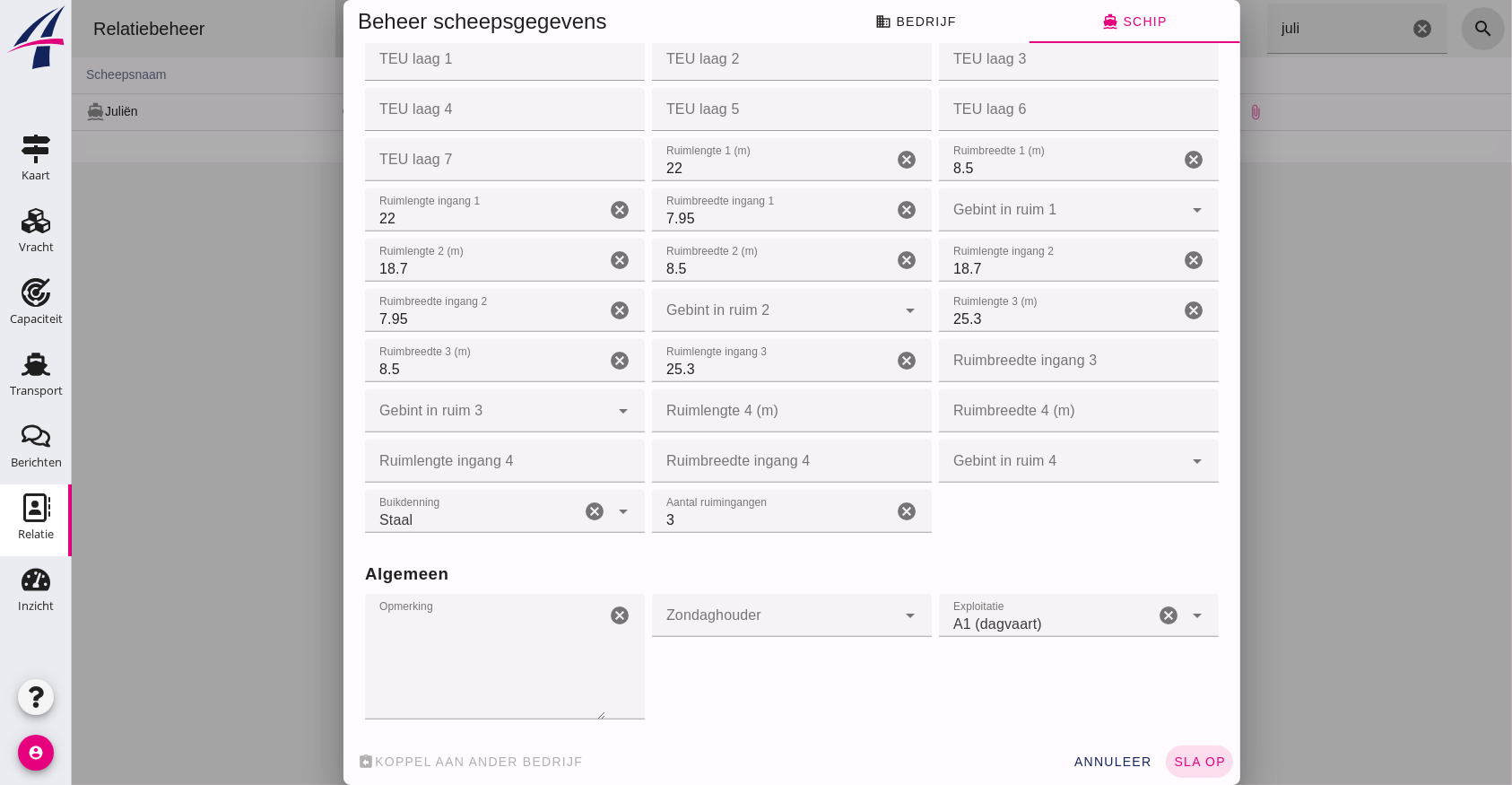
scroll to position [597, 0]
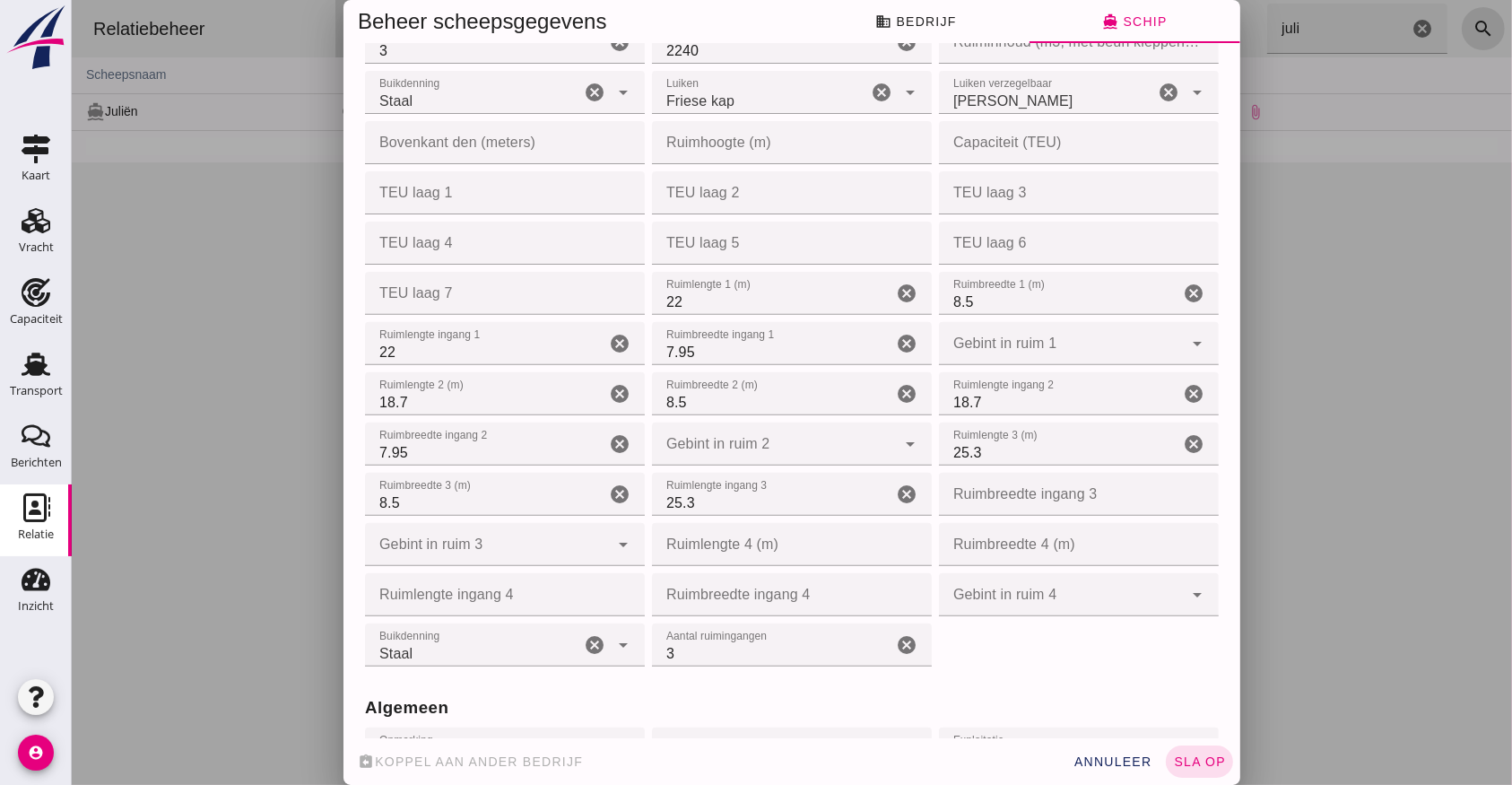
drag, startPoint x: 724, startPoint y: 356, endPoint x: 690, endPoint y: 342, distance: 36.8
click at [720, 356] on input "7.95" at bounding box center [771, 343] width 240 height 43
type input "7.55"
click at [435, 443] on input "7.95" at bounding box center [484, 443] width 240 height 43
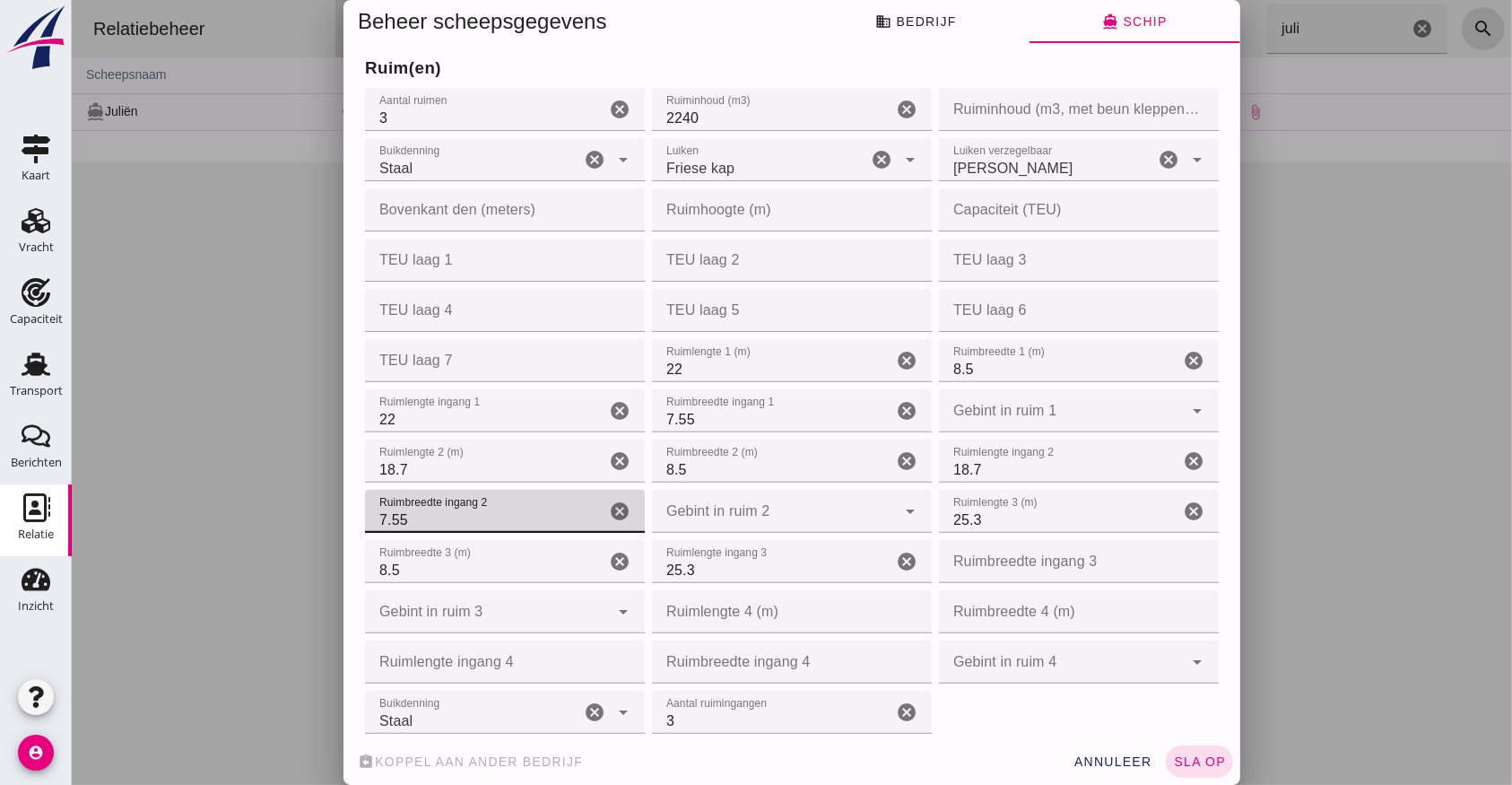
scroll to position [478, 0]
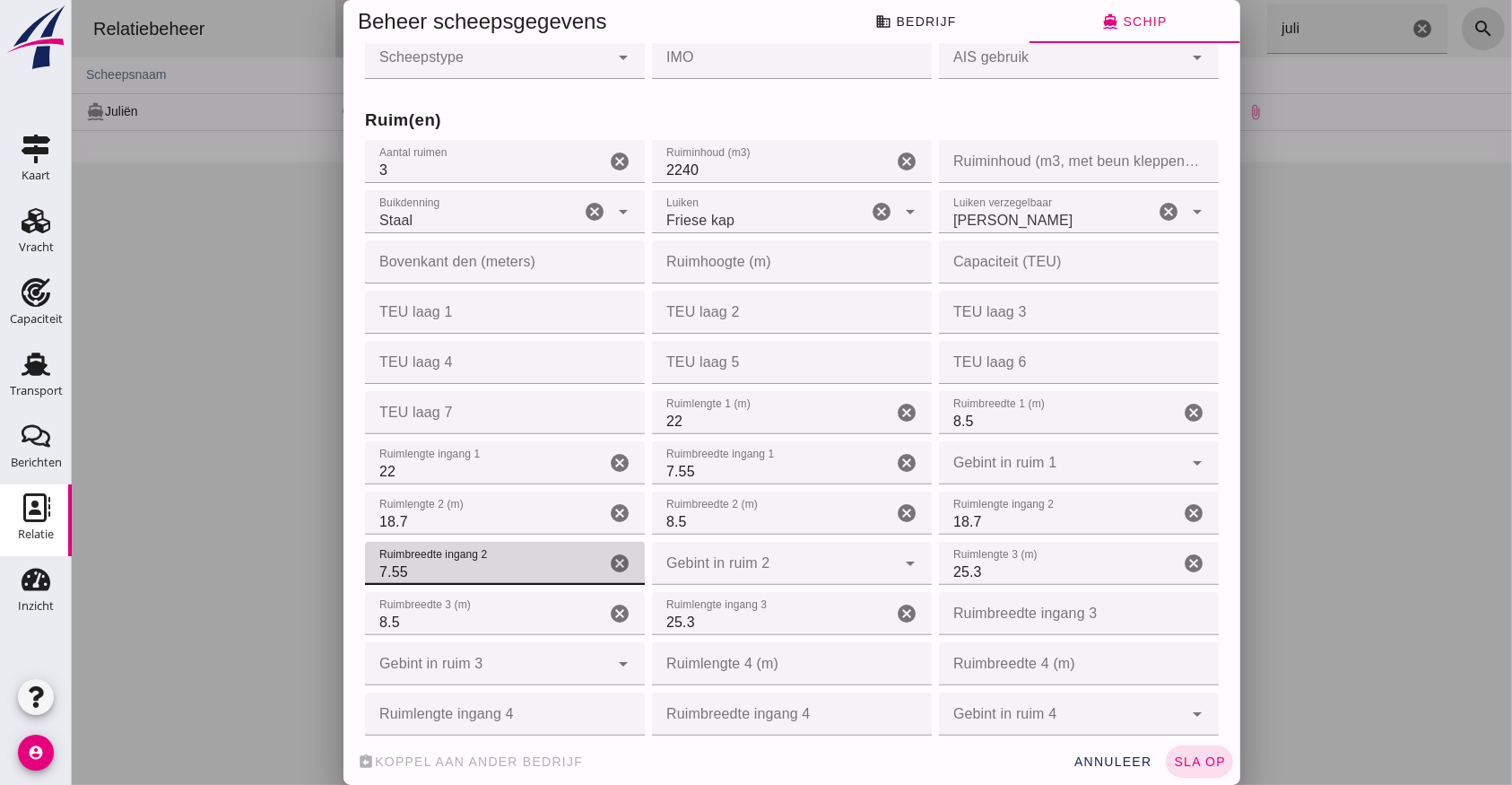
type input "7.55"
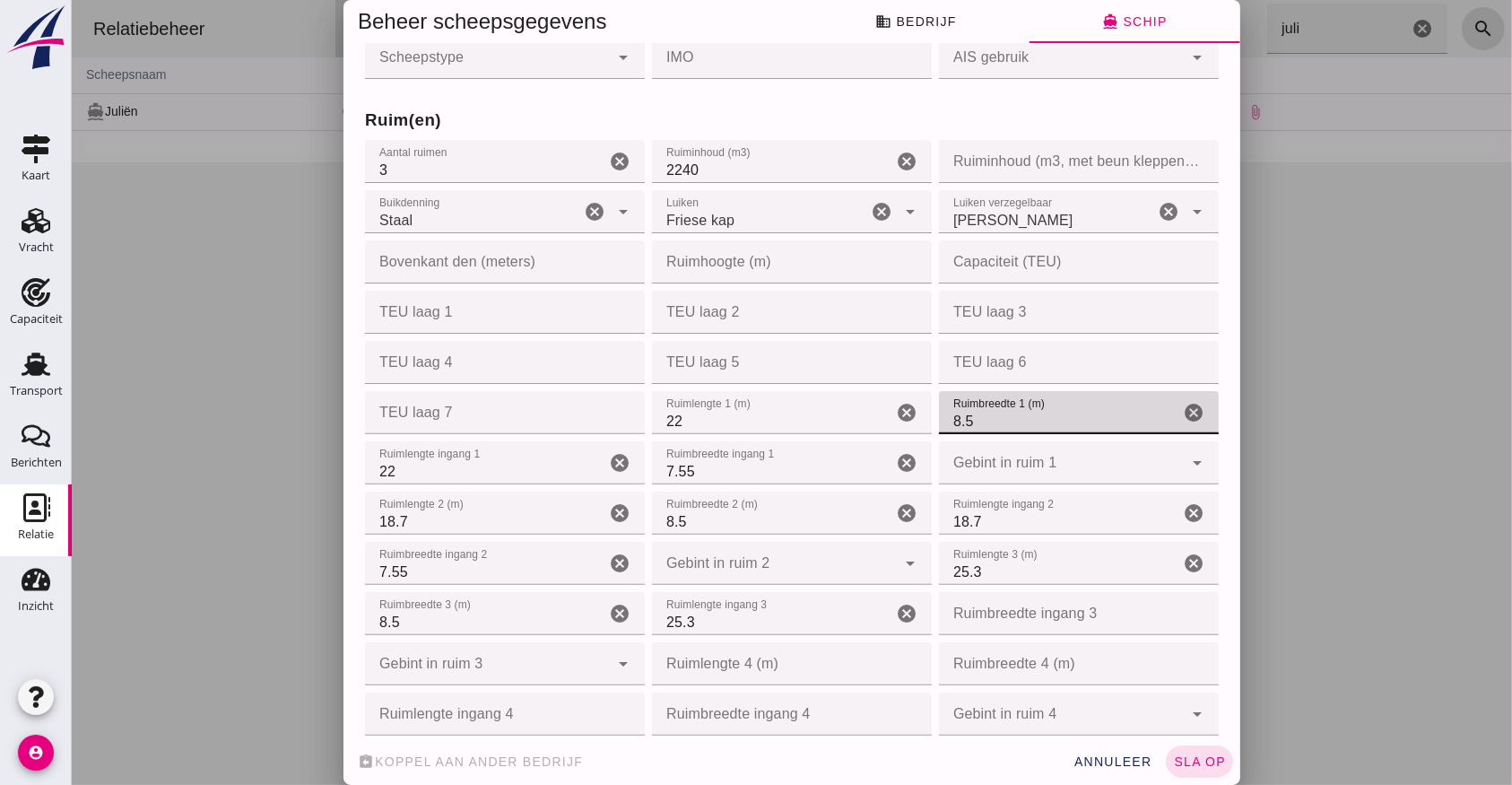
drag, startPoint x: 1042, startPoint y: 422, endPoint x: 657, endPoint y: 373, distance: 388.1
click at [663, 380] on div "Ruim(en) Aantal ruimen Aantal ruimen 3 cancel Ruiminhoud (m3) Ruiminhoud (m3) 2…" at bounding box center [791, 435] width 861 height 706
type input "8.5"
click at [1039, 622] on input "Ruimbreedte ingang 3" at bounding box center [1073, 612] width 269 height 43
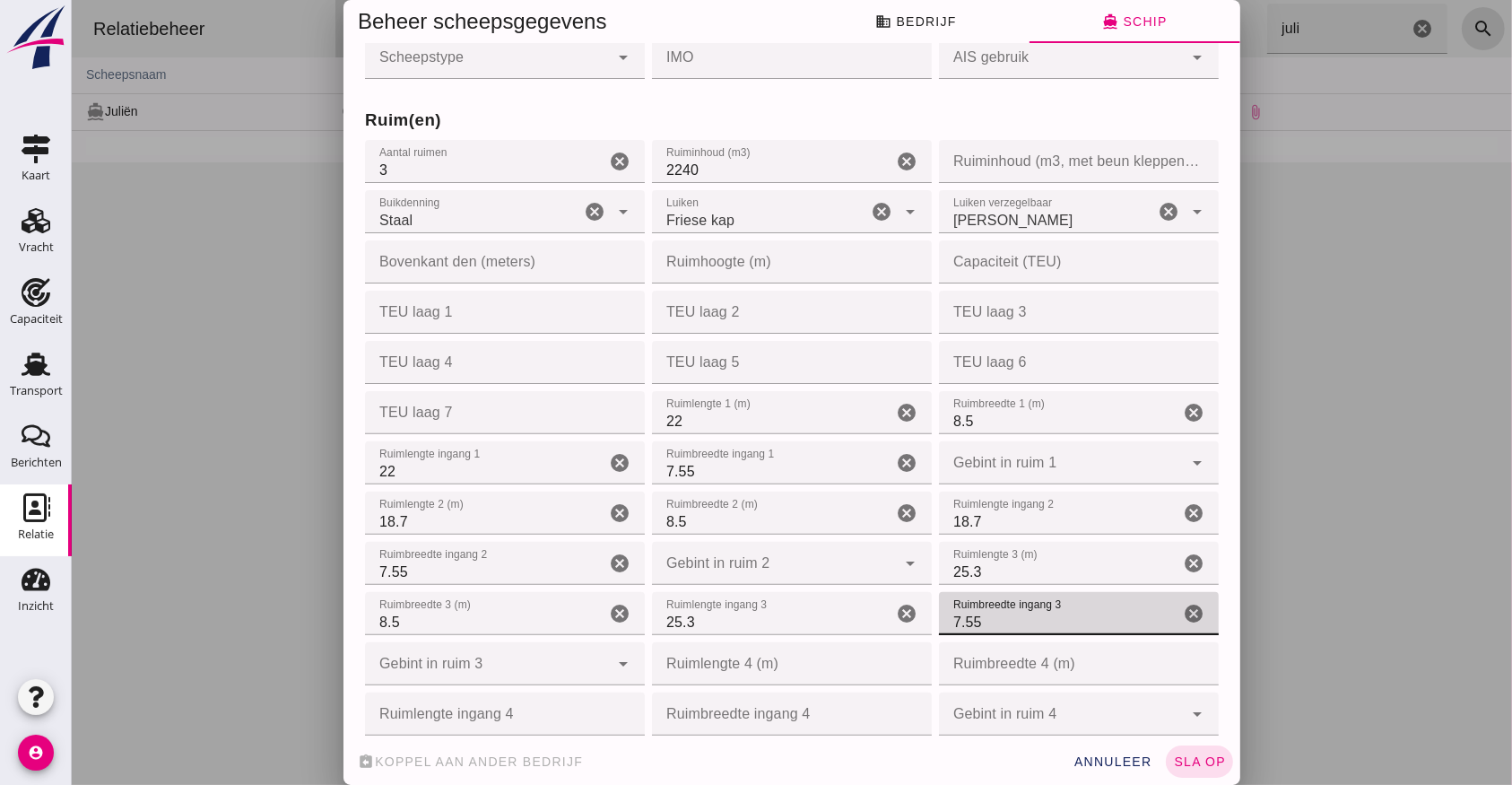
scroll to position [956, 0]
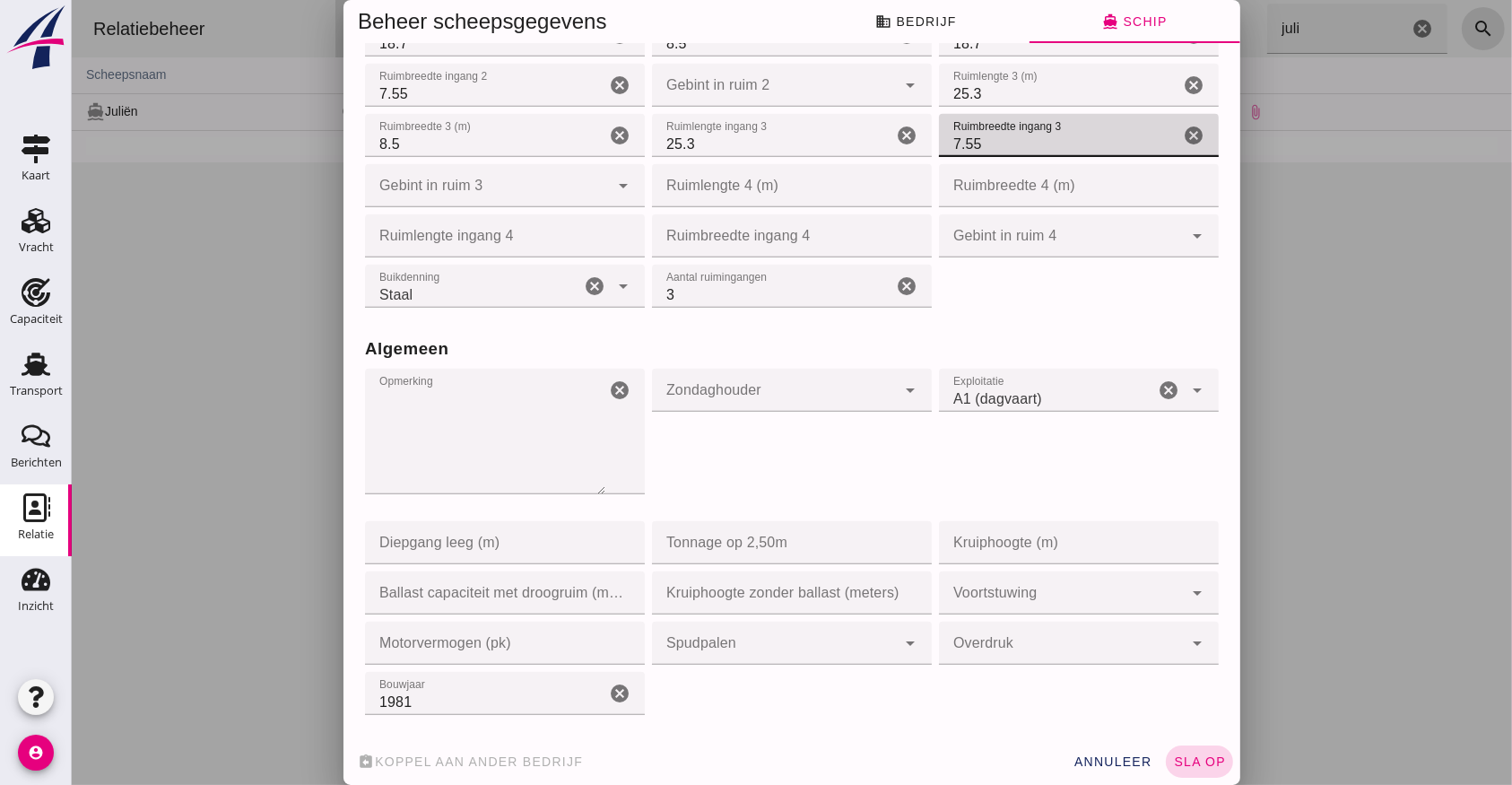
type input "7.55"
click at [1199, 760] on span "sla op" at bounding box center [1199, 760] width 53 height 14
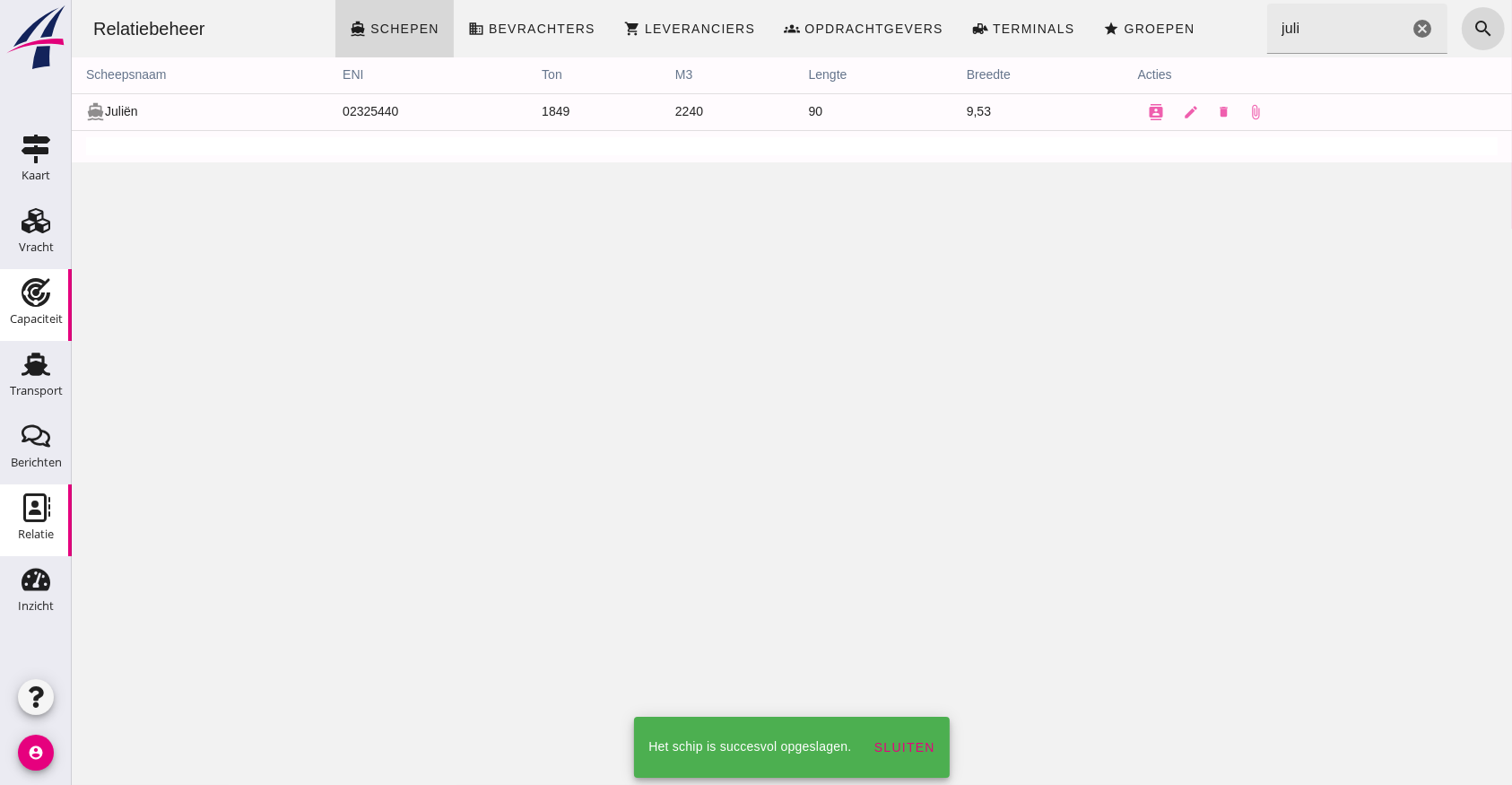
scroll to position [0, 0]
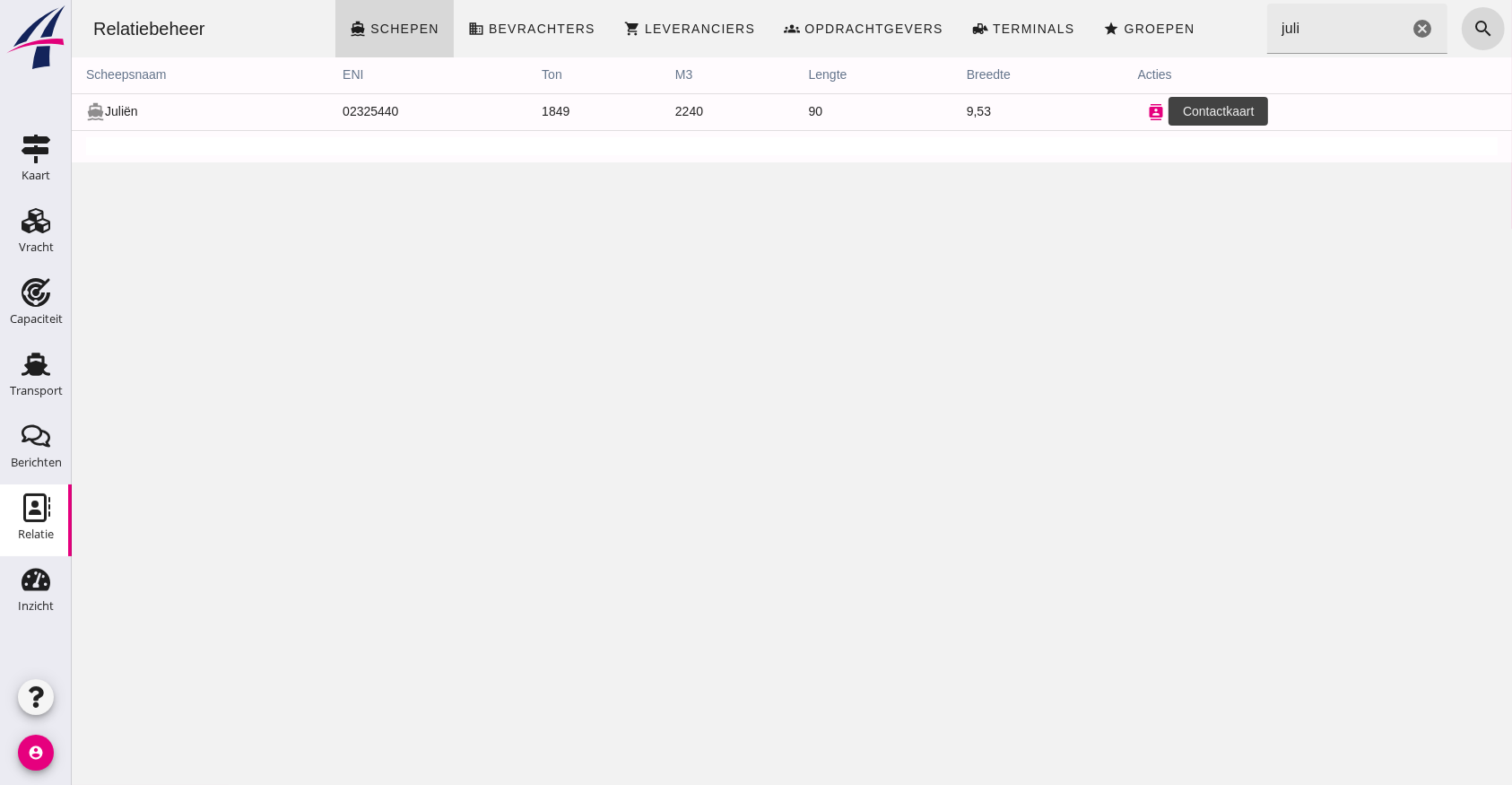
click at [1148, 119] on icon "contacts" at bounding box center [1155, 112] width 16 height 16
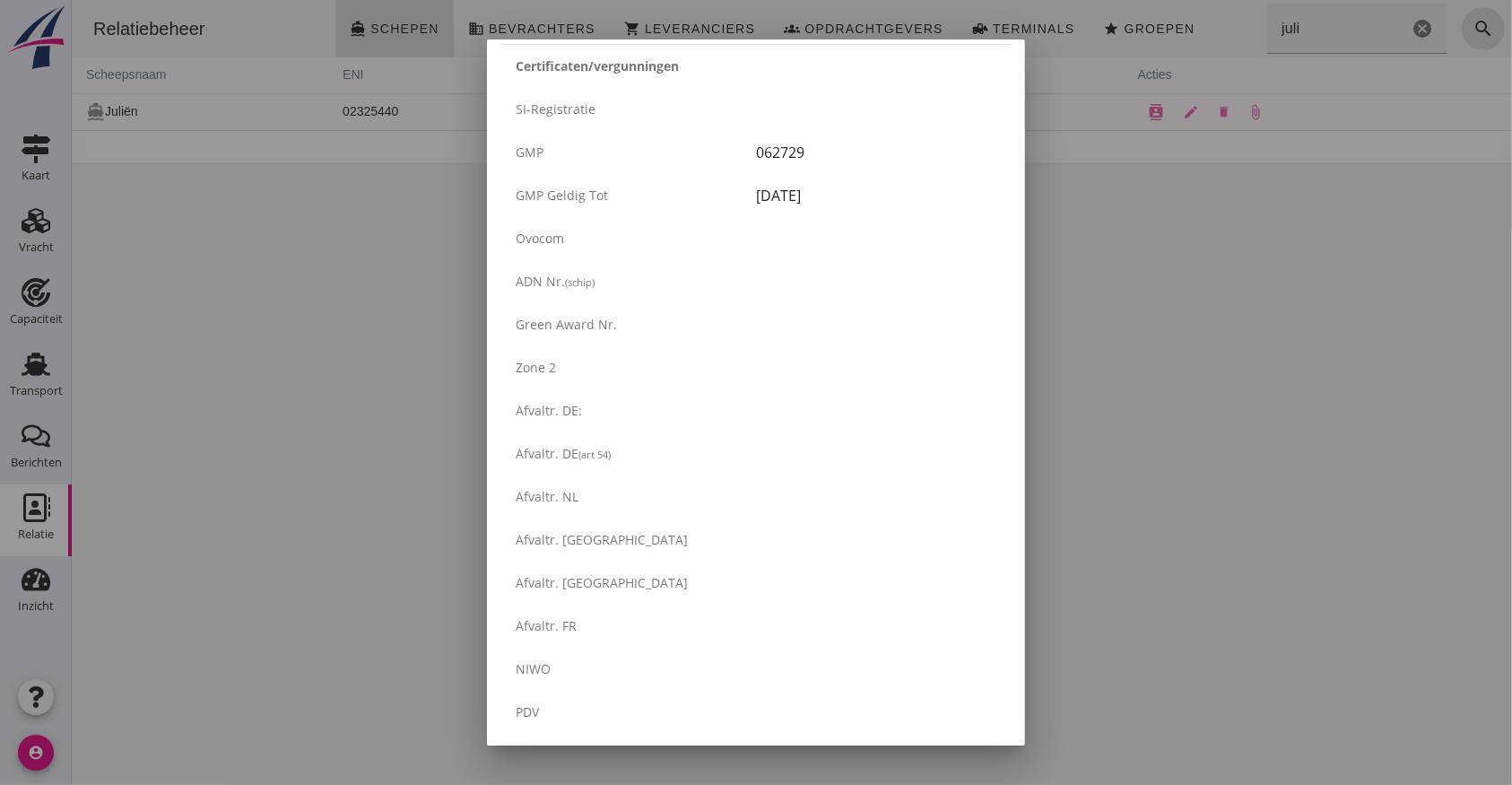
scroll to position [2961, 0]
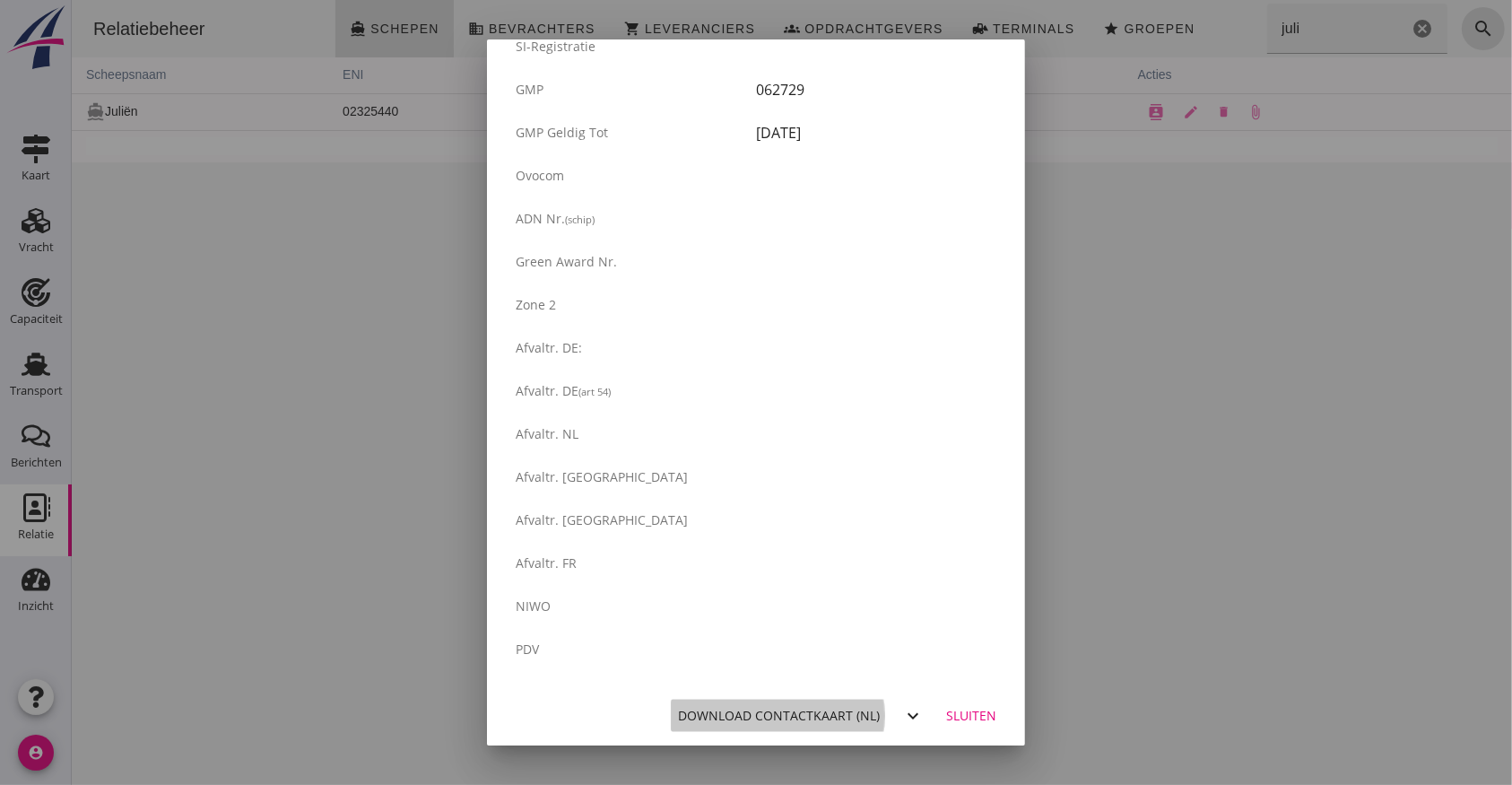
click at [799, 706] on div "Download contactkaart (nl)" at bounding box center [779, 715] width 202 height 19
